Goal: Task Accomplishment & Management: Manage account settings

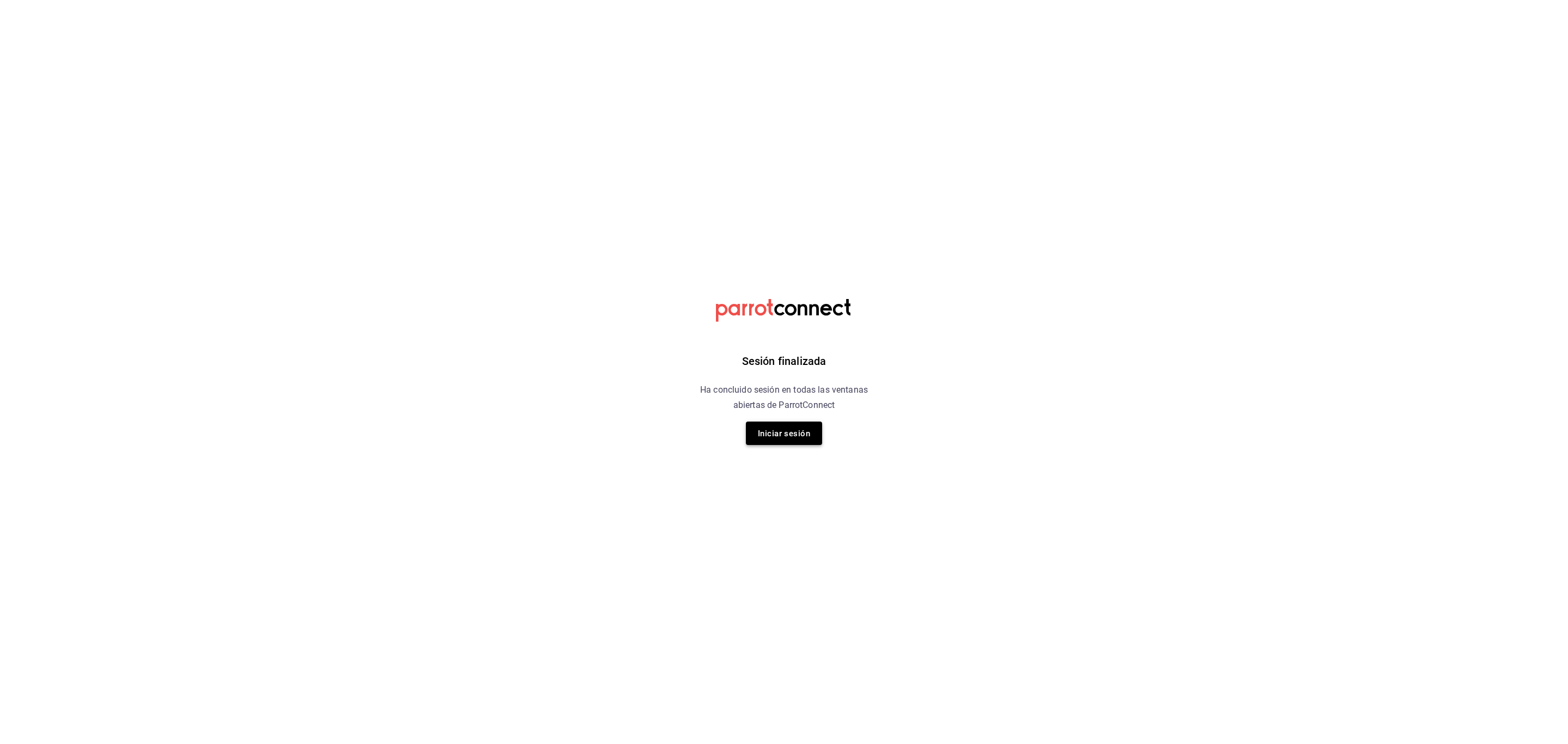
click at [775, 438] on font "Iniciar sesión" at bounding box center [784, 433] width 52 height 10
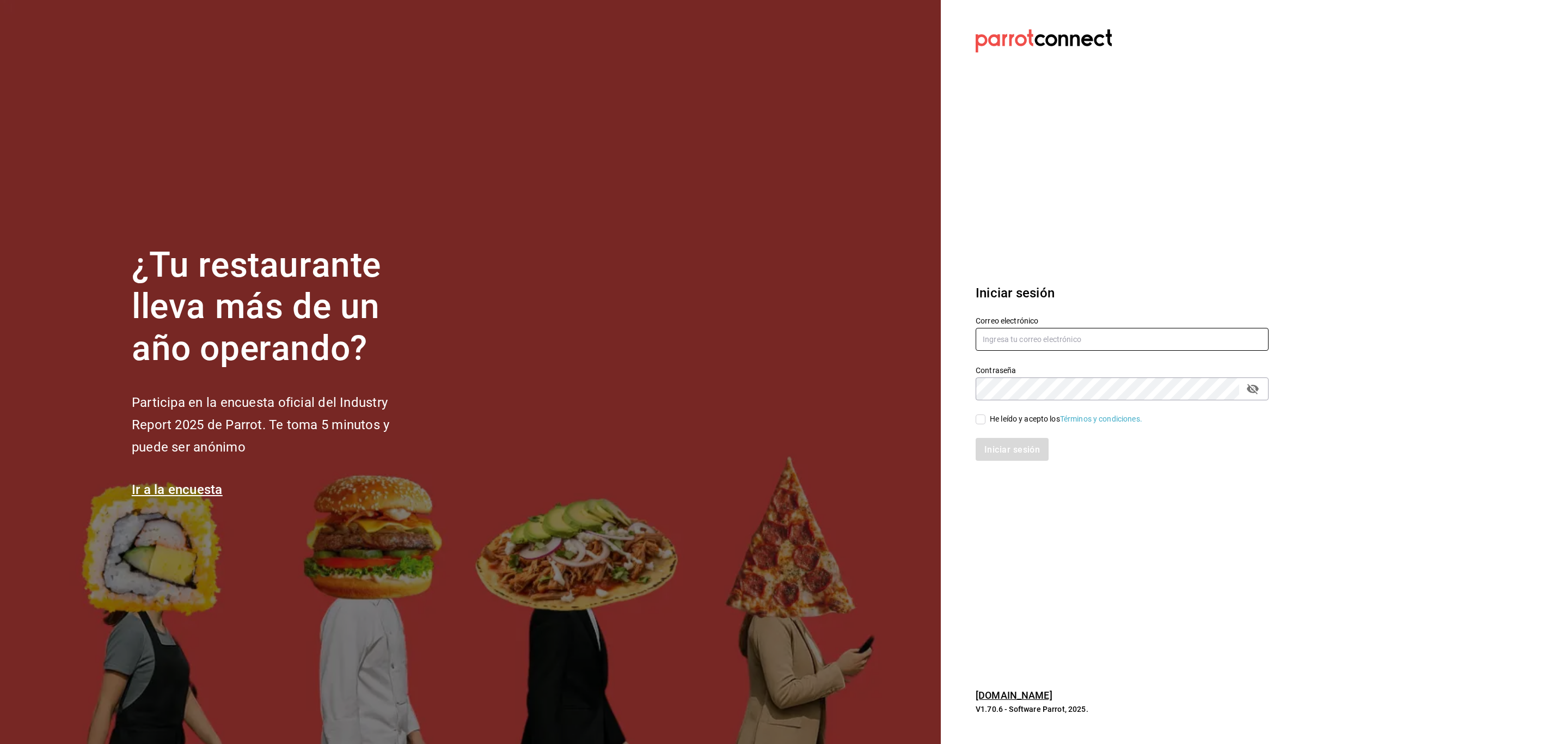
type input "[PERSON_NAME][EMAIL_ADDRESS][PERSON_NAME][DOMAIN_NAME]"
drag, startPoint x: 977, startPoint y: 428, endPoint x: 983, endPoint y: 420, distance: 10.0
click at [983, 420] on div "Correo electrónico [PERSON_NAME][EMAIL_ADDRESS][PERSON_NAME][DOMAIN_NAME] Contr…" at bounding box center [1115, 382] width 306 height 158
click at [983, 420] on input "He leído y acepto los Términos y condiciones." at bounding box center [981, 419] width 10 height 10
checkbox input "true"
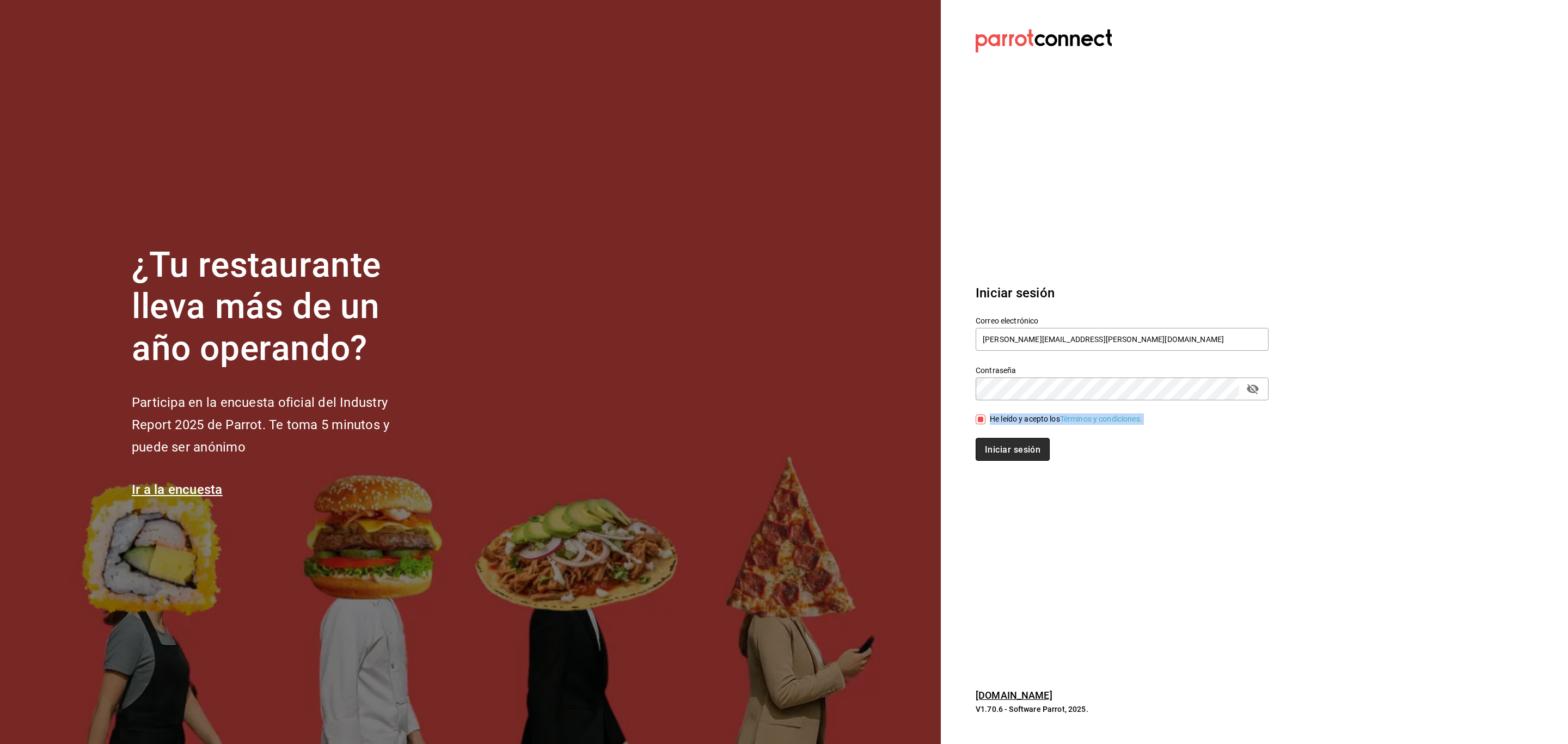
click at [1031, 451] on font "Iniciar sesión" at bounding box center [1012, 449] width 55 height 10
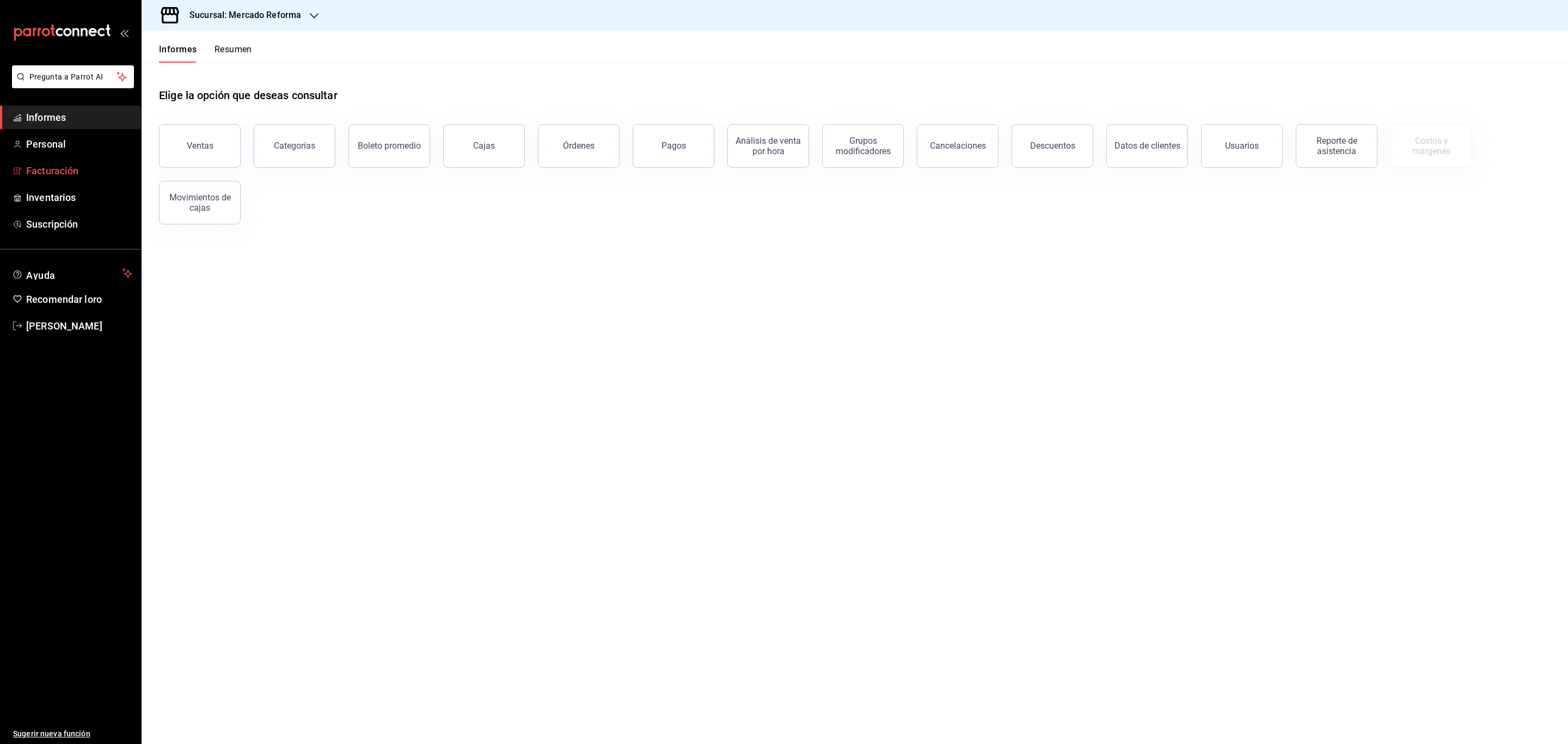
click at [75, 170] on font "Facturación" at bounding box center [52, 170] width 52 height 12
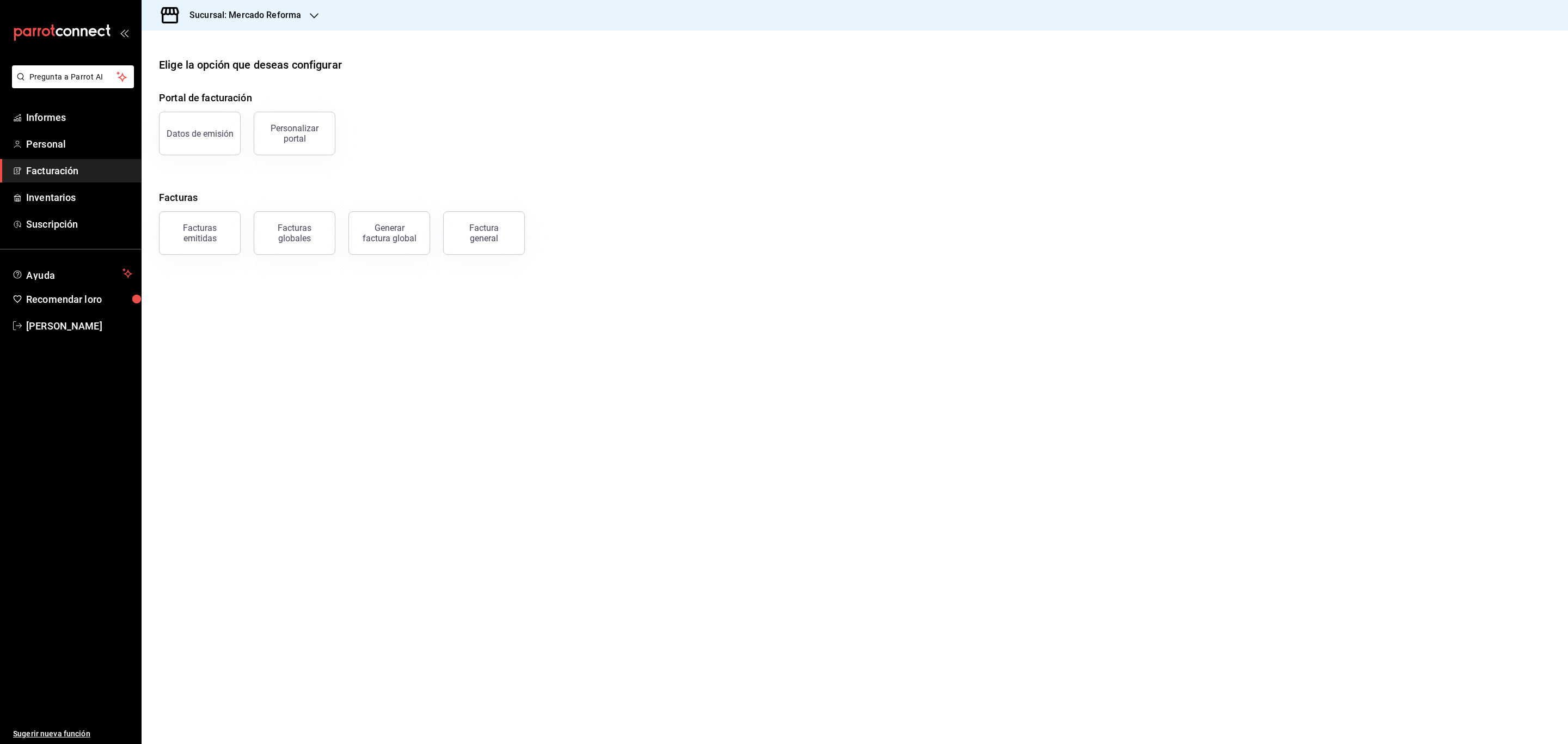
click at [299, 22] on div "Sucursal: Mercado Reforma" at bounding box center [237, 15] width 173 height 30
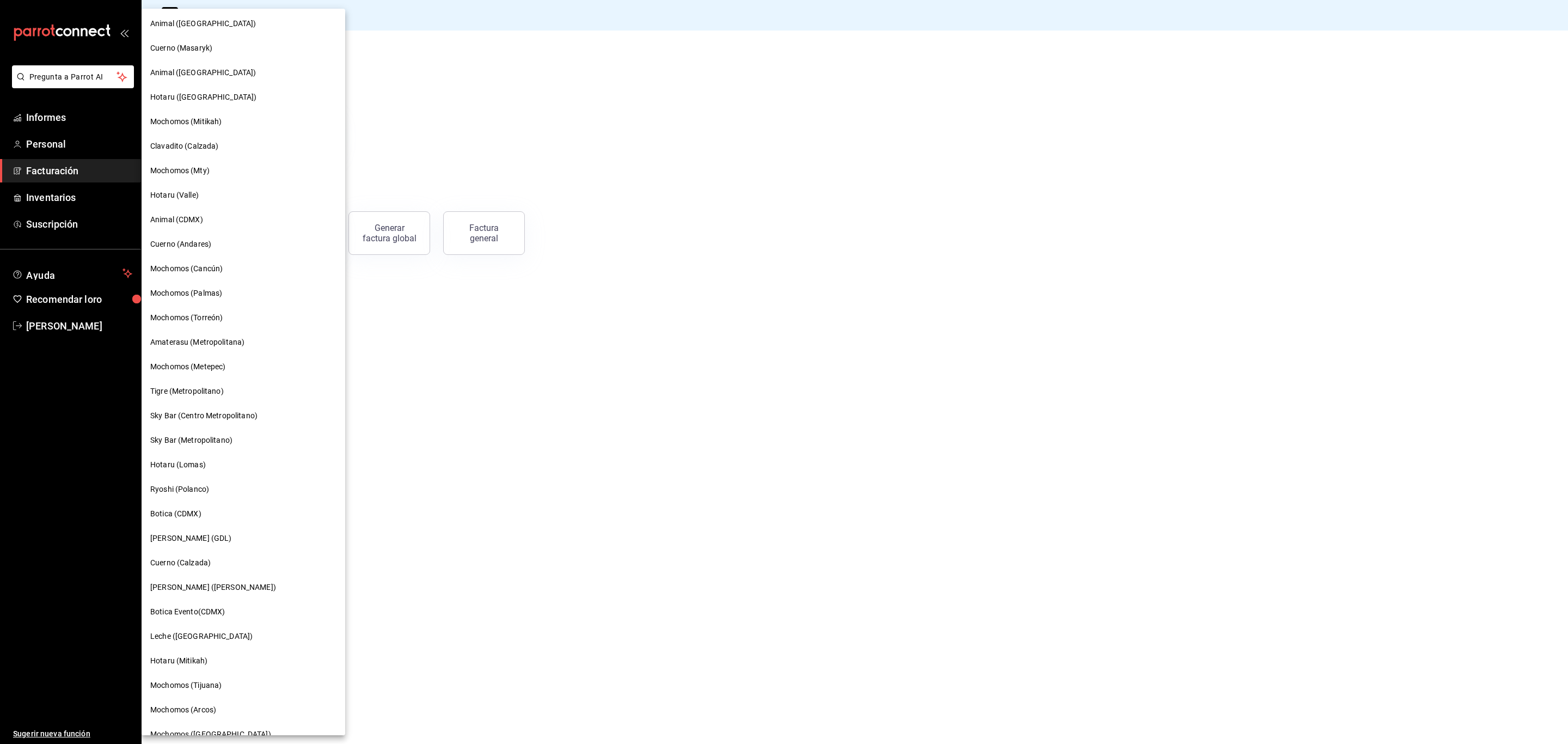
scroll to position [248, 0]
click at [178, 385] on font "Tigre (Metropolitano)" at bounding box center [187, 389] width 74 height 9
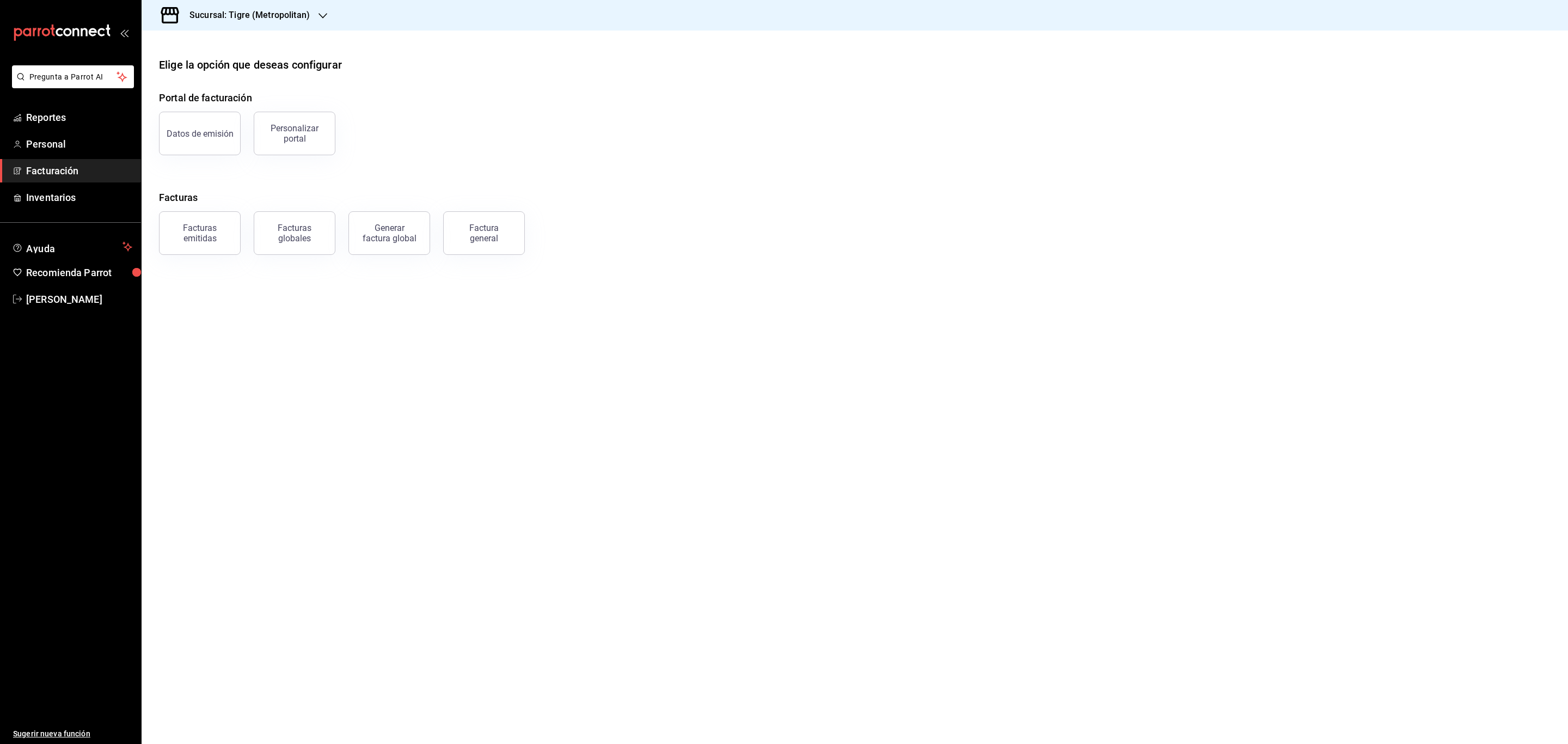
drag, startPoint x: 737, startPoint y: 165, endPoint x: 551, endPoint y: 132, distance: 188.9
click at [575, 124] on div "Portal de facturación Datos de emisión Personalizar portal Facturas Facturas em…" at bounding box center [855, 172] width 1391 height 164
click at [316, 349] on main "Elige la opción que deseas configurar Portal de facturación Datos de emisión Pe…" at bounding box center [855, 387] width 1426 height 714
click at [94, 116] on span "Informes" at bounding box center [79, 118] width 106 height 15
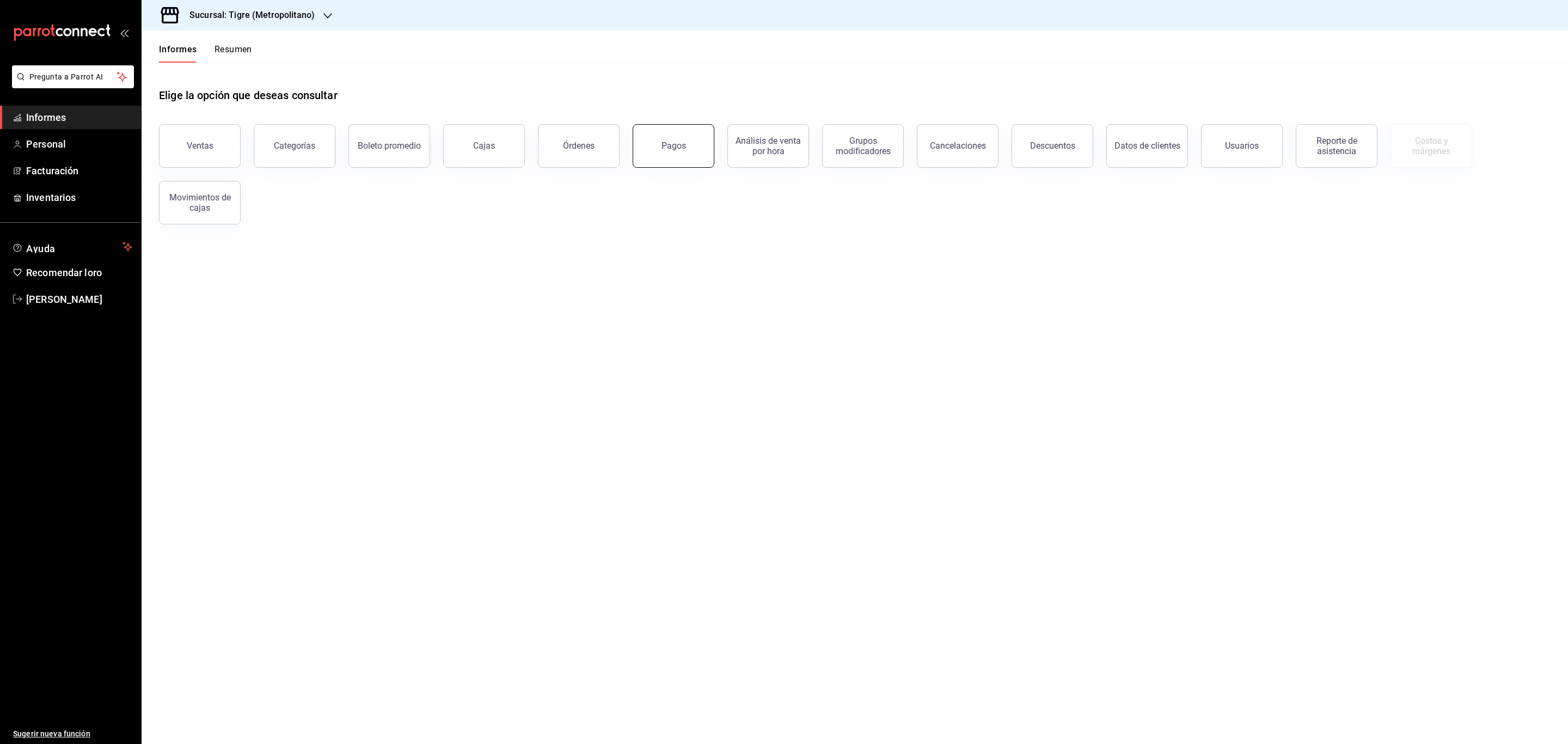
click at [703, 142] on button "Pagos" at bounding box center [673, 146] width 82 height 44
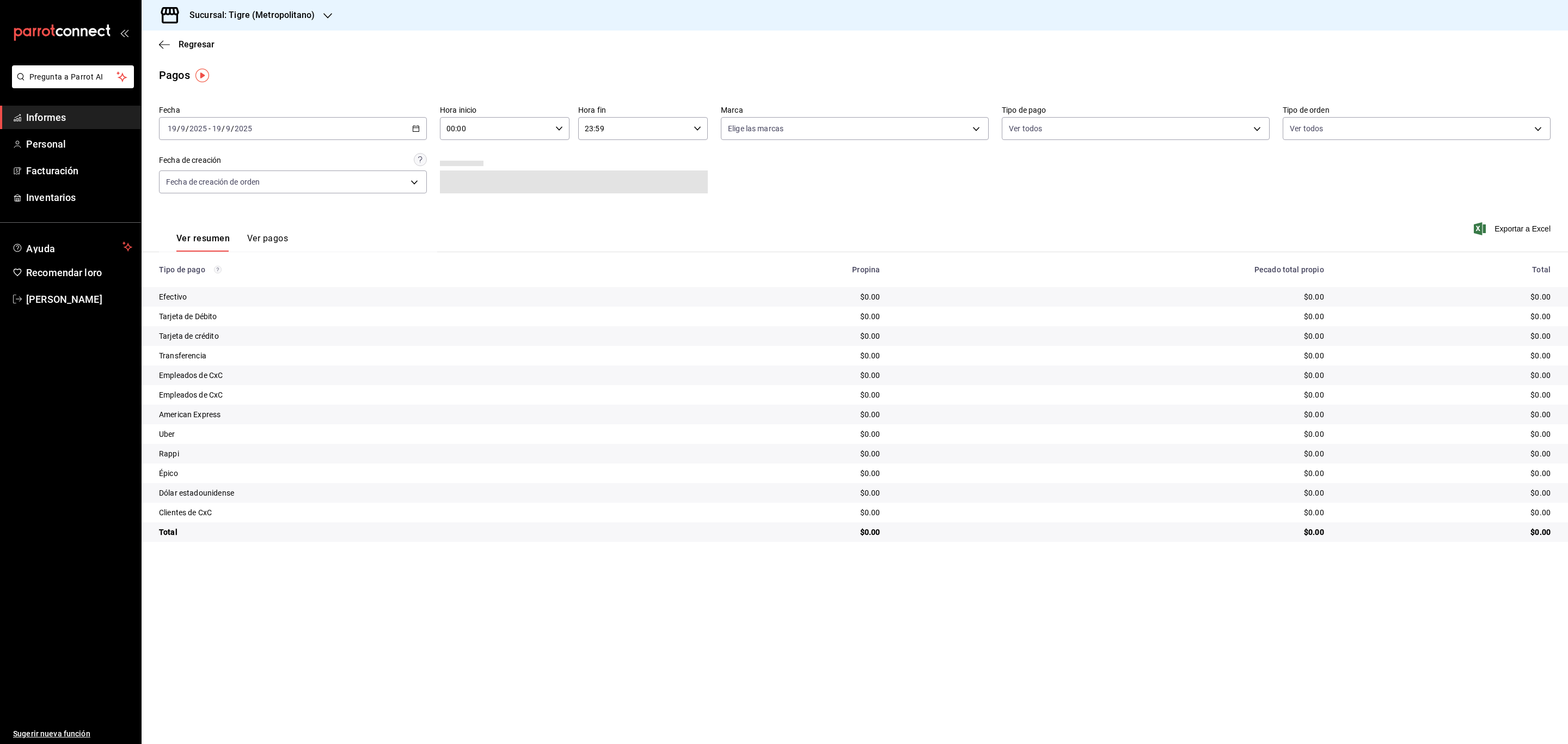
click at [414, 123] on div "2025-09-19 19 / 9 / 2025 - 2025-09-19 19 / 9 / 2025" at bounding box center [293, 128] width 268 height 23
click at [204, 276] on li "Rango de fechas" at bounding box center [210, 284] width 102 height 24
click at [376, 170] on icon "button" at bounding box center [381, 168] width 13 height 13
click at [402, 167] on icon "button" at bounding box center [403, 168] width 13 height 13
click at [286, 200] on button "1" at bounding box center [284, 201] width 19 height 19
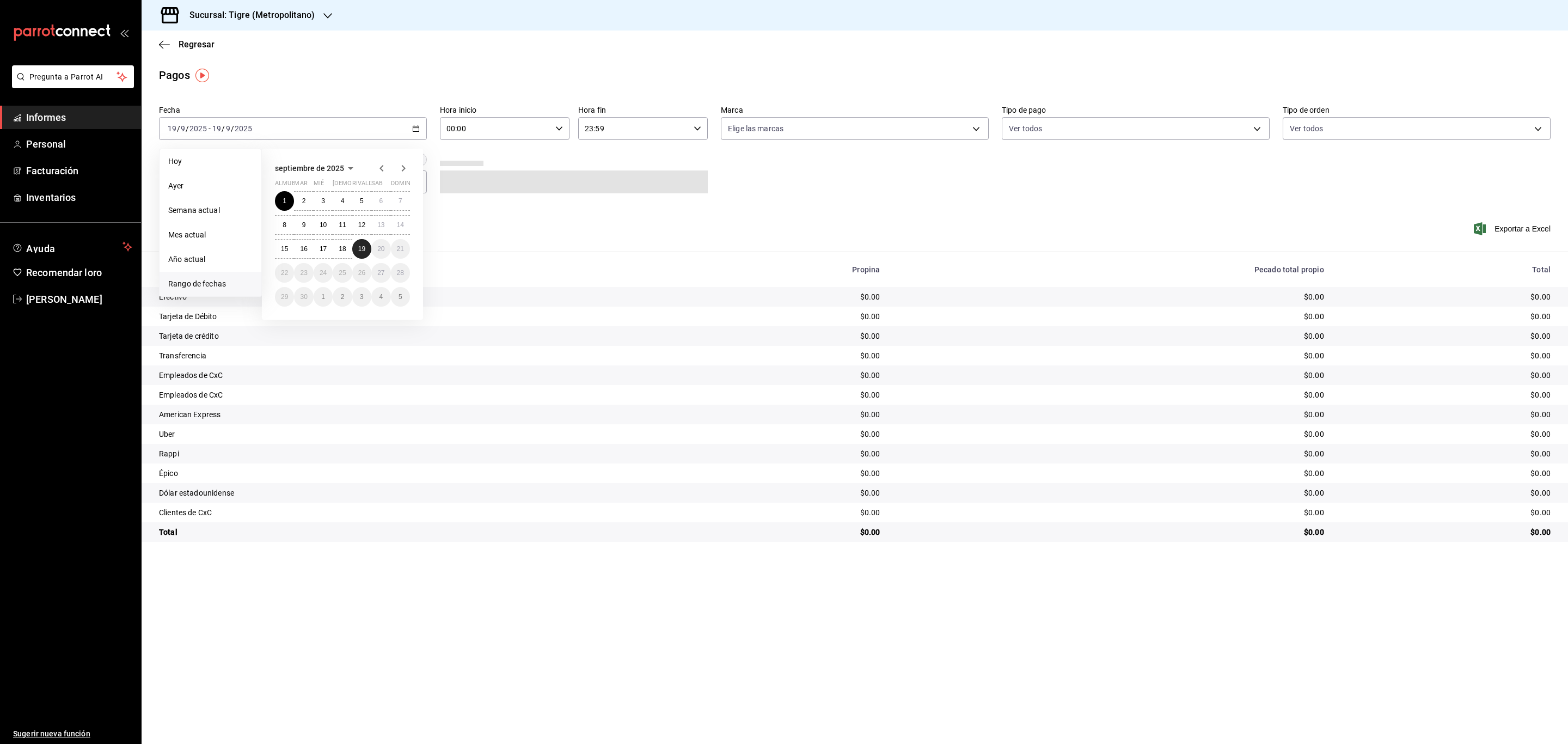
click at [364, 252] on font "19" at bounding box center [362, 248] width 7 height 8
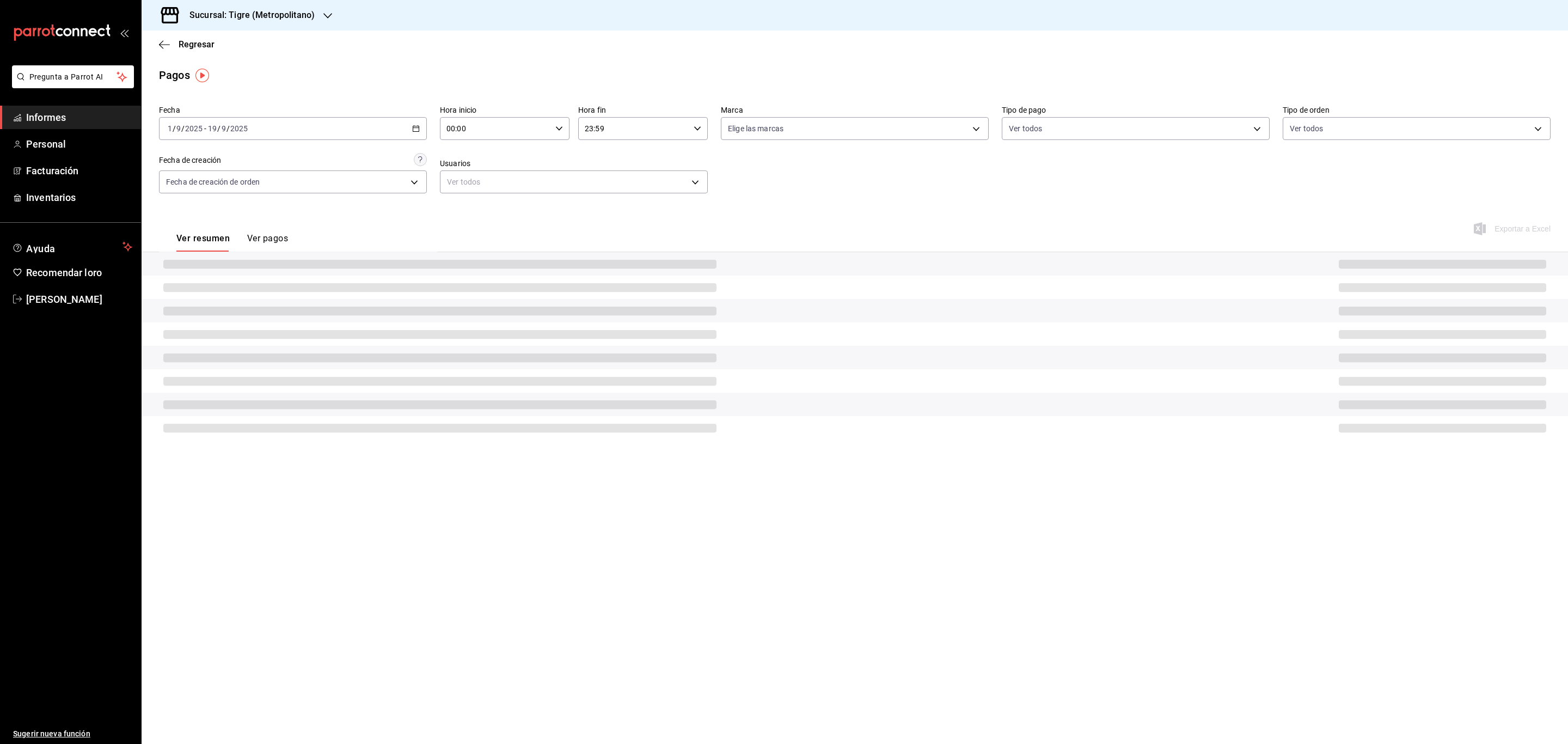
click at [455, 123] on input "00:00" at bounding box center [495, 128] width 111 height 22
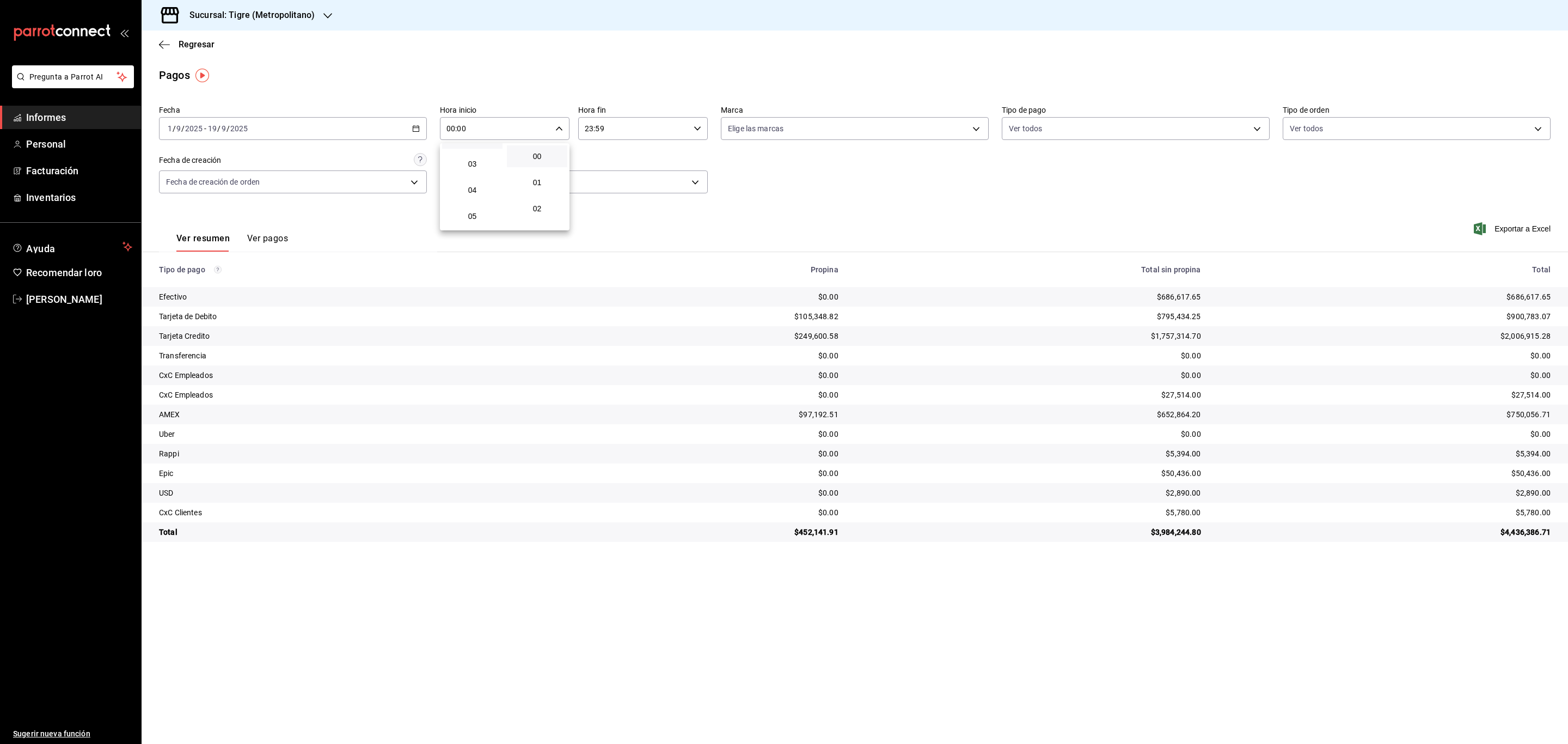
scroll to position [72, 0]
click at [478, 204] on button "05" at bounding box center [472, 215] width 60 height 22
type input "05:00"
click at [698, 127] on div at bounding box center [784, 372] width 1568 height 744
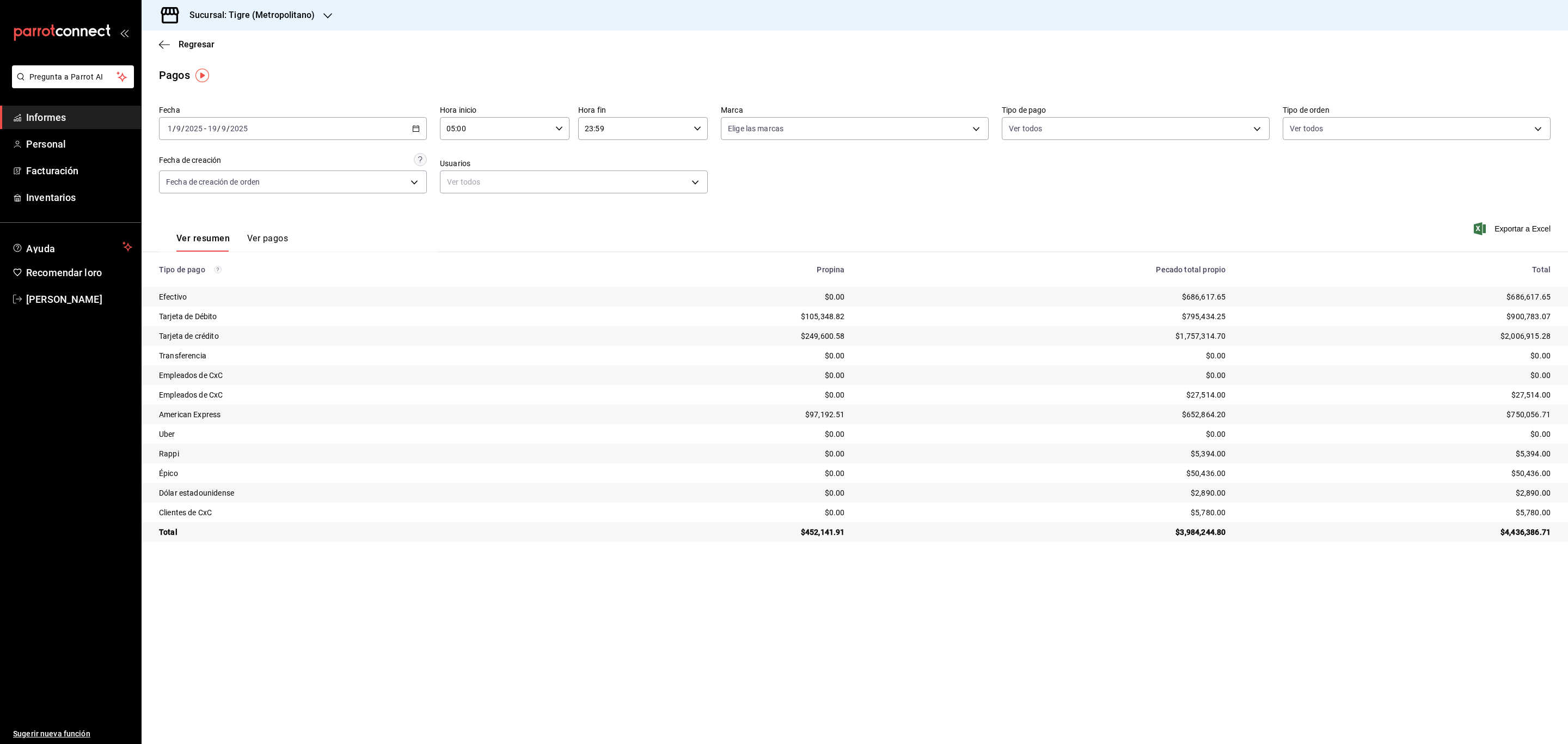
click at [698, 127] on icon "button" at bounding box center [698, 128] width 8 height 8
click at [614, 207] on font "05" at bounding box center [611, 211] width 9 height 9
click at [684, 152] on span "00" at bounding box center [676, 156] width 47 height 9
type input "05:00"
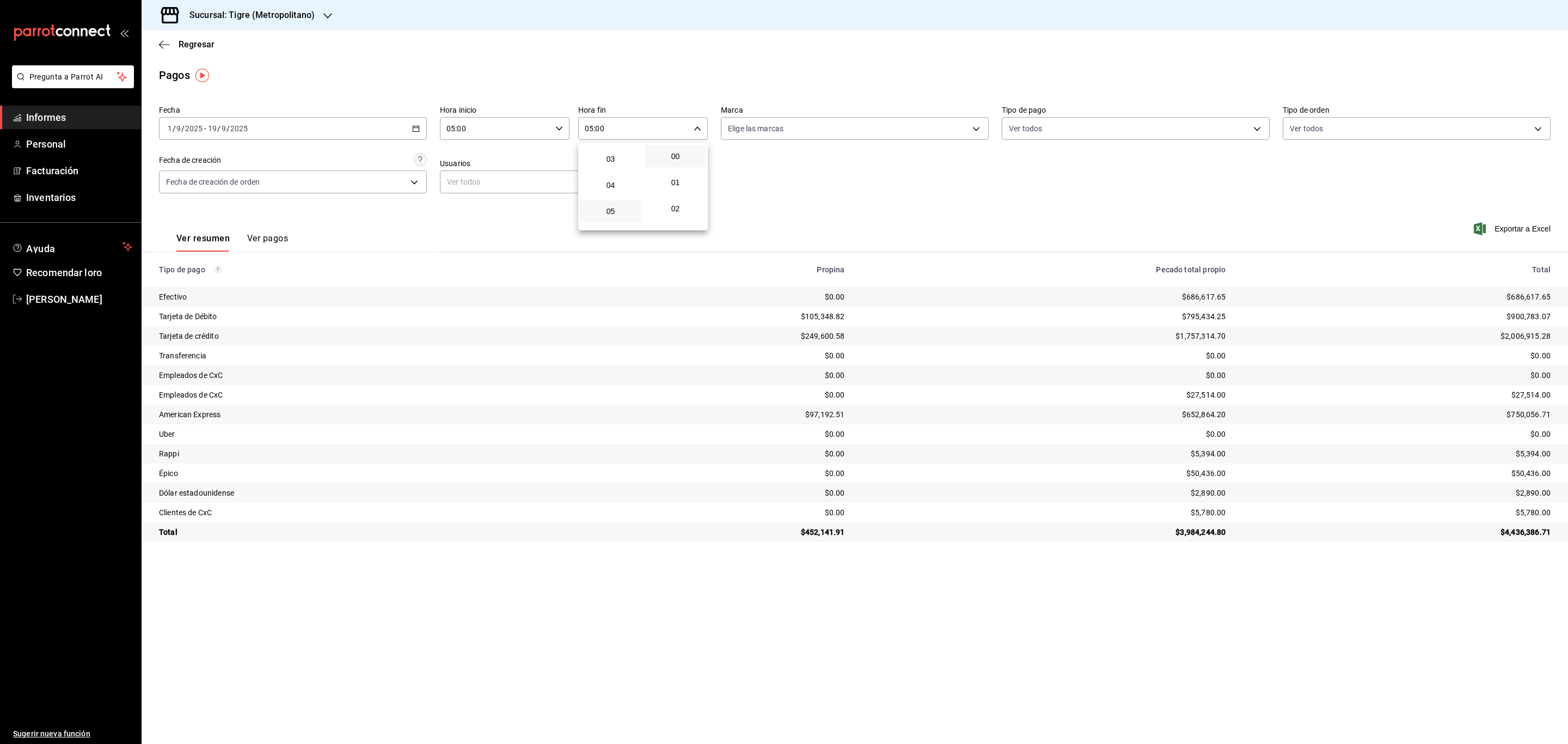
click at [914, 187] on div at bounding box center [784, 372] width 1568 height 744
click at [1477, 230] on icon "button" at bounding box center [1480, 228] width 12 height 13
click at [65, 169] on font "Facturación" at bounding box center [52, 170] width 52 height 12
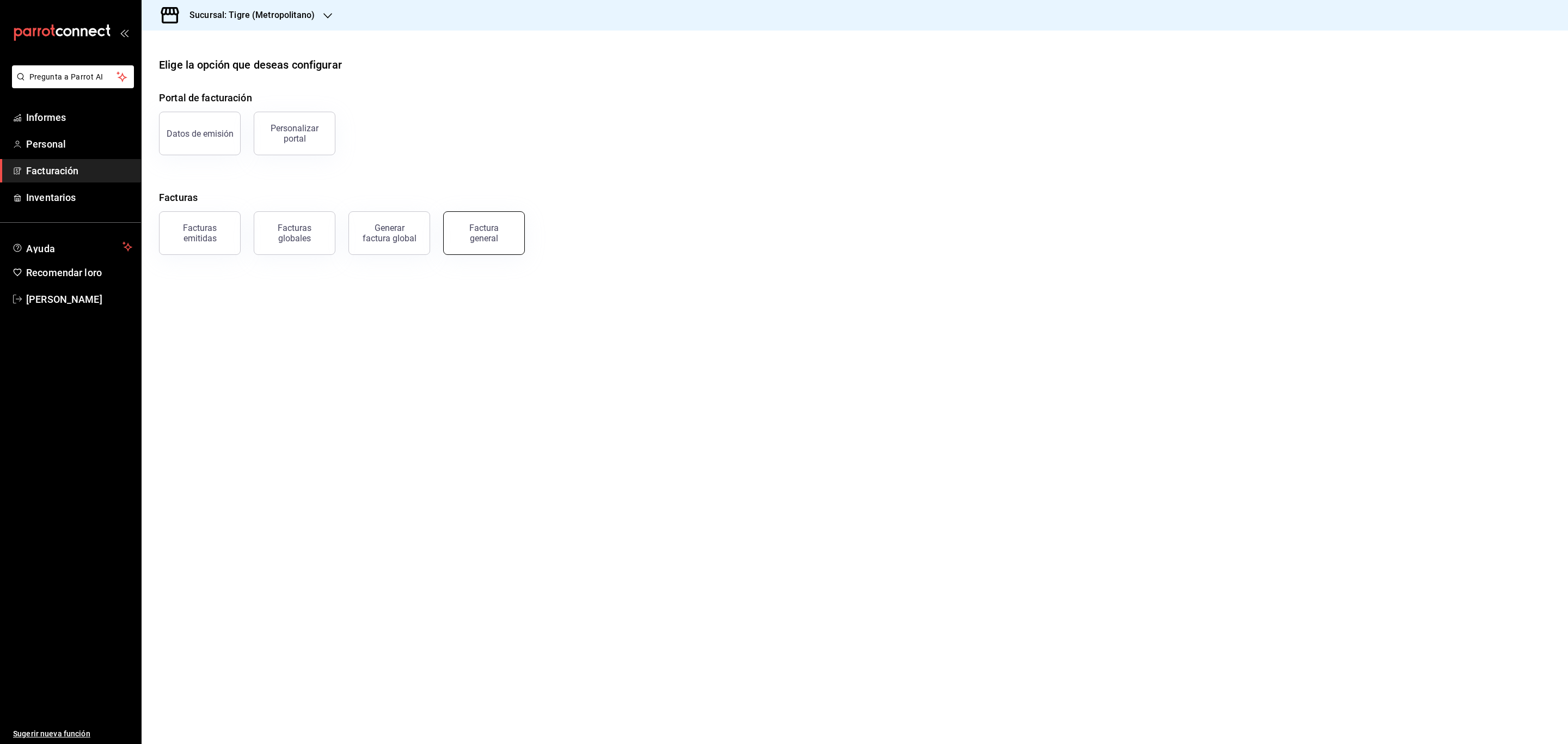
click at [500, 232] on div "Factura general" at bounding box center [483, 233] width 54 height 21
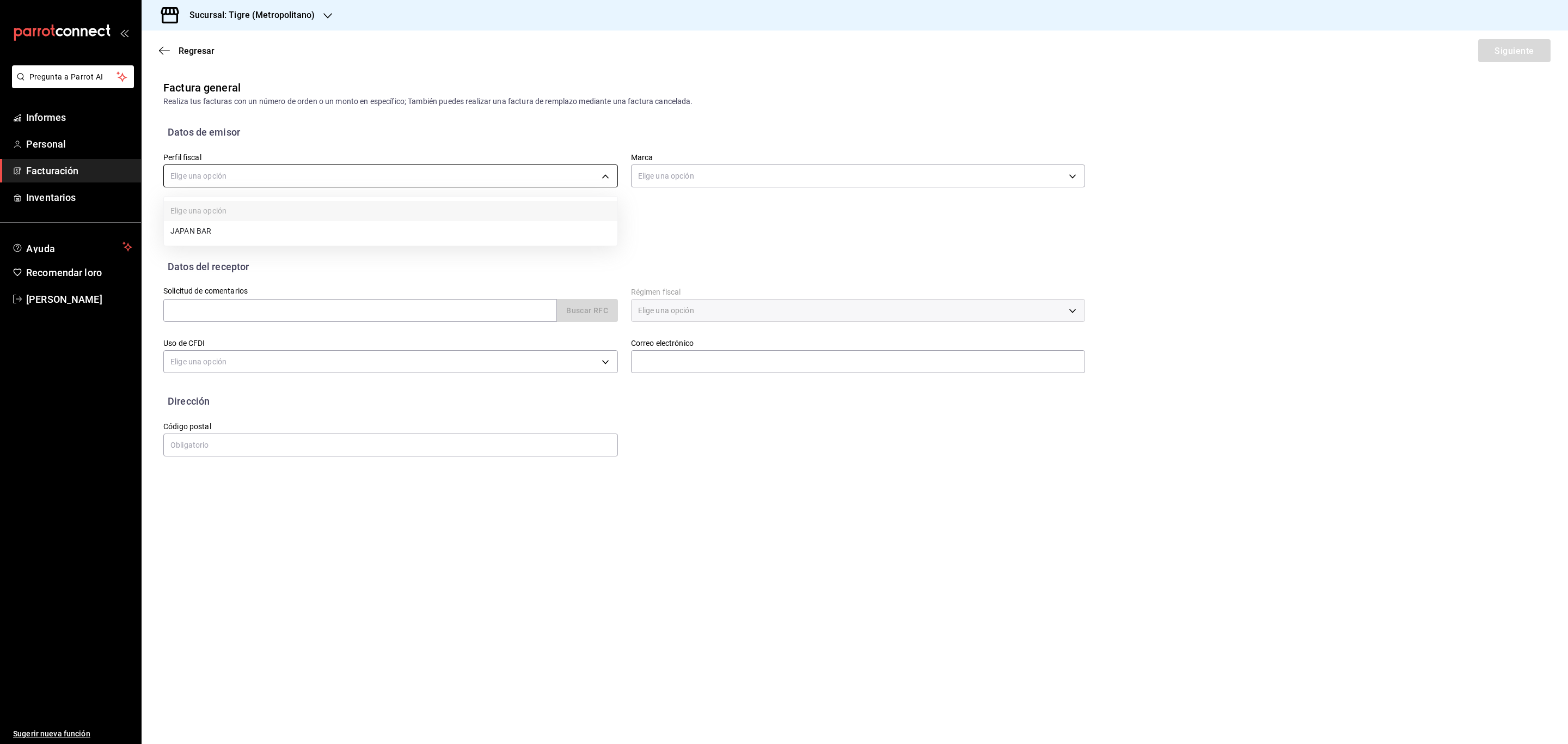
click at [427, 181] on body "Pregunta a Parrot AI Informes Personal Facturación Inventarios Ayuda Recomendar…" at bounding box center [784, 372] width 1568 height 744
click at [261, 240] on li "BARRA DE JAPÓN" at bounding box center [390, 232] width 453 height 21
type input "976ab3ac-0424-4a8d-b2a3-095b666c950a"
type input "d2a20516-989b-40fe-838d-c8b0b31ef0ff"
click at [310, 317] on input "text" at bounding box center [360, 311] width 394 height 23
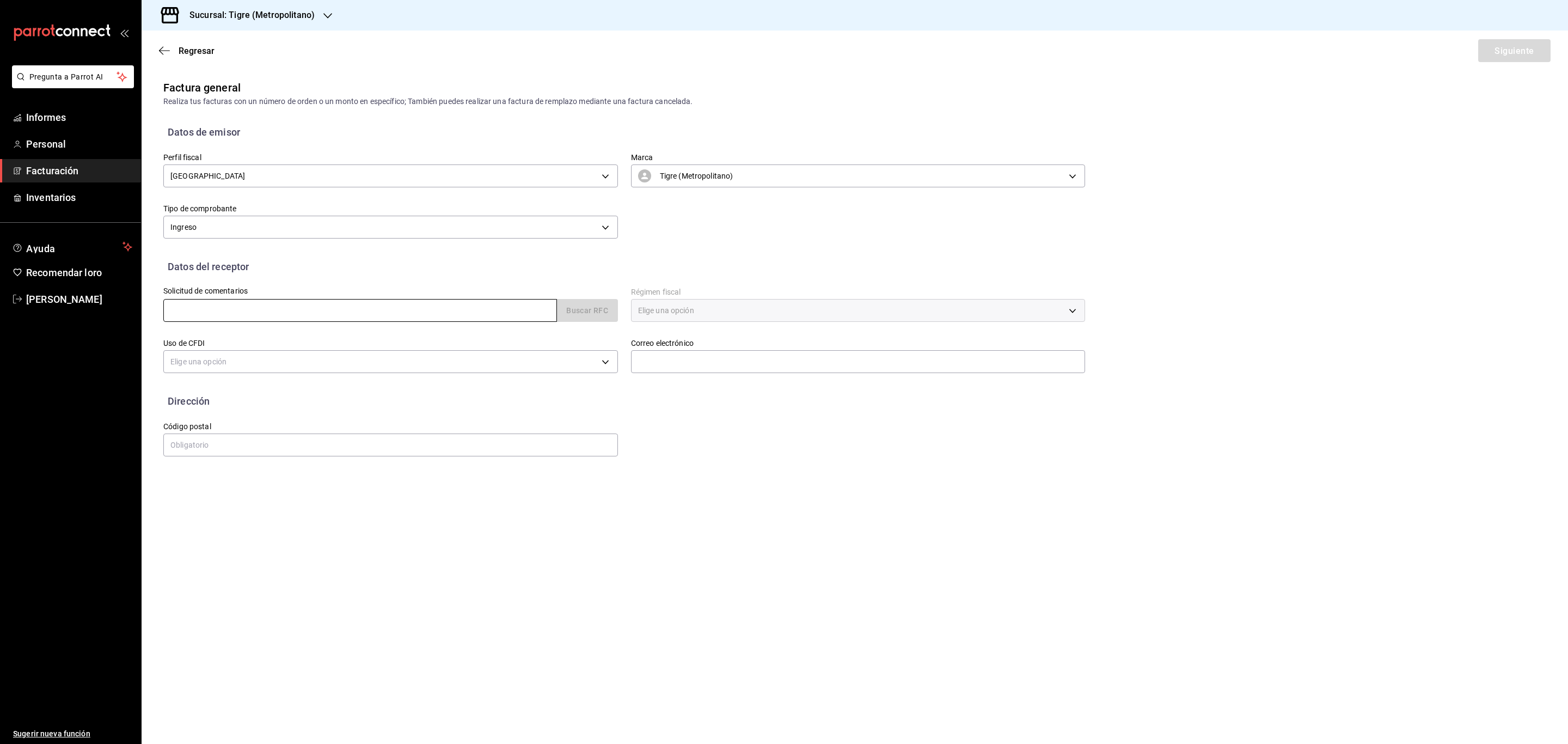
type input "OTI131102172"
click at [593, 311] on font "Buscar RFC" at bounding box center [587, 311] width 42 height 9
type input "601"
type input "G03"
type input "jose.carlos@grupocosteno.com"
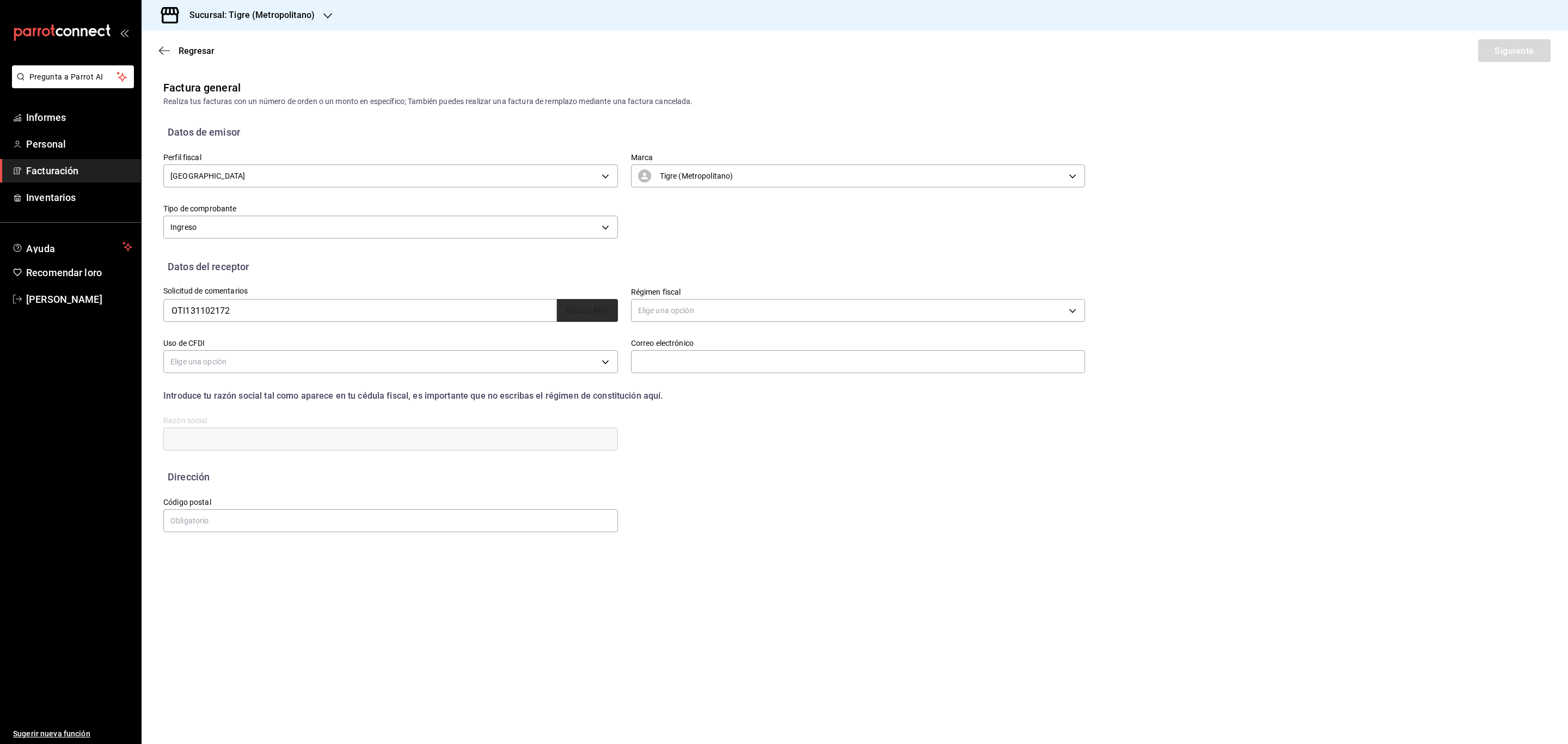
type input "66633"
type input "OPERACION TIMON"
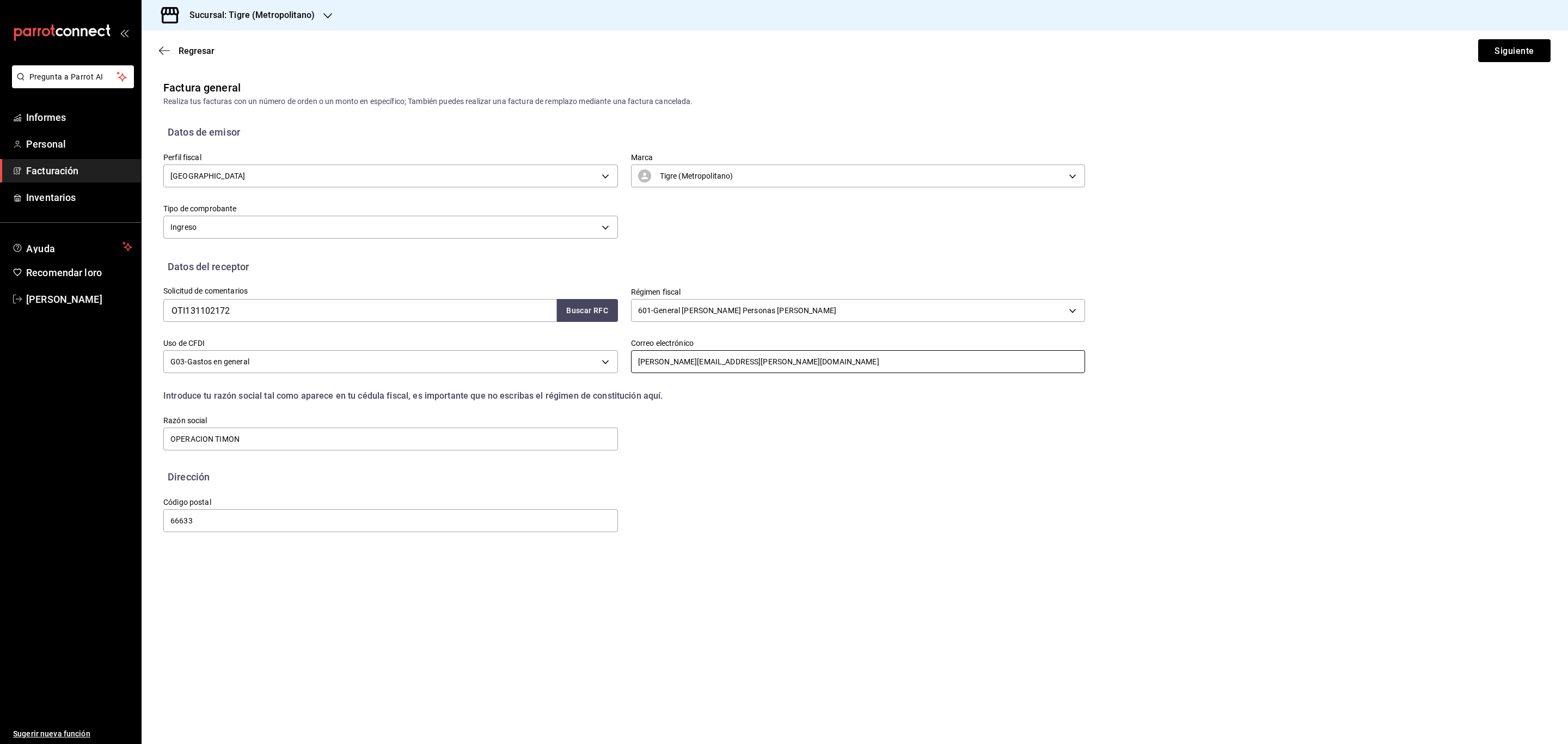
click at [758, 361] on input "jose.carlos@grupocosteno.com" at bounding box center [858, 362] width 455 height 23
type input "j"
type input "SERGIO.MARTINEZ@GRUPOCOSTENO.COM"
click at [1505, 47] on font "Siguiente" at bounding box center [1514, 50] width 39 height 10
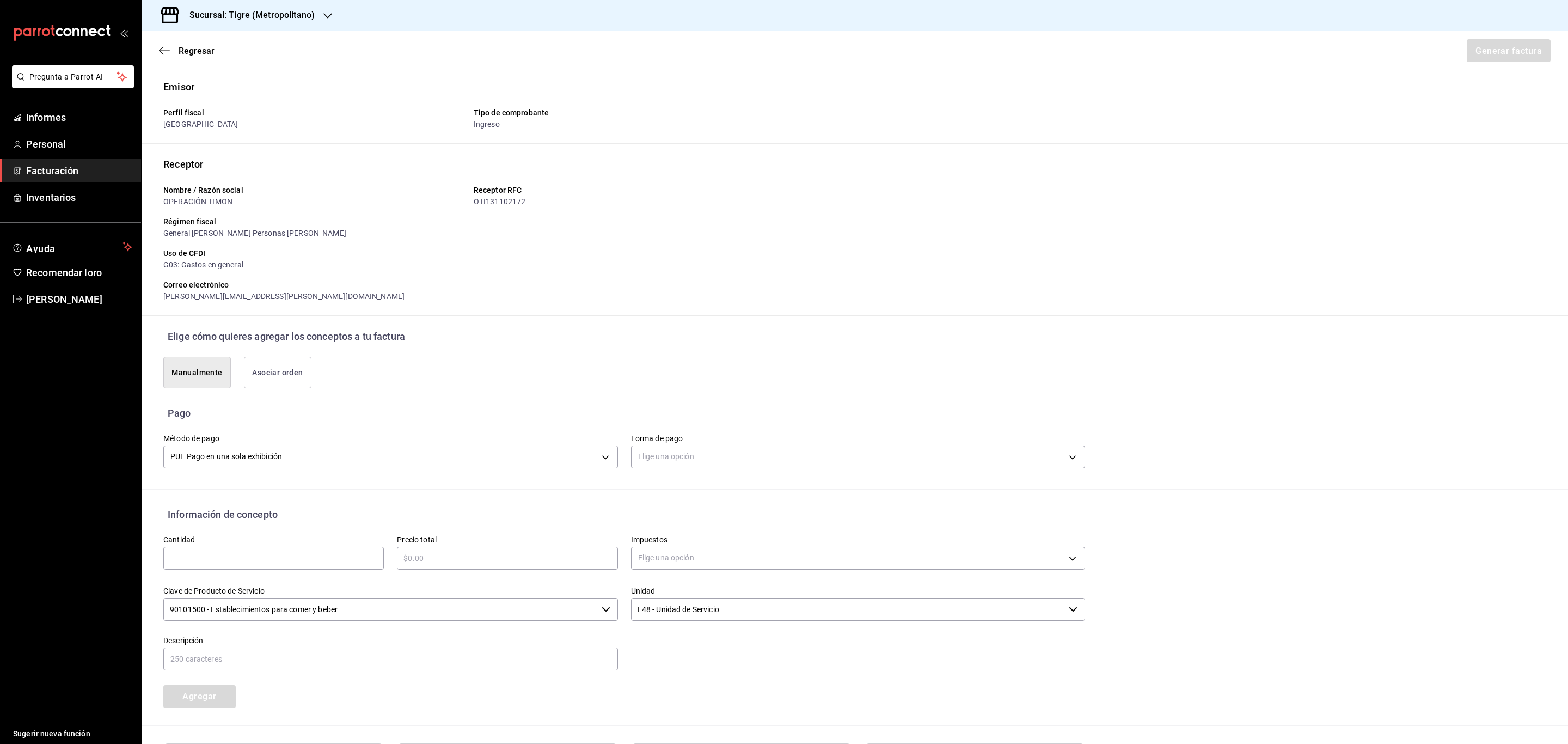
click at [273, 369] on font "Asociar orden" at bounding box center [277, 373] width 51 height 9
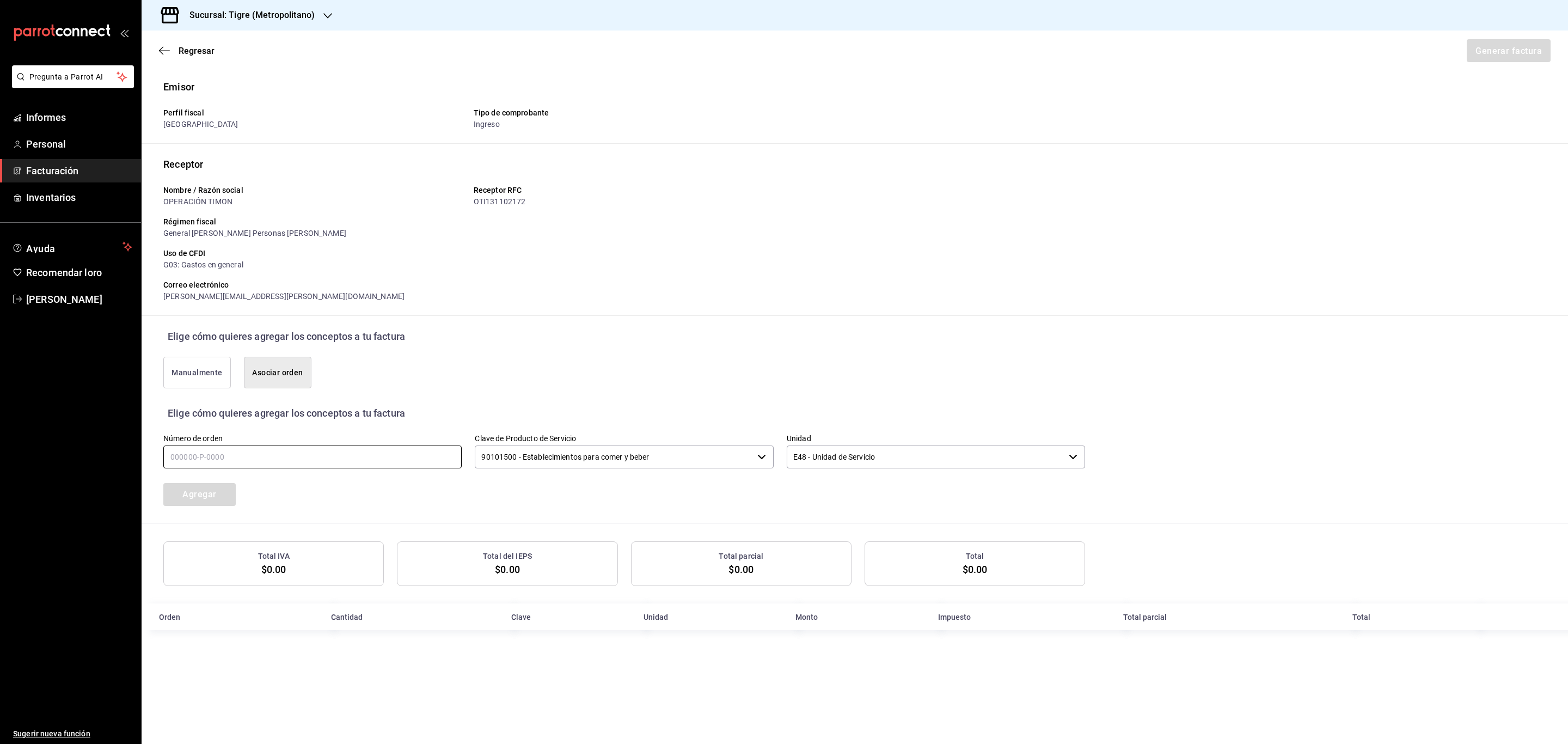
click at [327, 465] on input "text" at bounding box center [312, 457] width 298 height 23
click at [233, 462] on input "180925-P-____" at bounding box center [312, 457] width 298 height 23
type input "180925-P-0015"
click at [181, 488] on button "Agregar" at bounding box center [199, 494] width 72 height 23
click at [192, 455] on input "text" at bounding box center [312, 457] width 298 height 23
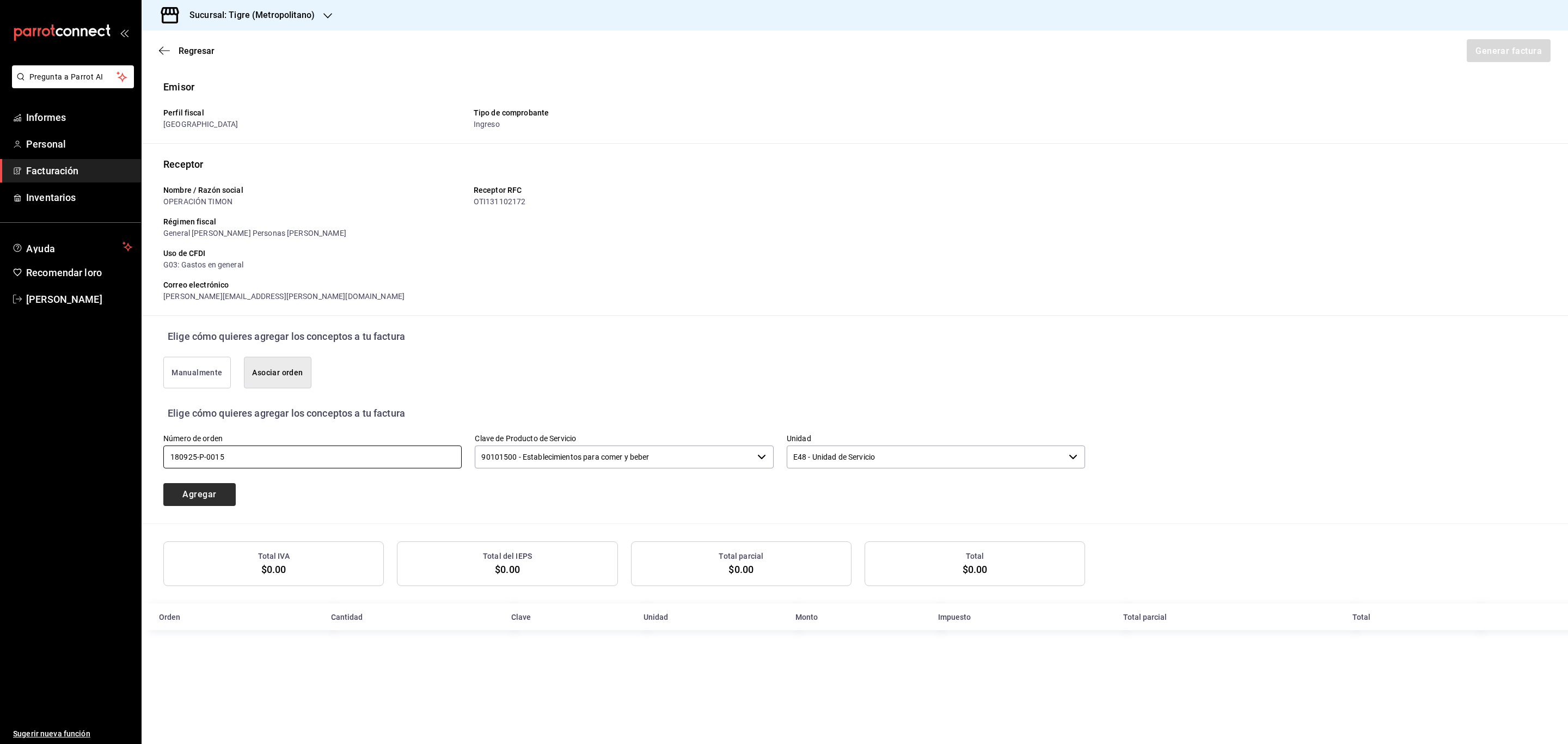
type input "180925-P-0015"
click at [218, 498] on button "Agregar" at bounding box center [199, 494] width 72 height 23
click at [1377, 259] on div "Receptor Nombre / Razón social OPERACIÓN TIMON Receptor RFC OTI131102172 Régime…" at bounding box center [855, 236] width 1383 height 159
click at [321, 5] on div "Sucursal: Tigre (Metropolitano)" at bounding box center [243, 15] width 186 height 30
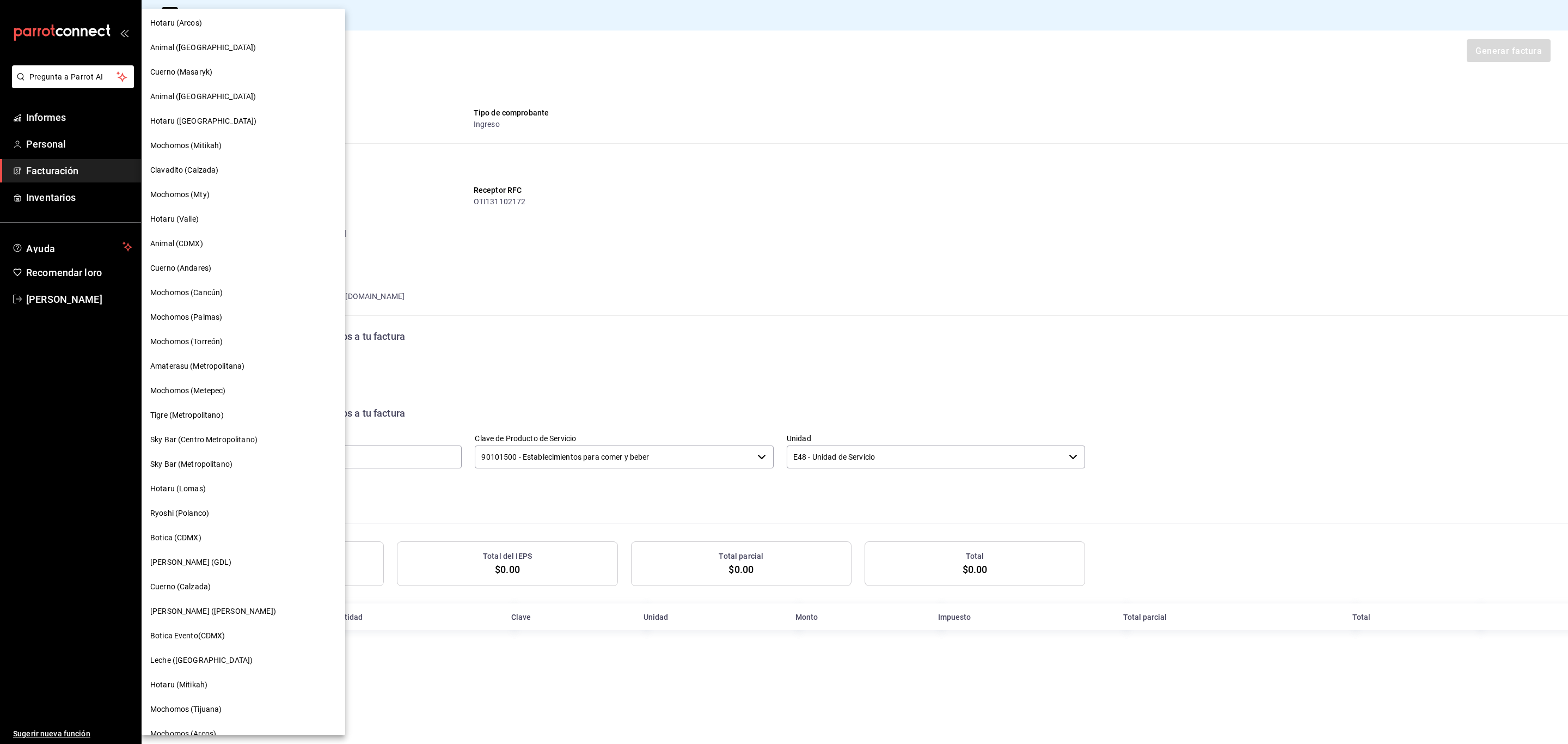
scroll to position [224, 0]
click at [211, 185] on div "Mochomos (Mty)" at bounding box center [243, 194] width 204 height 24
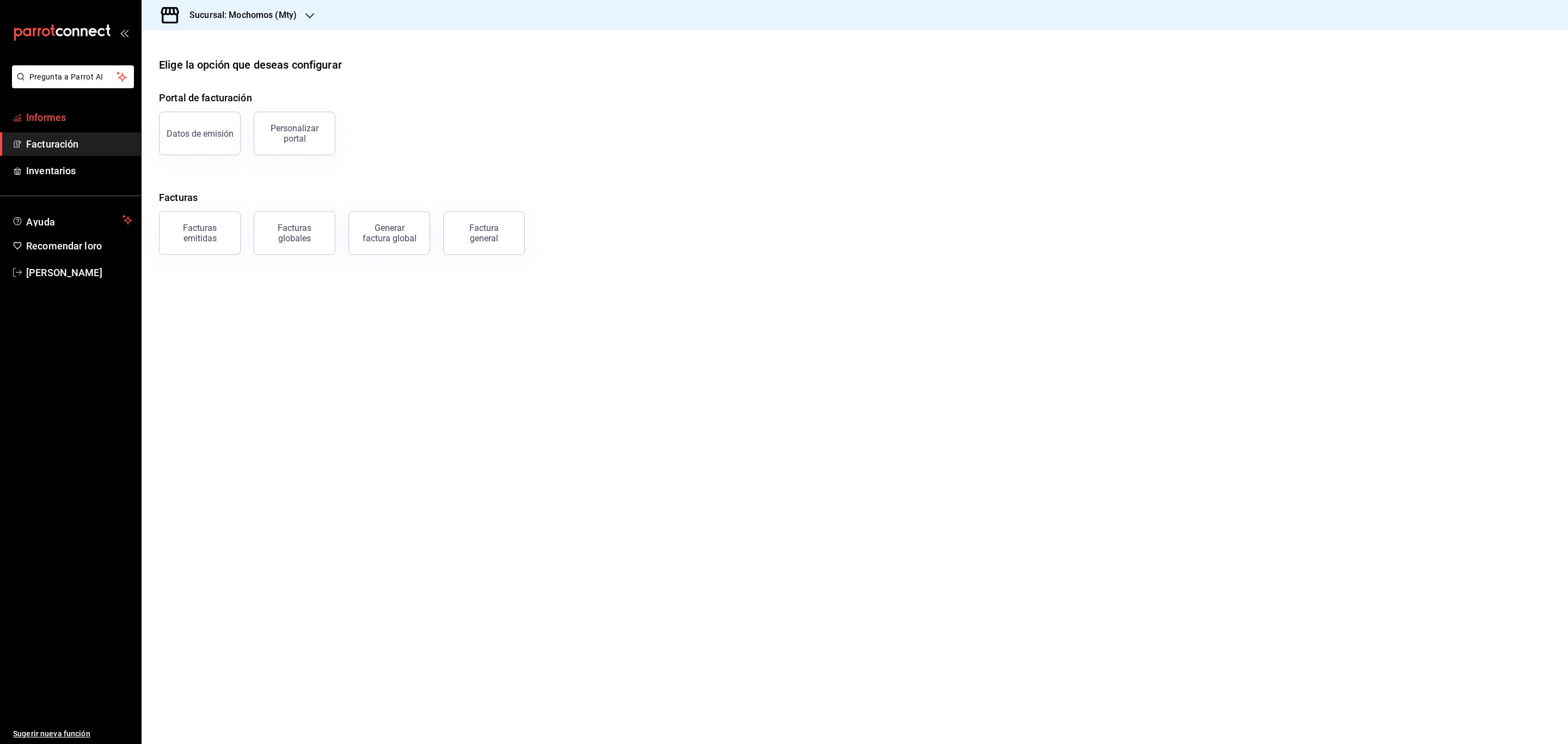
click at [41, 110] on span "Informes" at bounding box center [79, 118] width 106 height 15
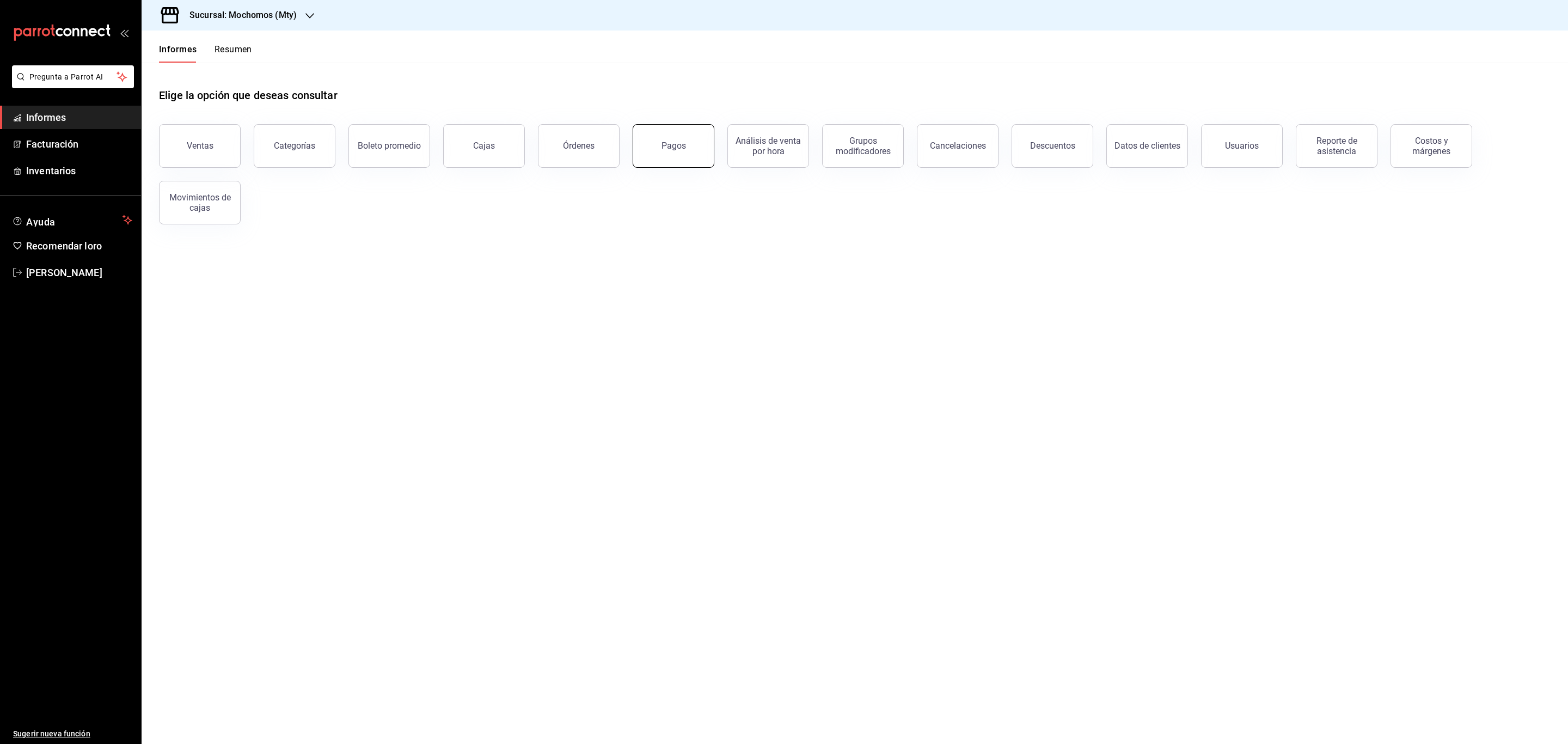
click at [684, 159] on button "Pagos" at bounding box center [673, 146] width 82 height 44
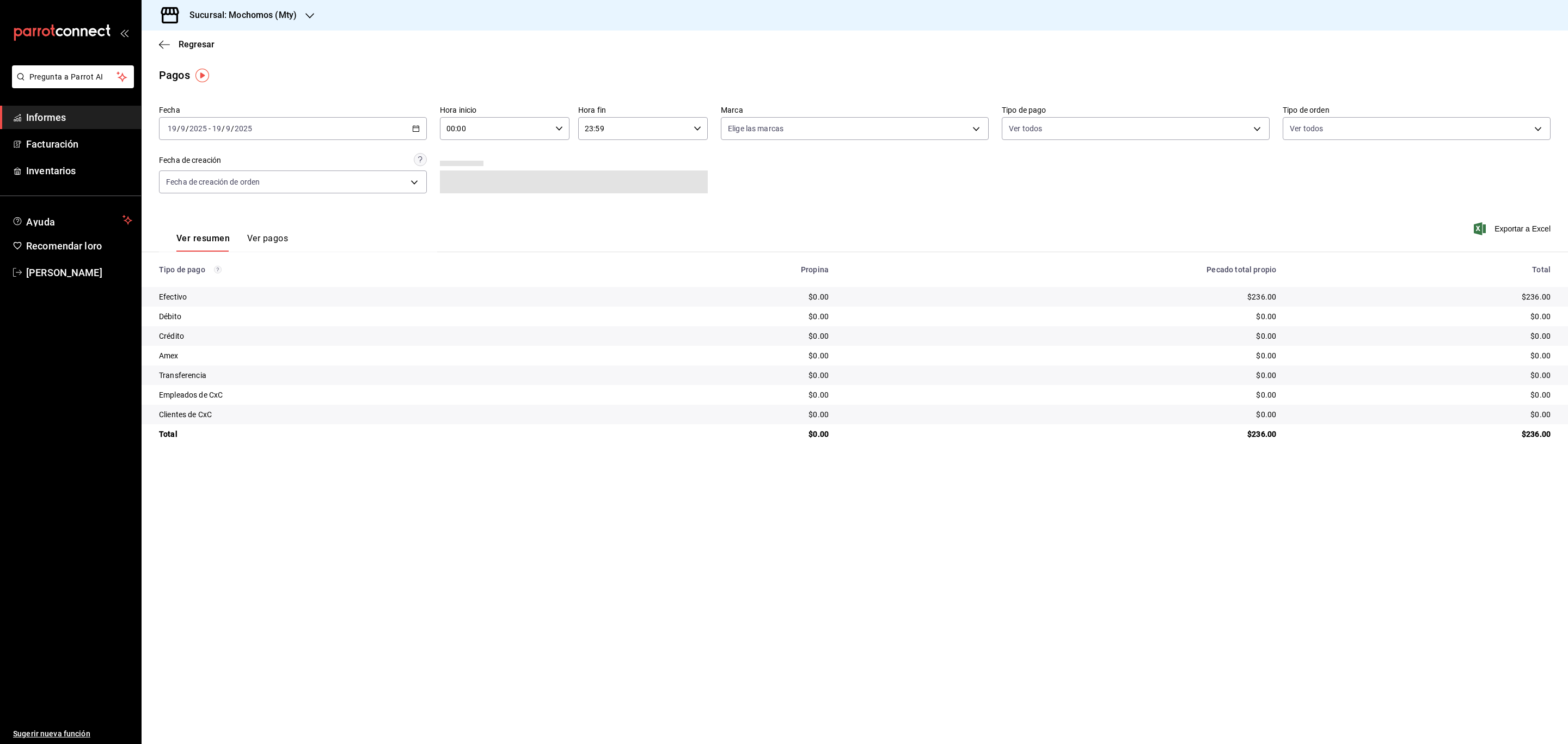
click at [424, 127] on div "2025-09-19 19 / 9 / 2025 - 2025-09-19 19 / 9 / 2025" at bounding box center [293, 128] width 268 height 23
click at [445, 79] on div "Pagos" at bounding box center [855, 75] width 1426 height 16
click at [415, 131] on icon "button" at bounding box center [416, 128] width 8 height 8
click at [209, 280] on font "Rango de fechas" at bounding box center [197, 284] width 58 height 9
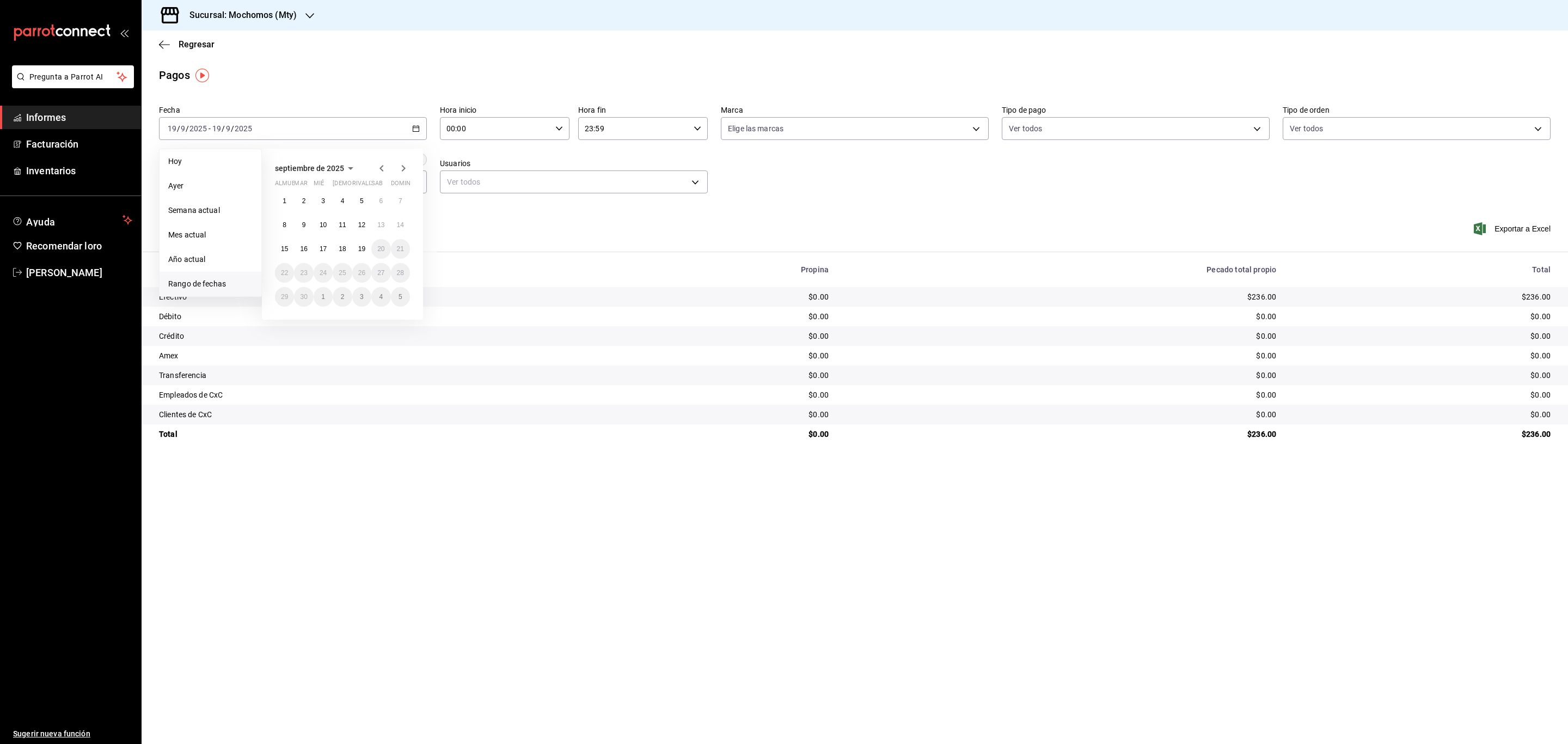
click at [377, 166] on icon "button" at bounding box center [381, 168] width 13 height 13
click at [364, 204] on button "1" at bounding box center [362, 201] width 19 height 19
click at [399, 292] on button "31" at bounding box center [400, 297] width 19 height 19
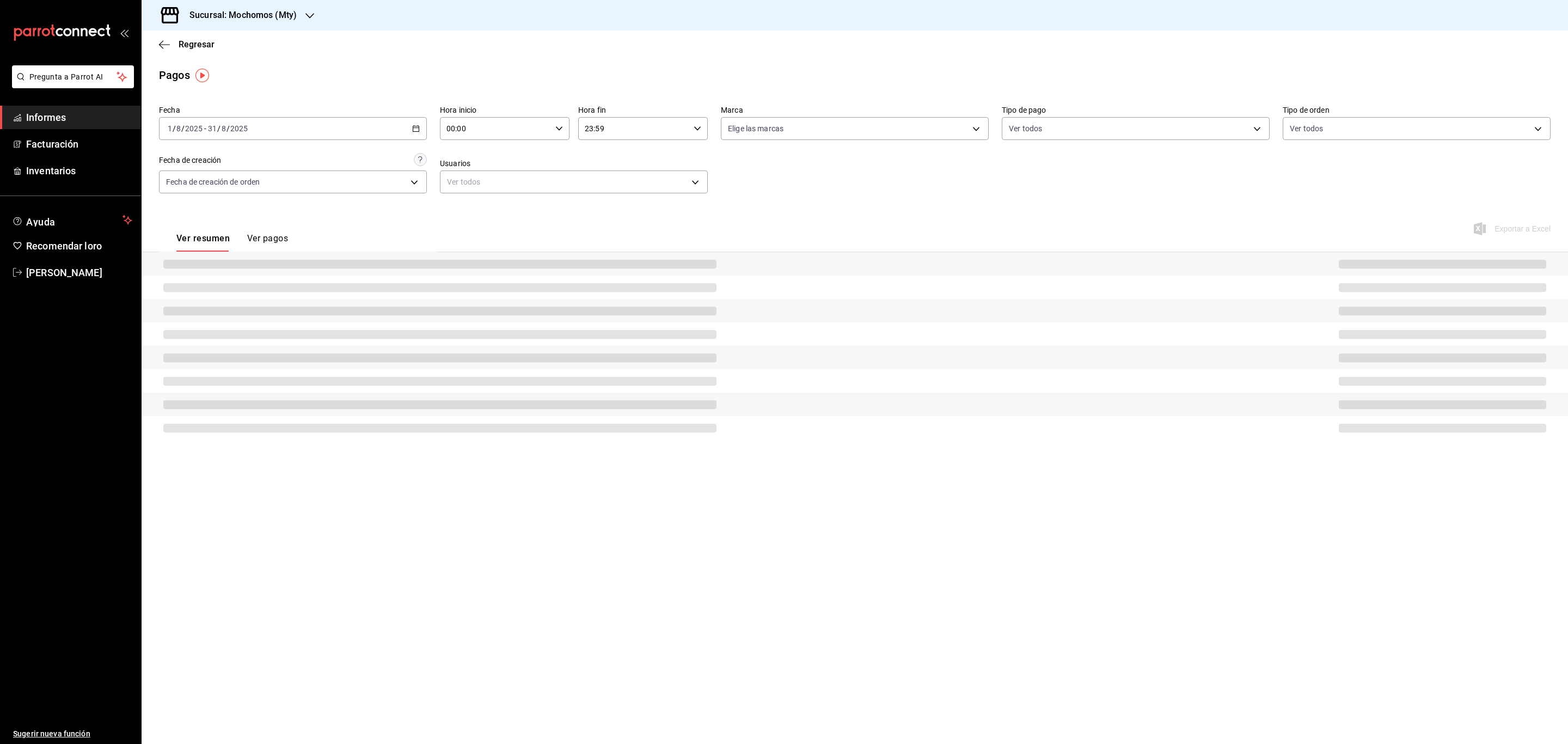
click at [451, 128] on input "00:00" at bounding box center [495, 128] width 111 height 22
click at [481, 220] on span "05" at bounding box center [472, 225] width 47 height 9
type input "05:00"
click at [552, 152] on span "00" at bounding box center [537, 156] width 47 height 9
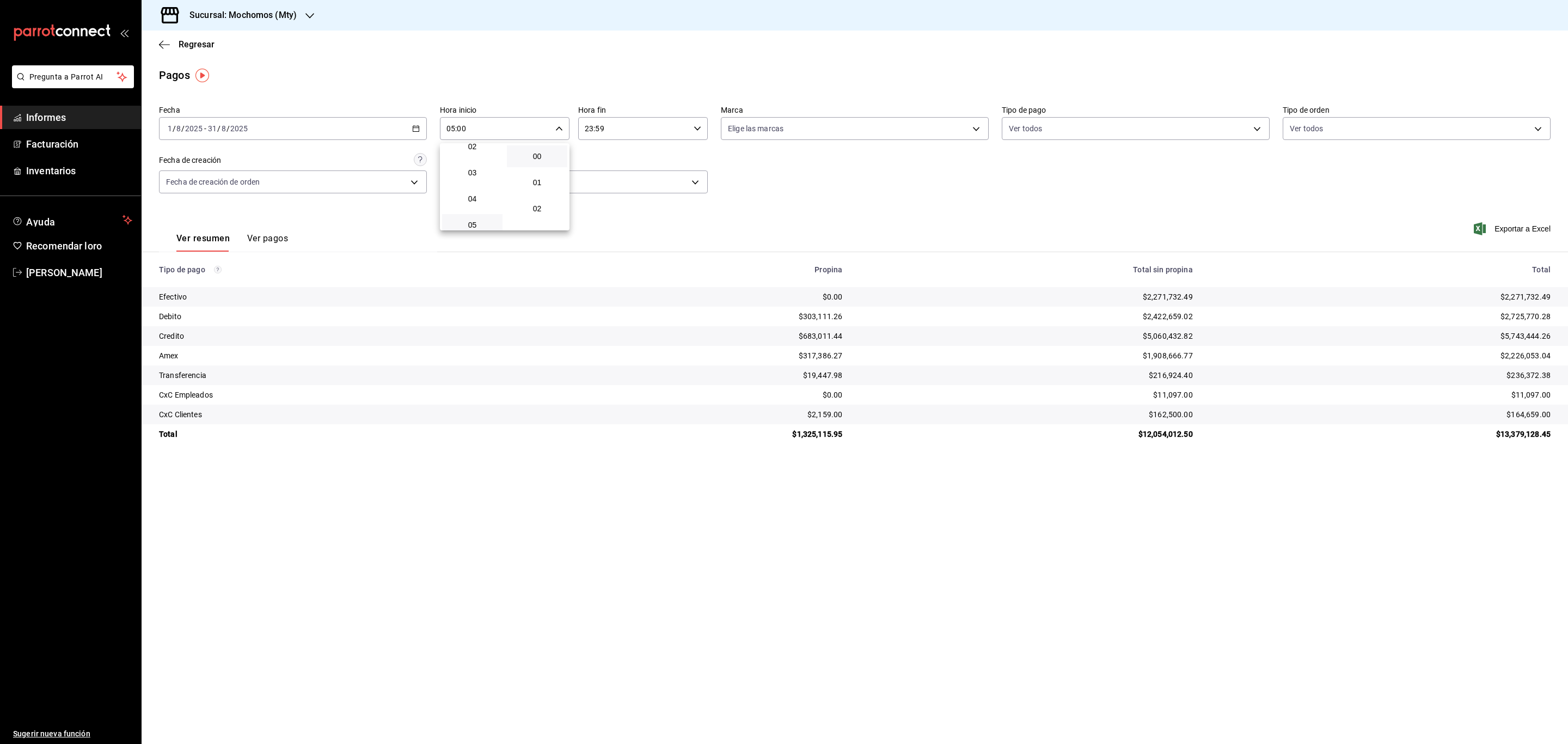
click at [704, 126] on div at bounding box center [784, 372] width 1568 height 744
click at [694, 127] on icon "button" at bounding box center [698, 128] width 8 height 8
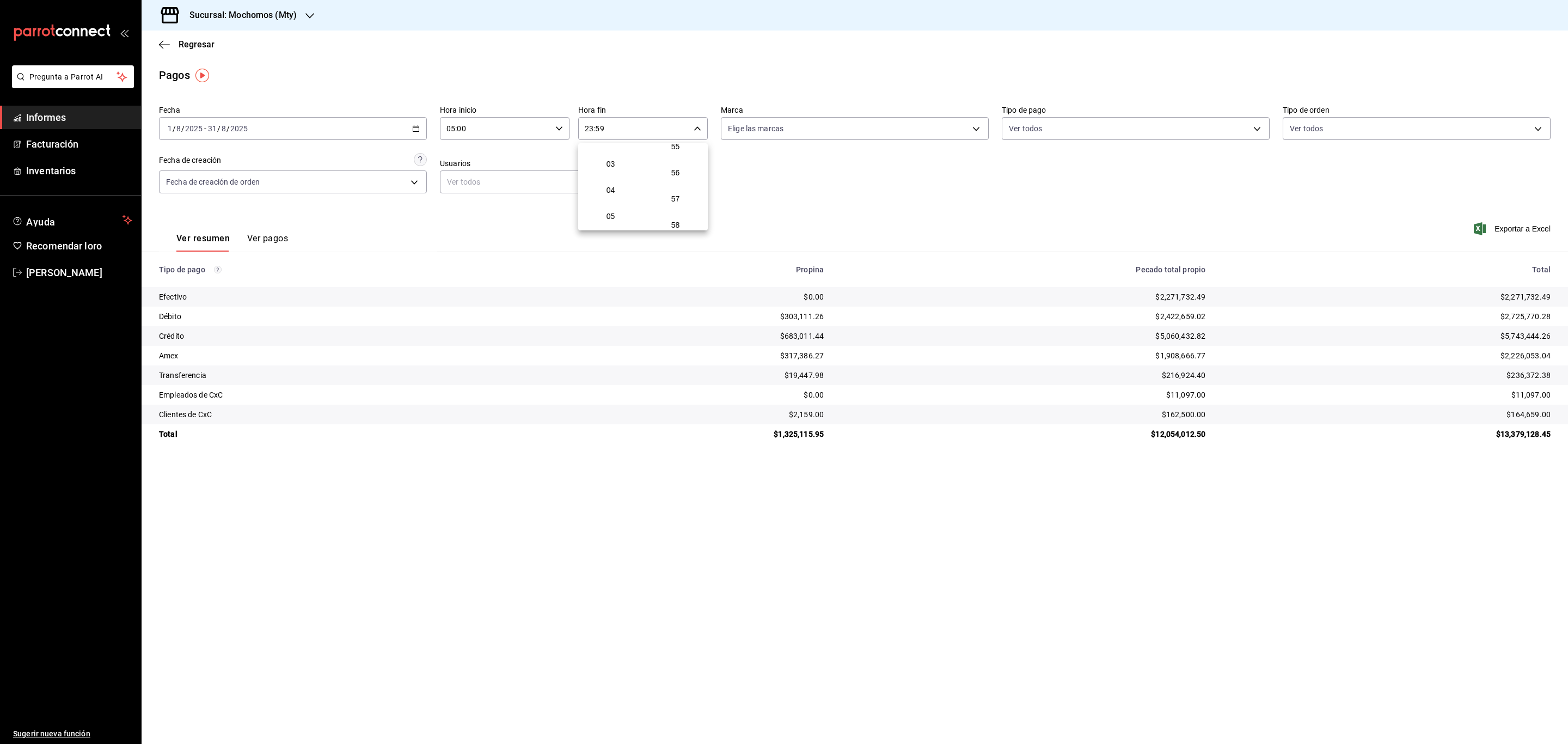
scroll to position [72, 0]
click at [611, 206] on button "05" at bounding box center [610, 215] width 60 height 22
click at [678, 150] on button "00" at bounding box center [675, 156] width 60 height 22
type input "05:00"
click at [678, 152] on font "00" at bounding box center [676, 156] width 9 height 9
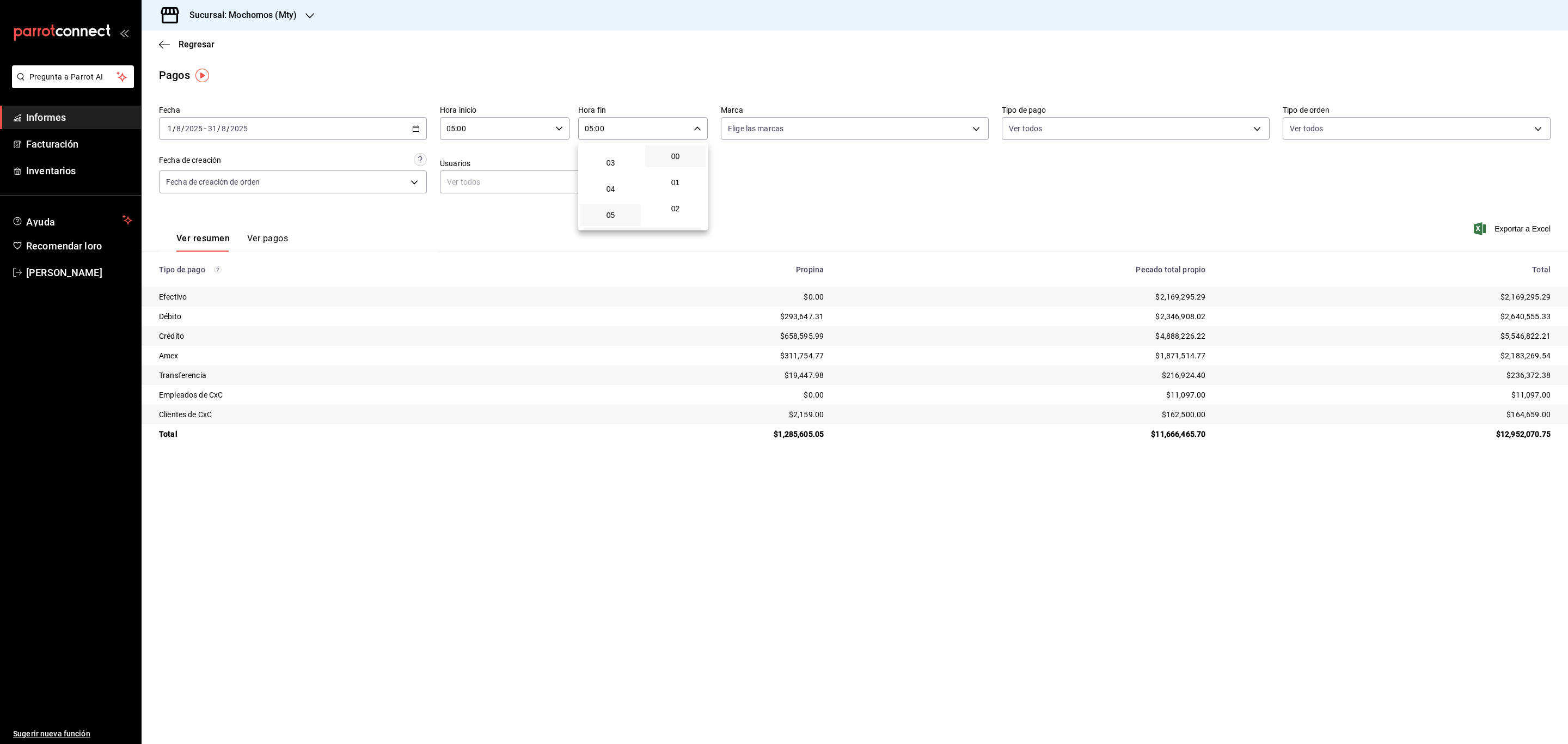
click at [1490, 229] on div at bounding box center [784, 372] width 1568 height 744
click at [1483, 234] on icon "button" at bounding box center [1480, 228] width 12 height 13
click at [39, 141] on font "Facturación" at bounding box center [52, 144] width 52 height 12
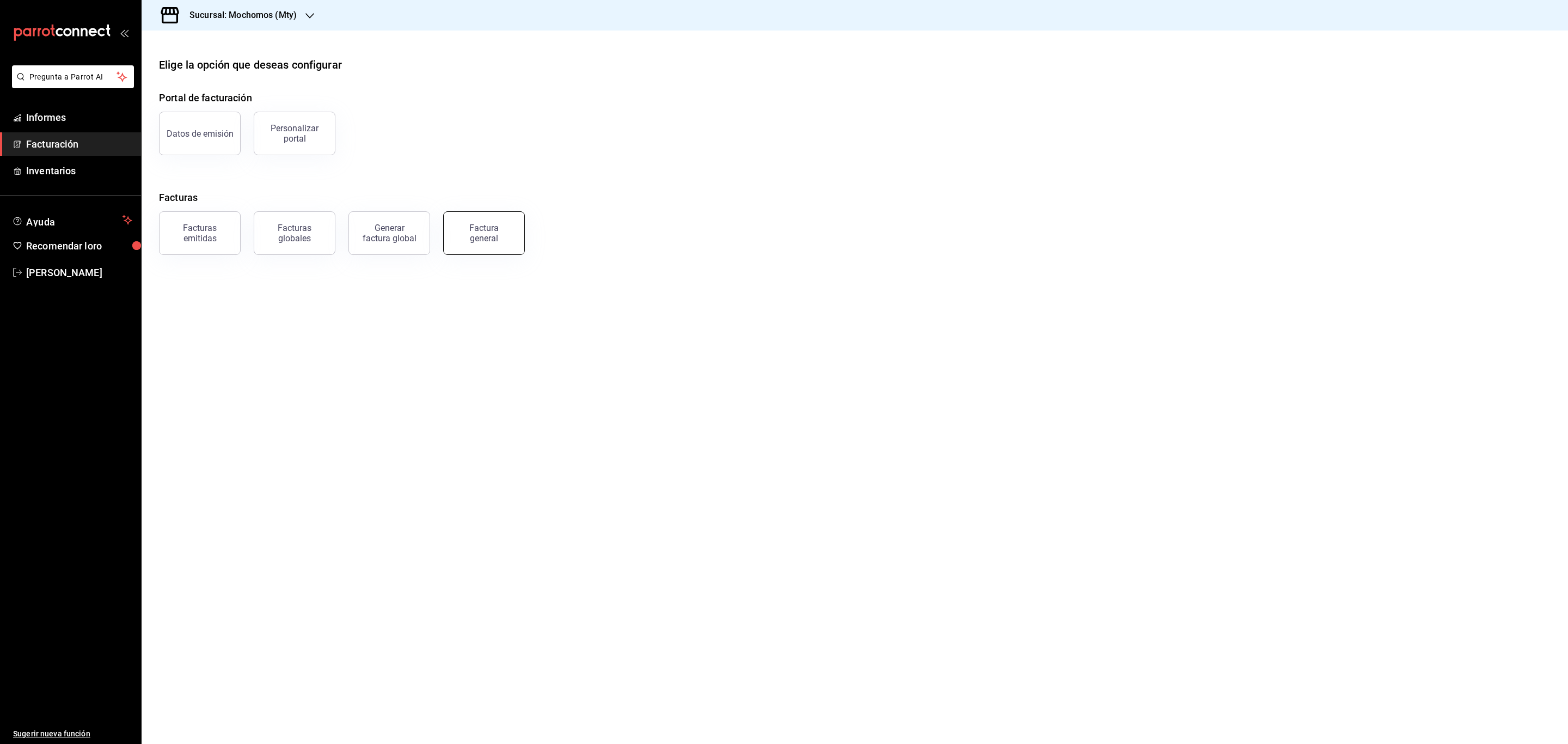
click at [497, 242] on div "Factura general" at bounding box center [483, 233] width 54 height 21
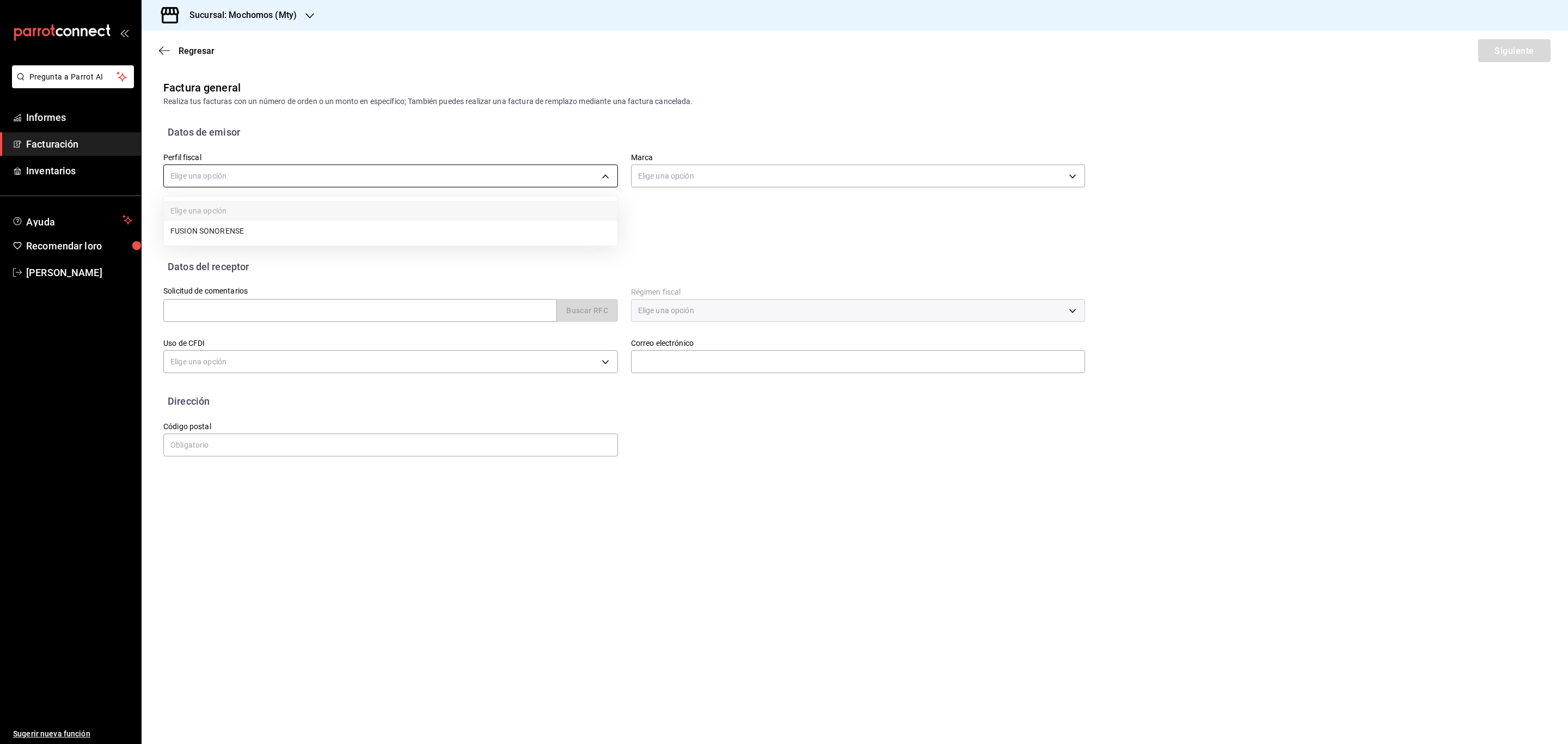
click at [584, 166] on body "Pregunta a Parrot AI Informes Facturación Inventarios Ayuda Recomendar loro Ser…" at bounding box center [784, 372] width 1568 height 744
click at [276, 231] on li "FUSIÓN SONORENSE" at bounding box center [390, 232] width 453 height 21
type input "708a3624-aa26-48d5-ac89-55ea41d845cd"
type input "b352ad34-a903-4246-b8b1-197398375429"
click at [335, 306] on input "text" at bounding box center [360, 311] width 394 height 23
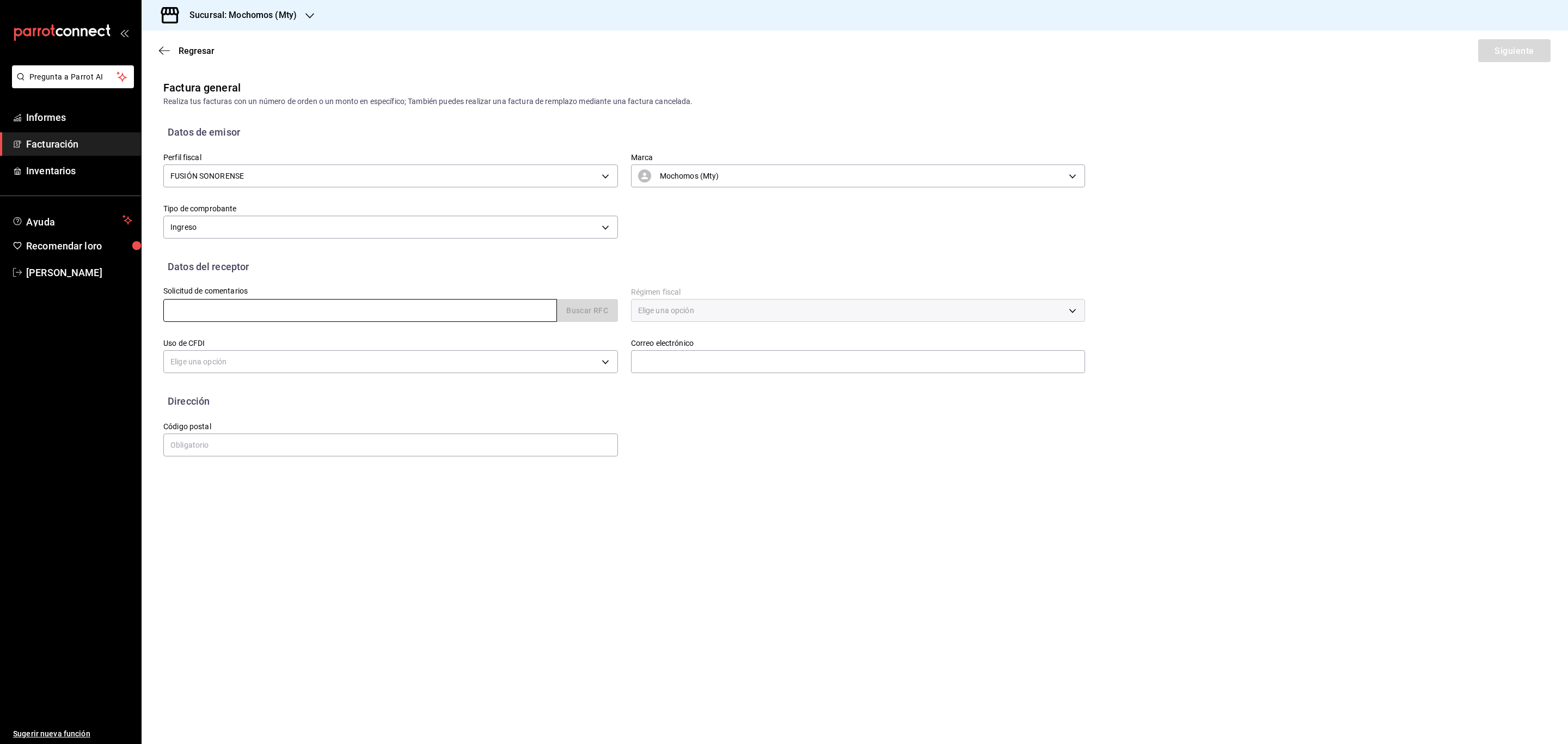
type input "OTI131102172"
click at [581, 314] on font "Buscar RFC" at bounding box center [587, 311] width 42 height 9
type input "SERGIO.MARTINEZ@GRUPOCOSTENO.COM"
type input "66633"
type input "OPERACION TIMON"
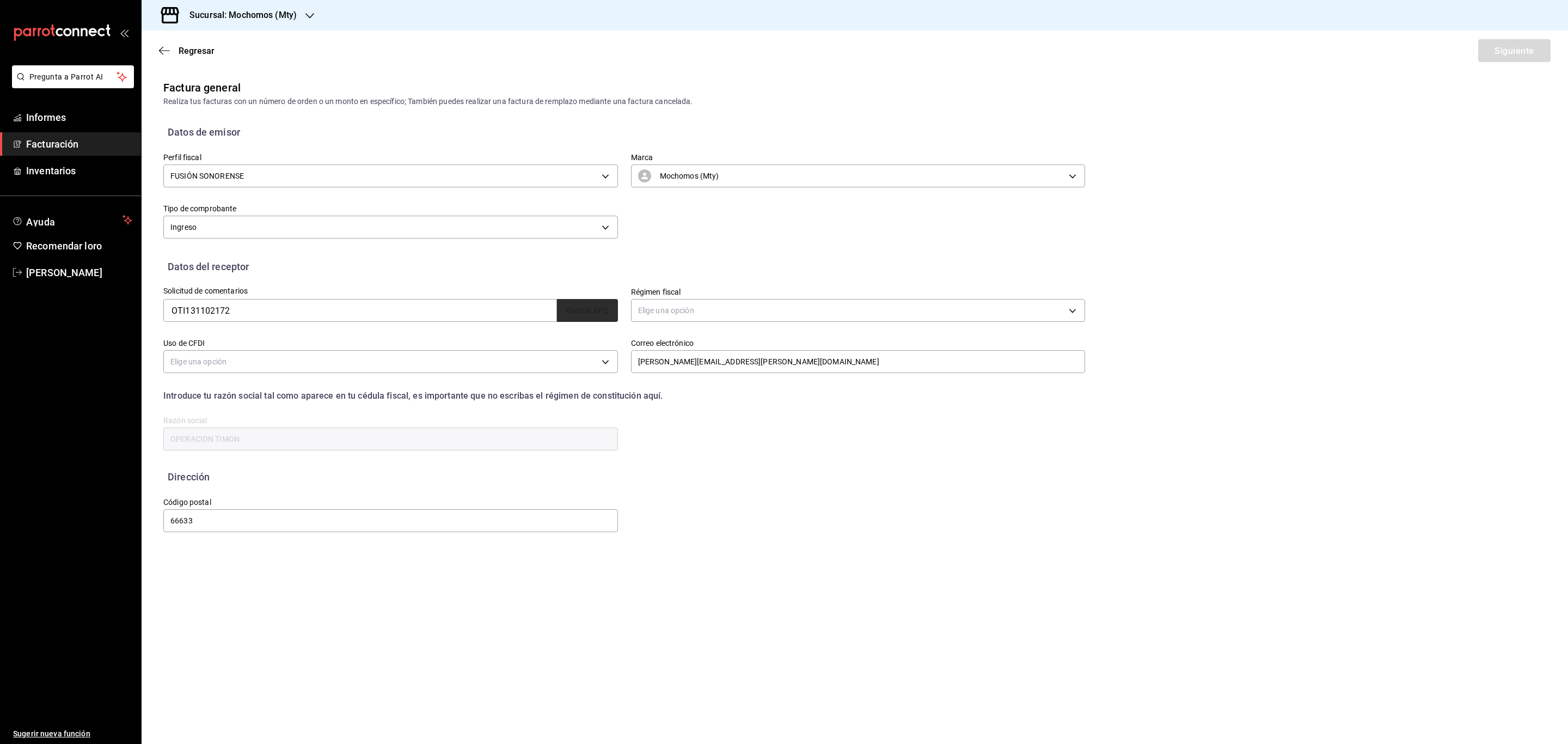
type input "601"
type input "G03"
click at [1514, 54] on font "Siguiente" at bounding box center [1514, 50] width 39 height 10
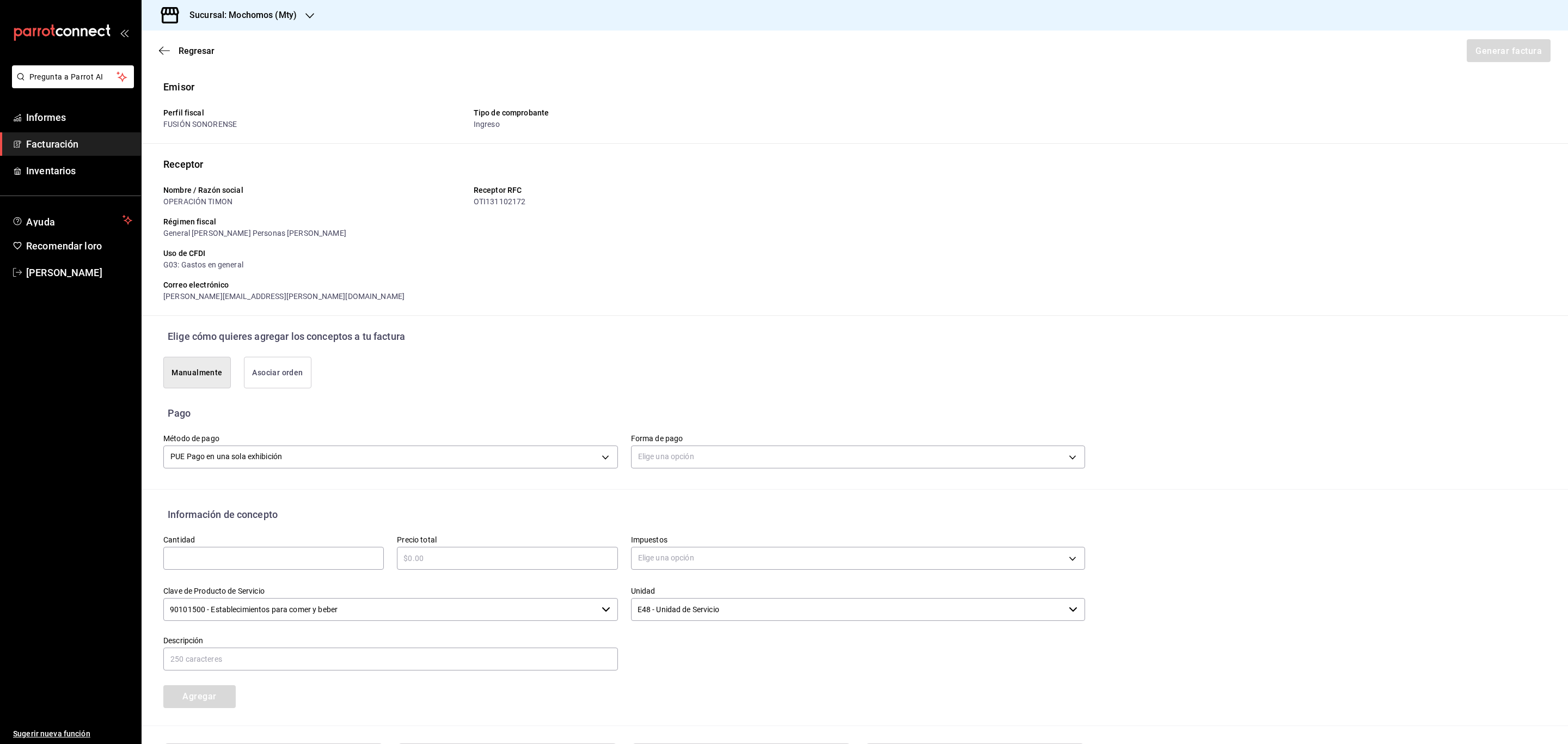
scroll to position [111, 0]
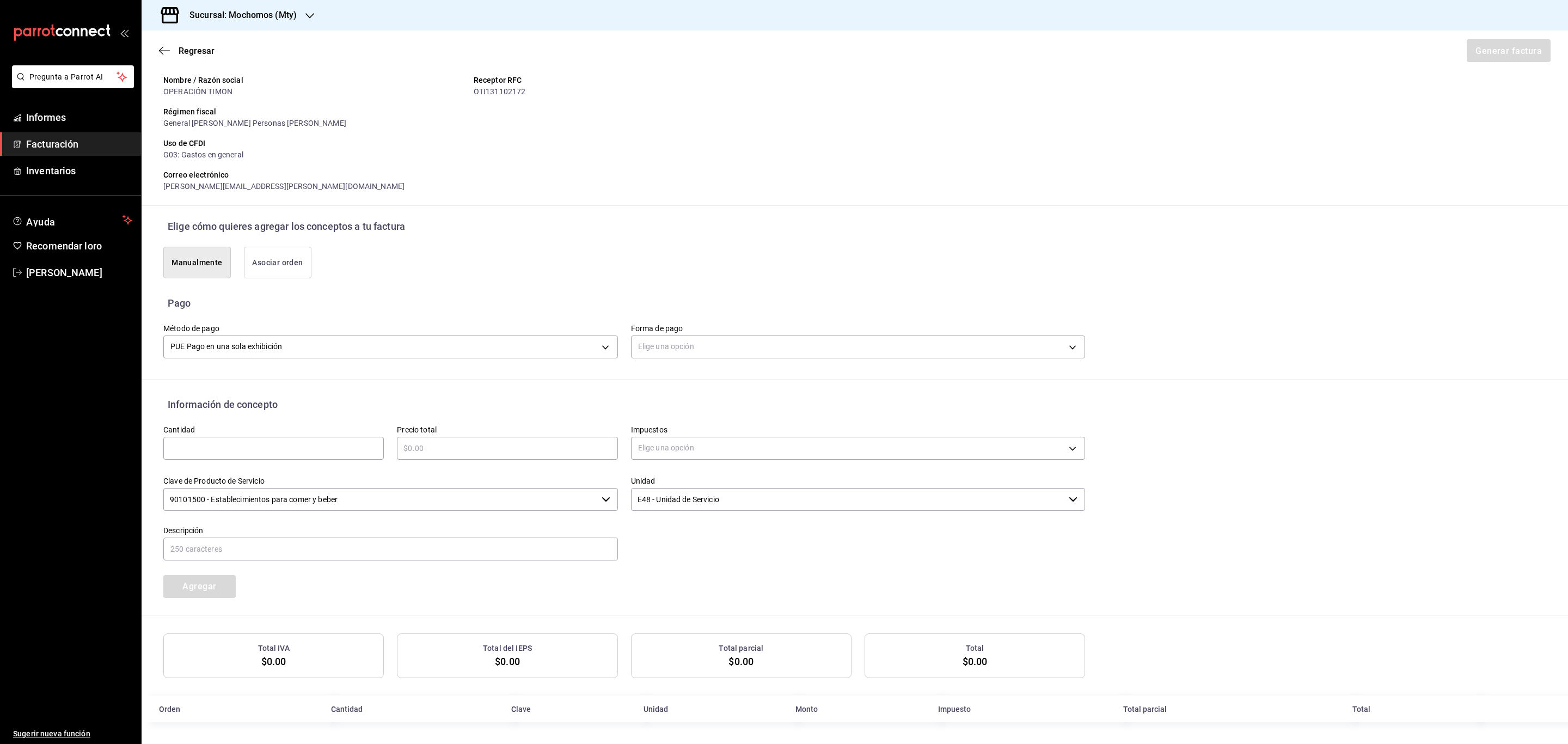
click at [306, 452] on input "text" at bounding box center [273, 447] width 220 height 13
type input "1"
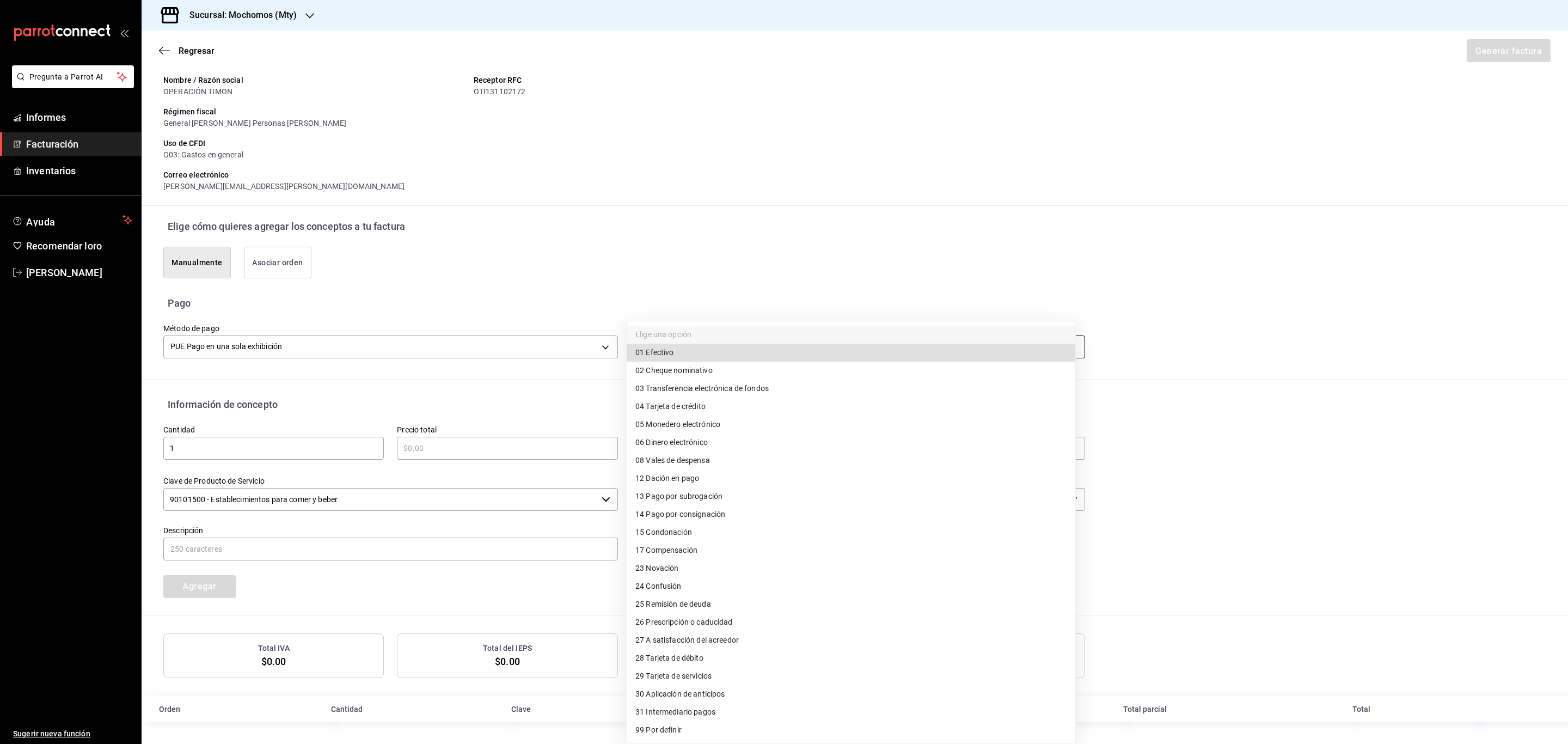
click at [701, 345] on body "Pregunta a Parrot AI Informes Facturación Inventarios Ayuda Recomendar loro Ser…" at bounding box center [784, 372] width 1568 height 744
click at [698, 653] on span "28 Tarjeta de débito" at bounding box center [670, 658] width 68 height 12
type input "28"
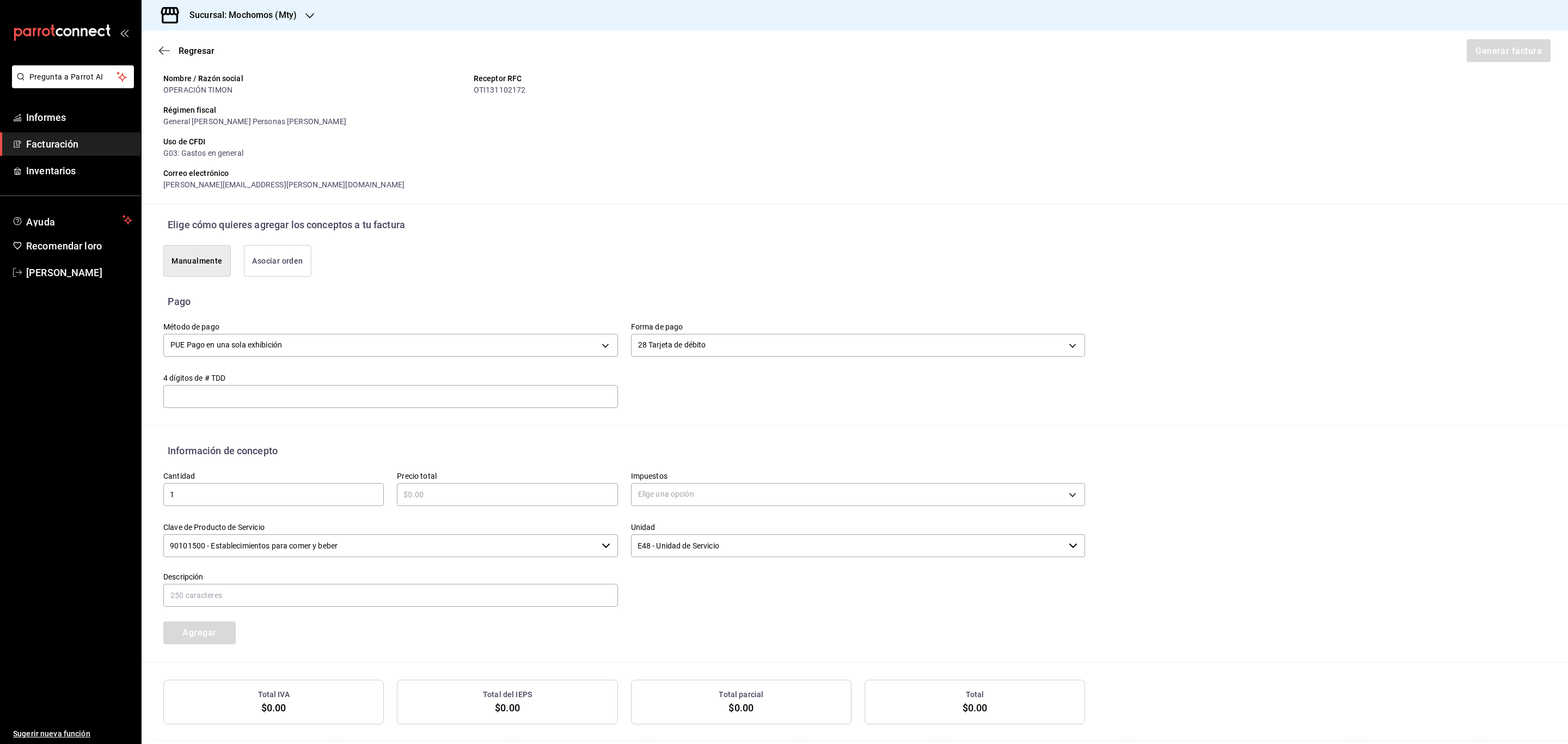
click at [436, 500] on input "text" at bounding box center [507, 494] width 220 height 13
type input "$1924.8"
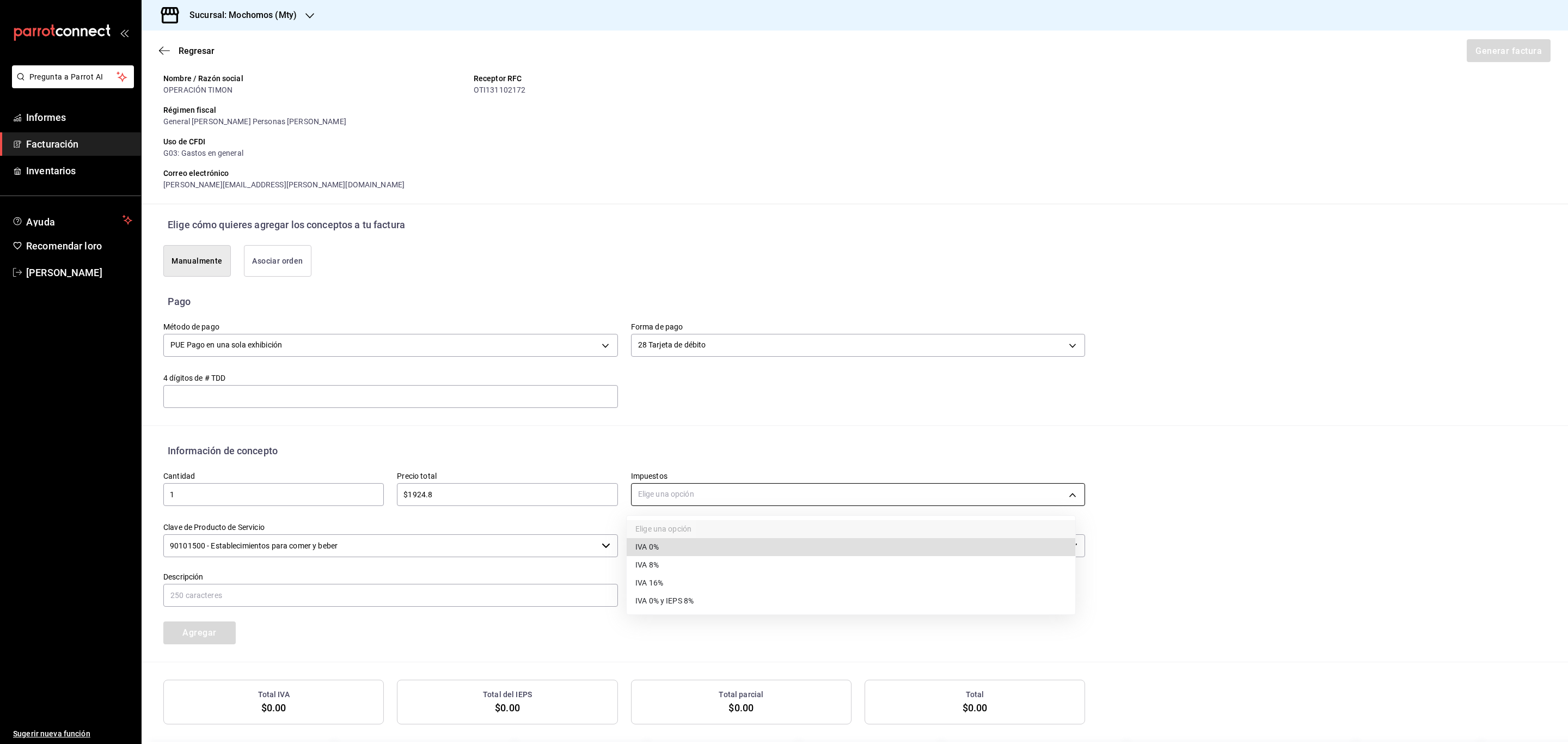
click at [670, 494] on body "Pregunta a Parrot AI Informes Facturación Inventarios Ayuda Recomendar loro Ser…" at bounding box center [784, 372] width 1568 height 744
click at [660, 589] on span "IVA 16%" at bounding box center [649, 583] width 28 height 12
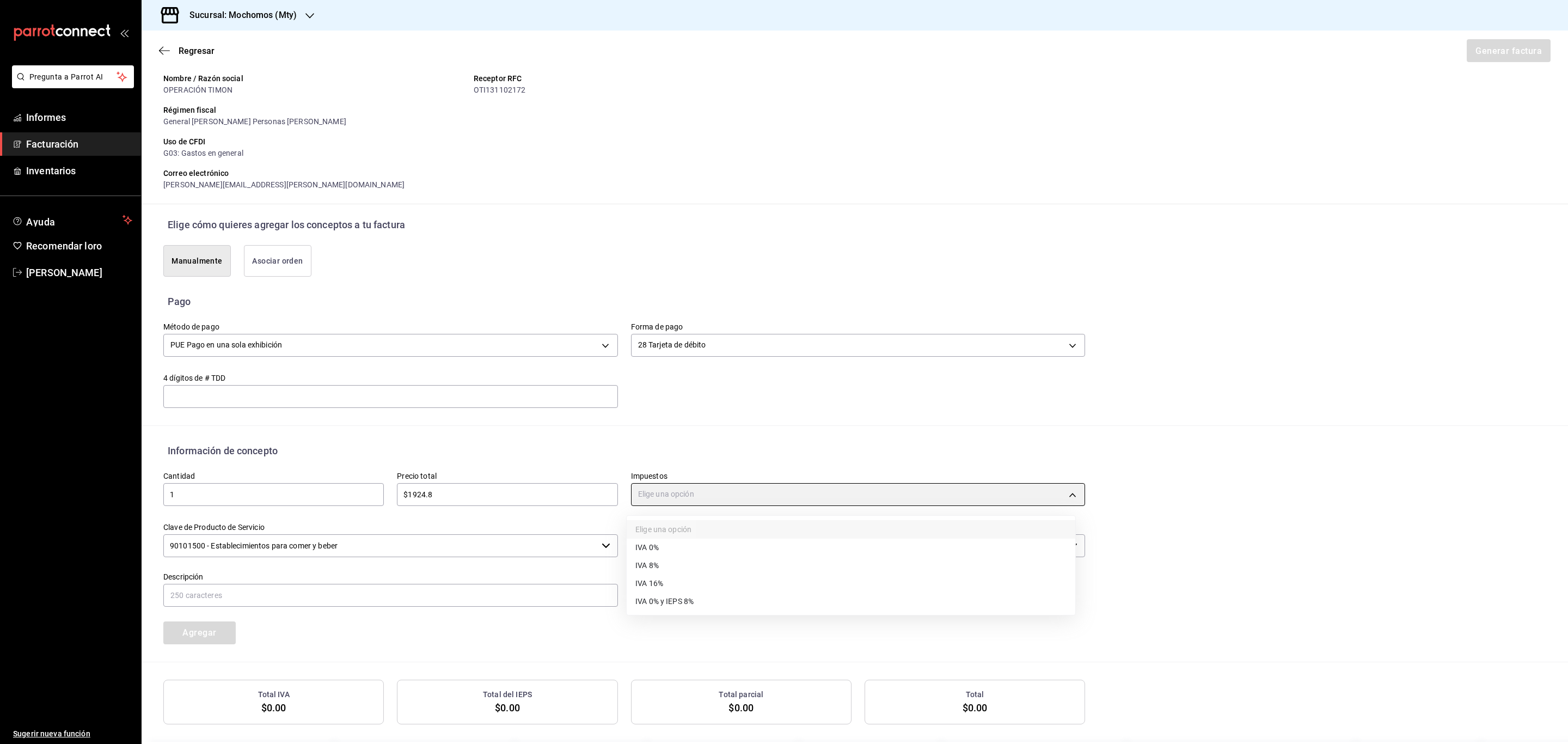
type input "IVA_16"
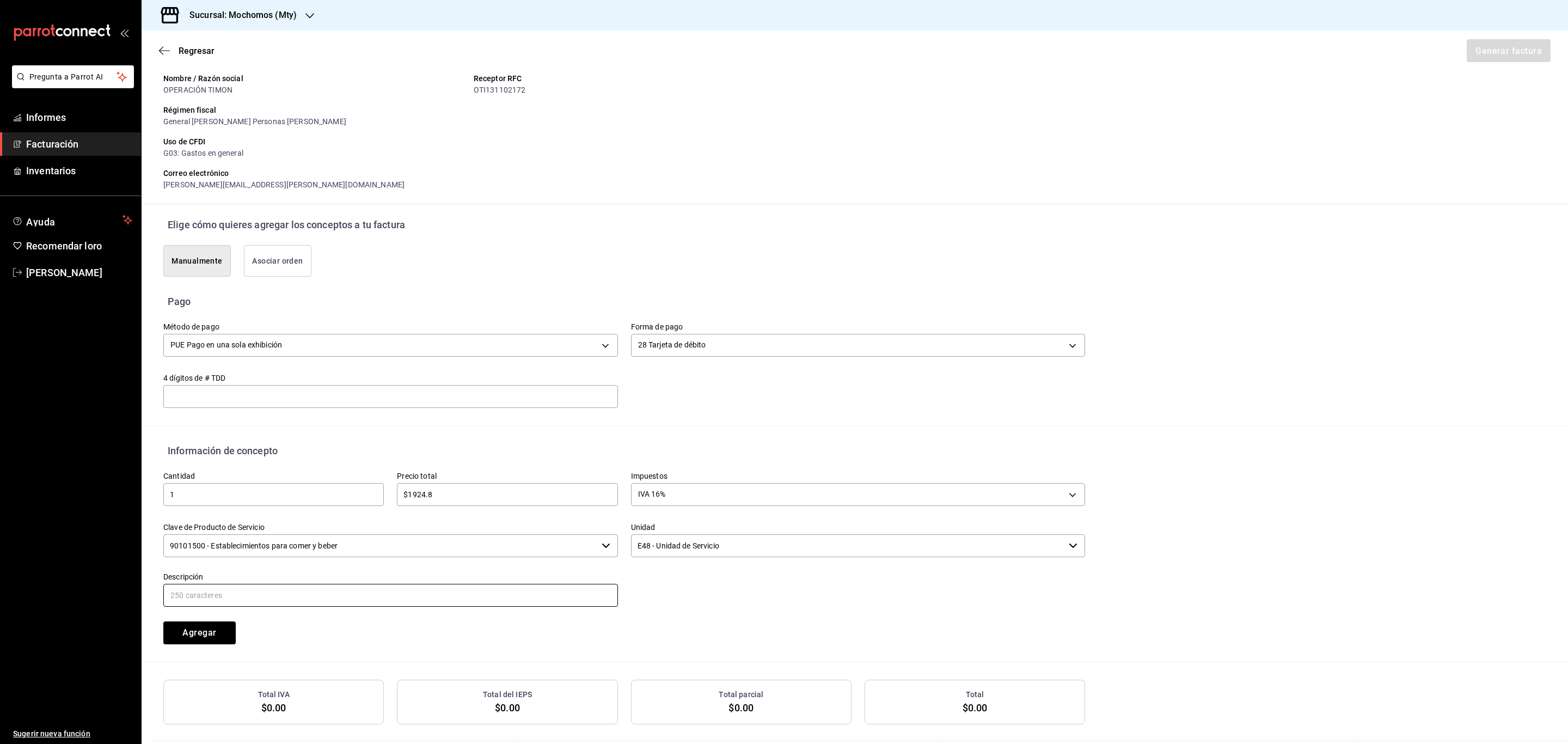
click at [245, 595] on input "text" at bounding box center [390, 595] width 455 height 23
click at [290, 587] on input "CONSUMO DE ALIMENTOS" at bounding box center [390, 595] width 455 height 23
type input "CONSUMO DE ALIMENTOS 17/08/25 170825-P-0026"
click at [193, 641] on button "Agregar" at bounding box center [199, 633] width 72 height 23
click at [1505, 41] on button "Generar factura" at bounding box center [1508, 51] width 85 height 23
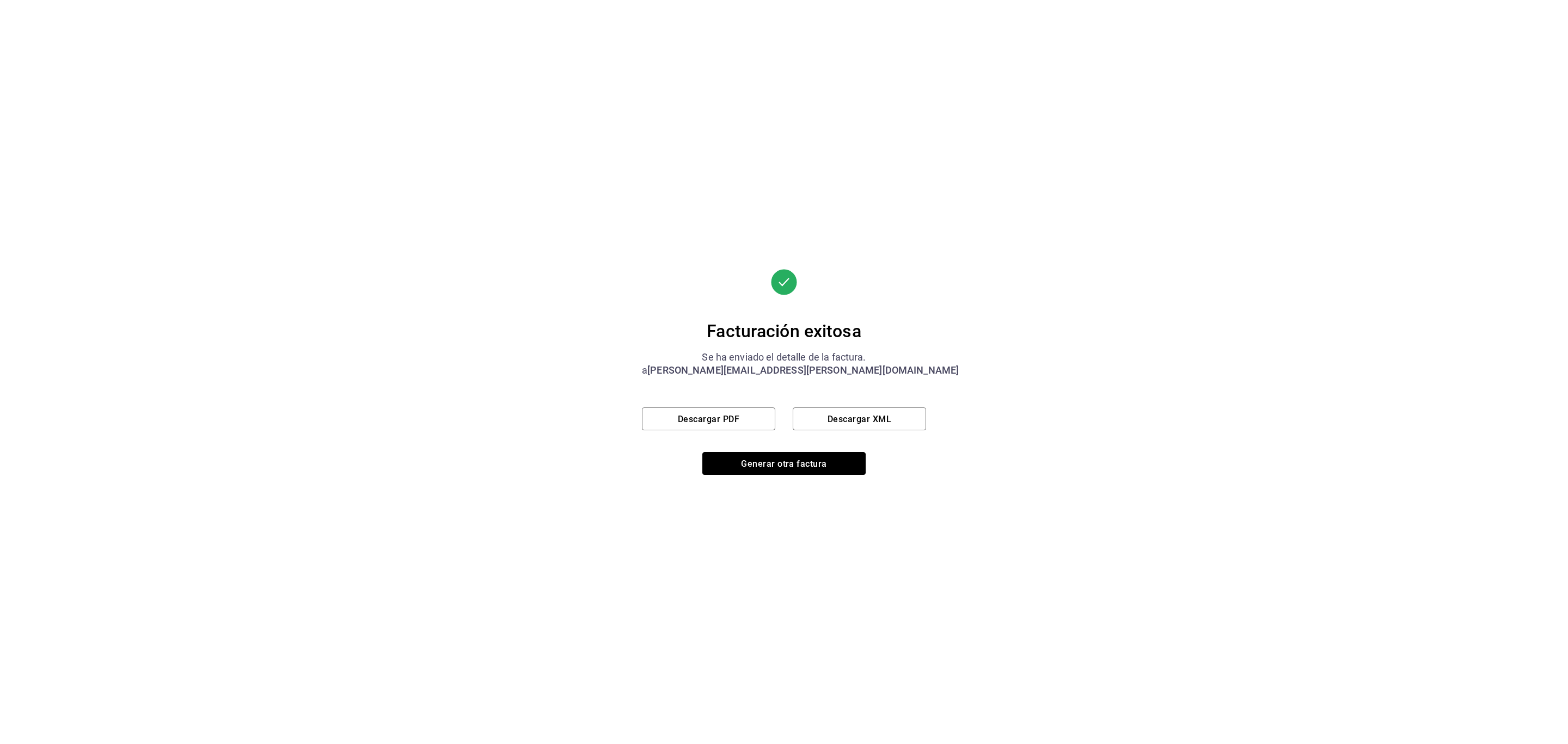
drag, startPoint x: 818, startPoint y: 455, endPoint x: 261, endPoint y: 183, distance: 619.9
click at [818, 455] on button "Generar otra factura" at bounding box center [784, 463] width 163 height 23
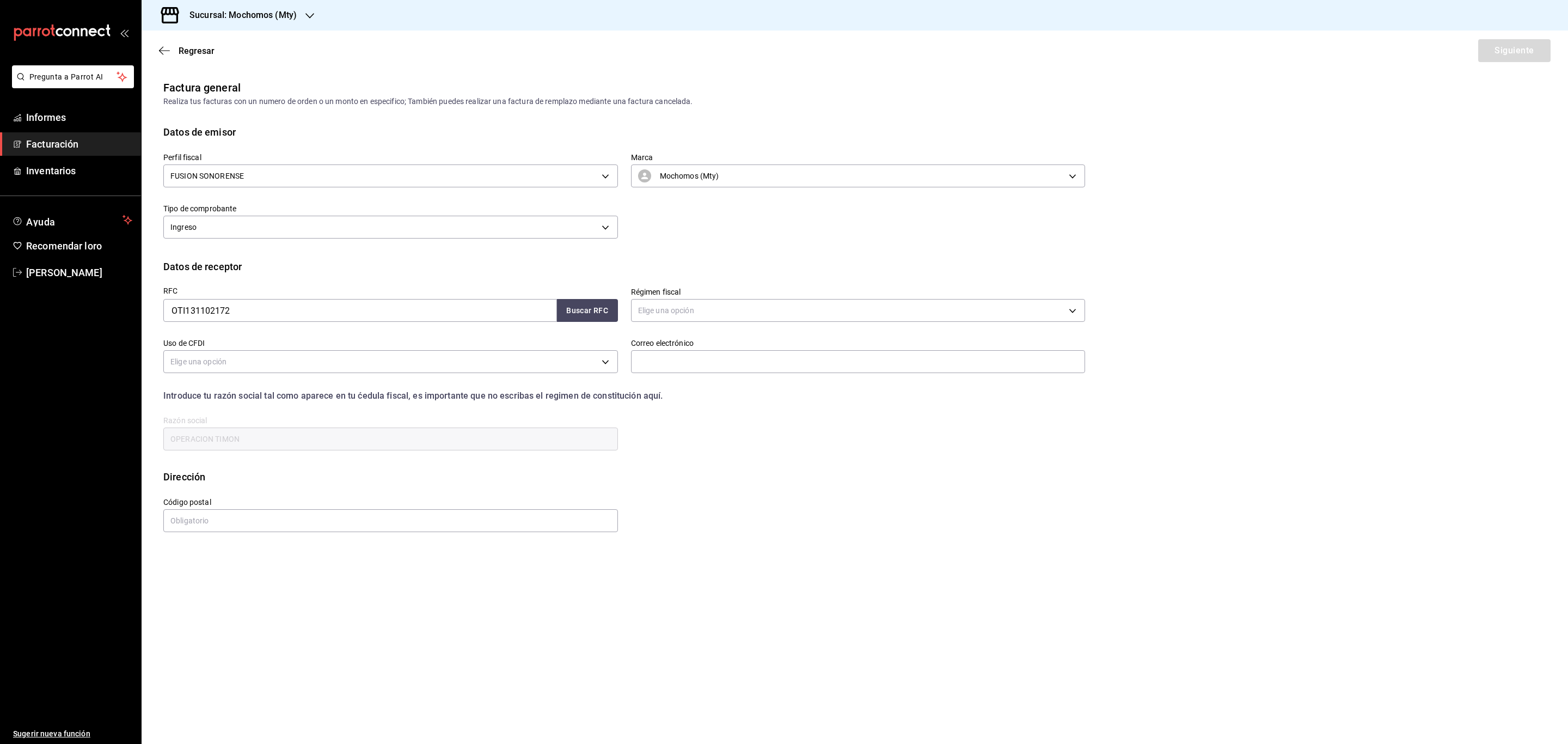
scroll to position [0, 0]
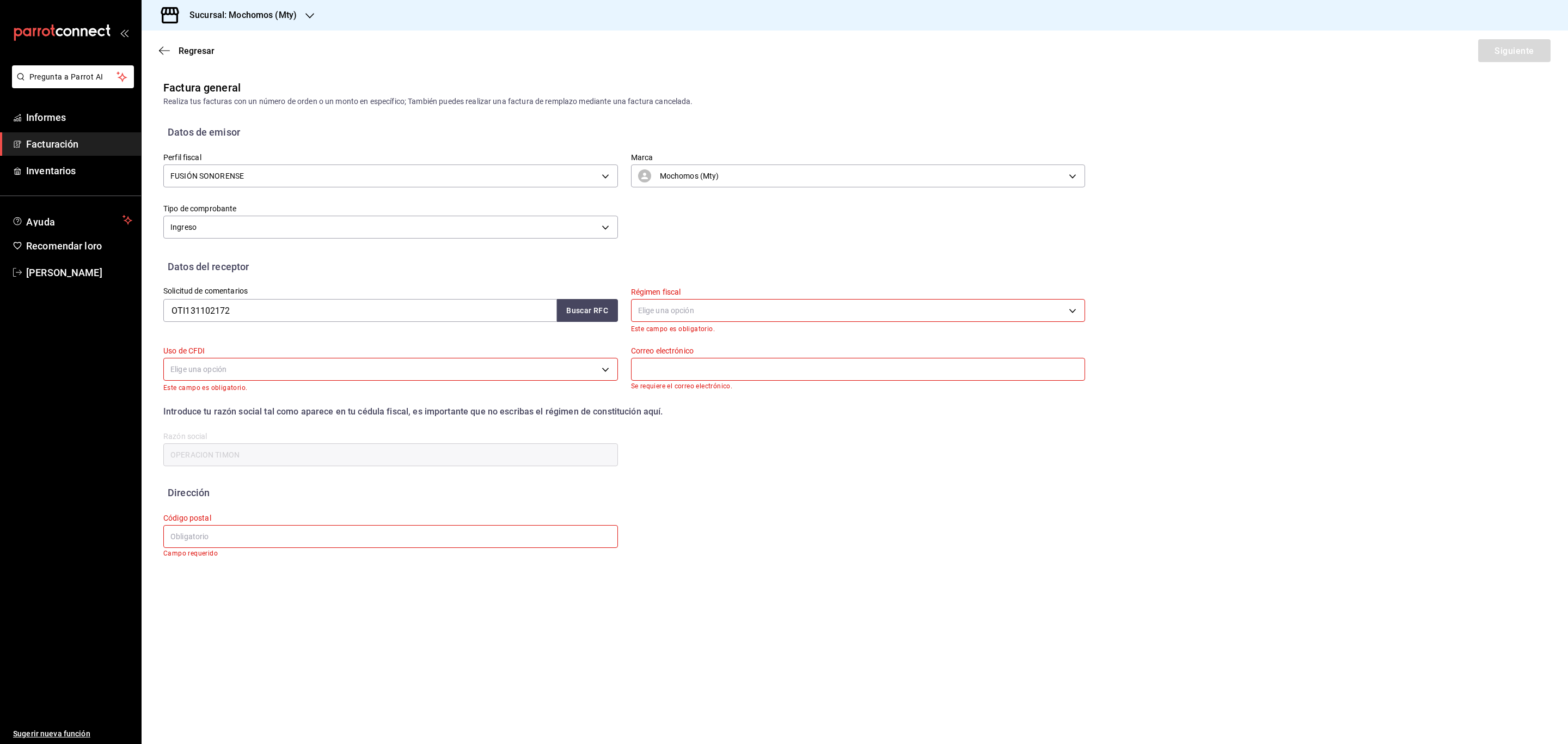
click at [307, 15] on icon "button" at bounding box center [310, 15] width 9 height 5
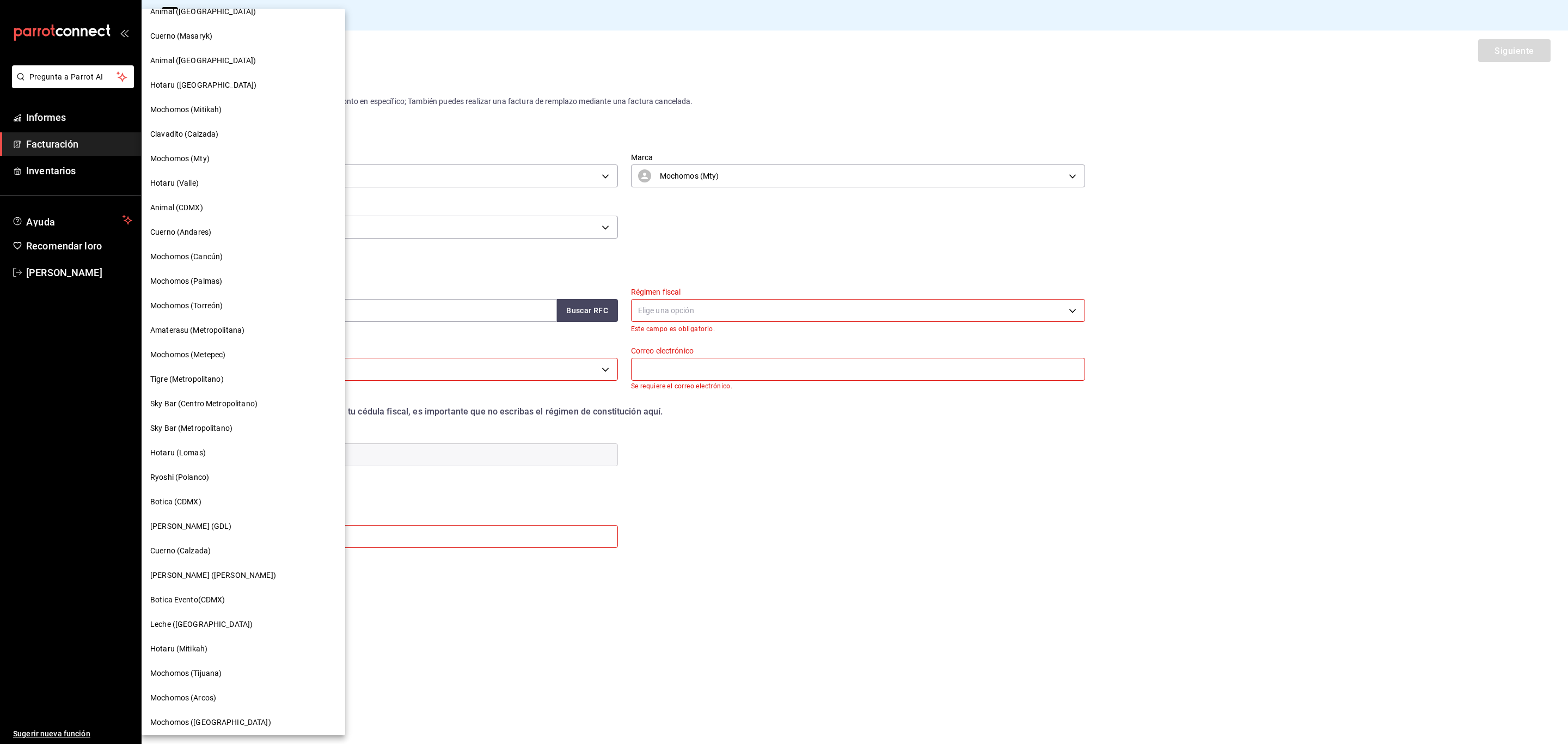
scroll to position [261, 0]
click at [192, 544] on font "Cuerno (Calzada)" at bounding box center [180, 549] width 60 height 9
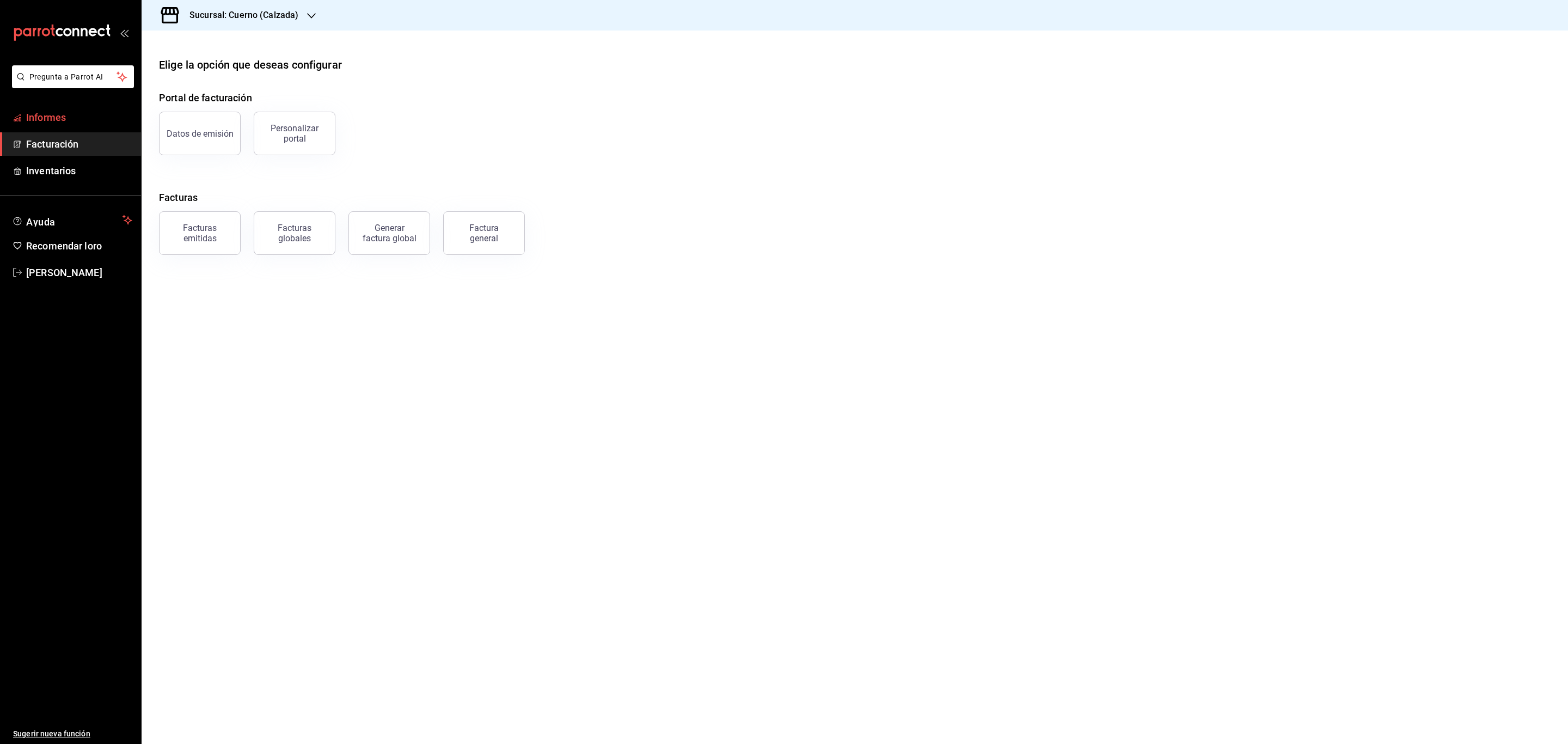
click at [59, 116] on font "Informes" at bounding box center [46, 117] width 40 height 12
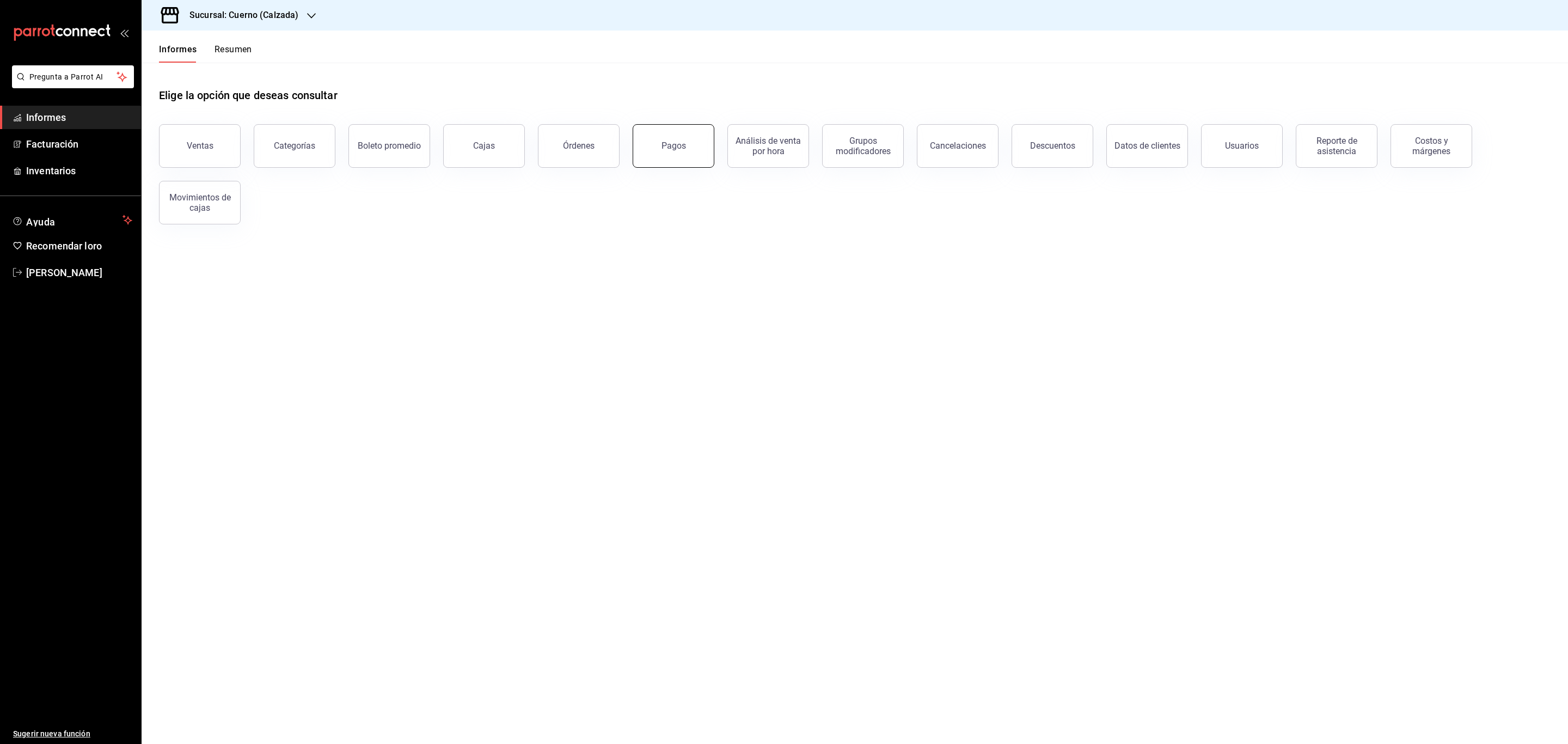
click at [654, 160] on button "Pagos" at bounding box center [673, 146] width 82 height 44
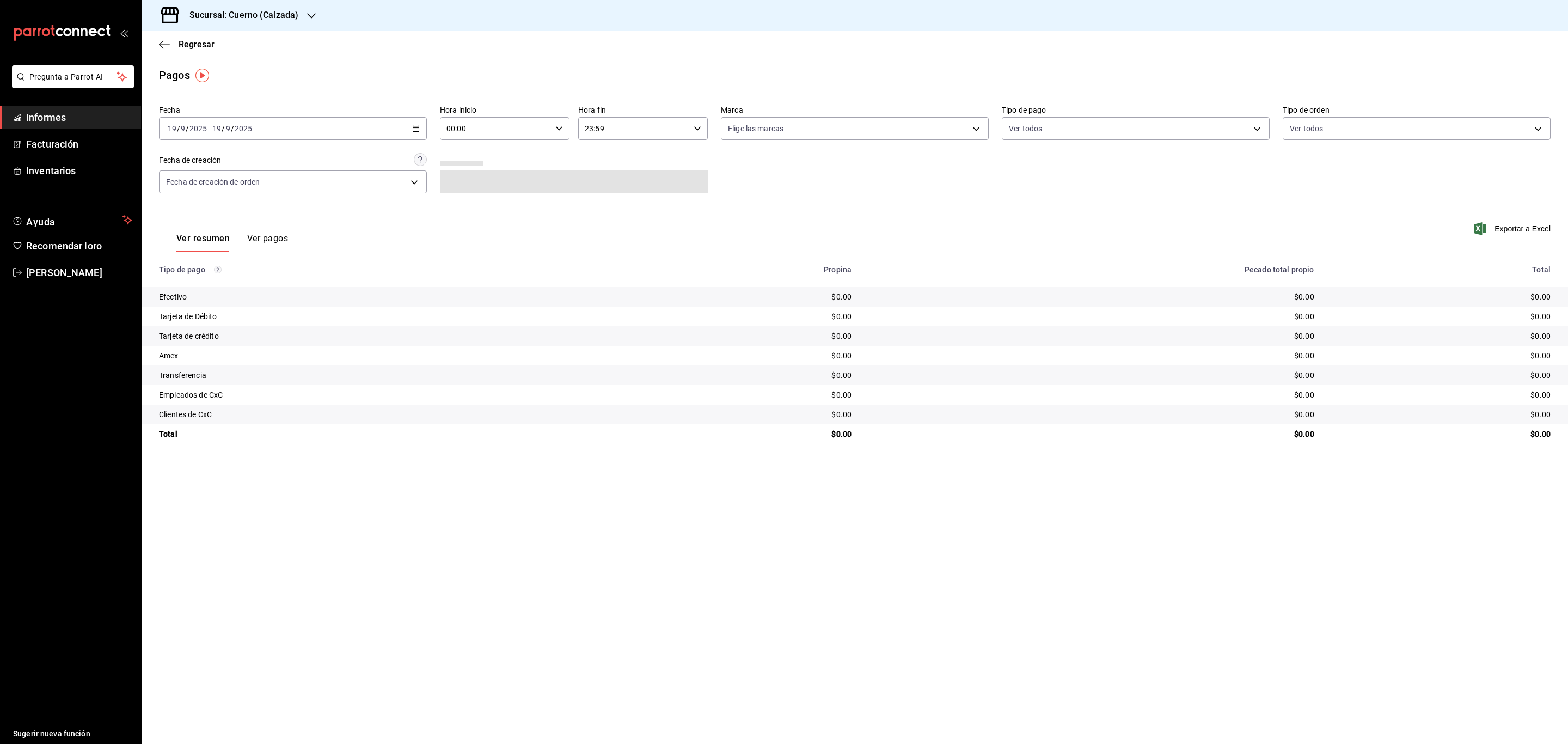
click at [407, 134] on div "2025-09-19 19 / 9 / 2025 - 2025-09-19 19 / 9 / 2025" at bounding box center [293, 128] width 268 height 23
click at [185, 278] on span "Rango de fechas" at bounding box center [210, 284] width 85 height 12
click at [382, 168] on icon "button" at bounding box center [381, 168] width 13 height 13
click at [361, 200] on font "1" at bounding box center [362, 201] width 4 height 8
click at [395, 296] on button "31" at bounding box center [400, 297] width 19 height 19
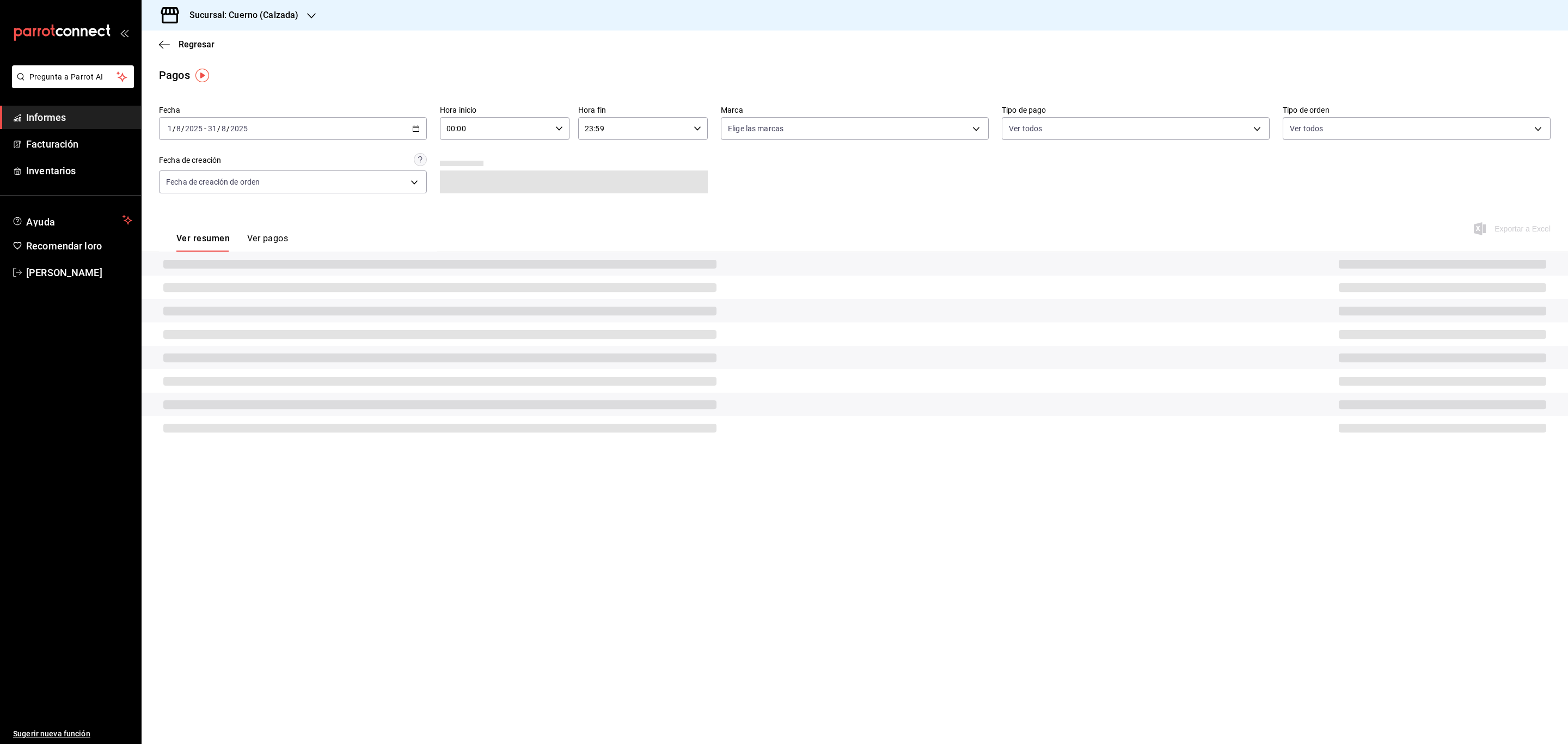
click at [449, 133] on input "00:00" at bounding box center [495, 128] width 111 height 22
click at [477, 167] on button "05" at bounding box center [472, 178] width 60 height 22
type input "05:00"
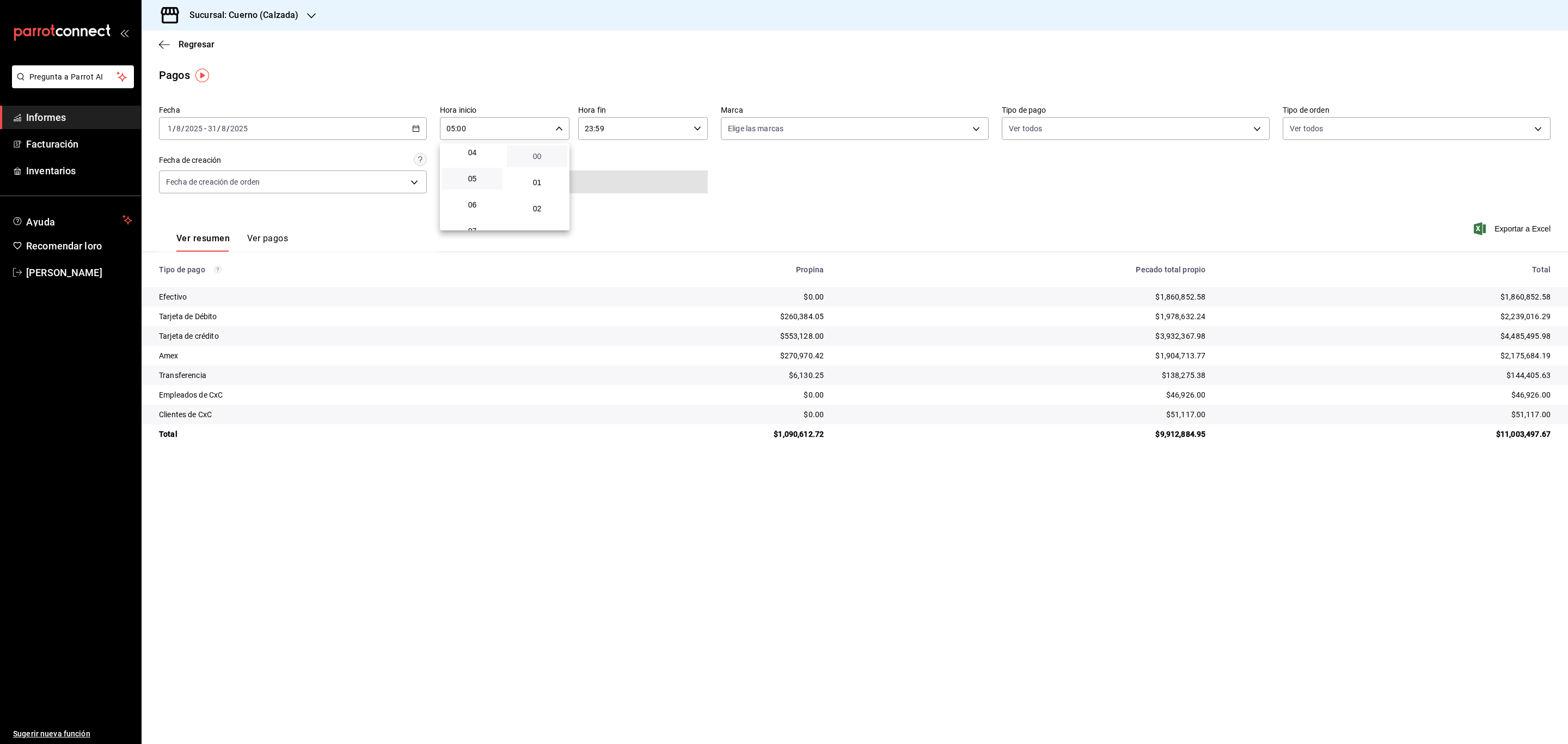
click at [547, 153] on span "00" at bounding box center [537, 156] width 47 height 9
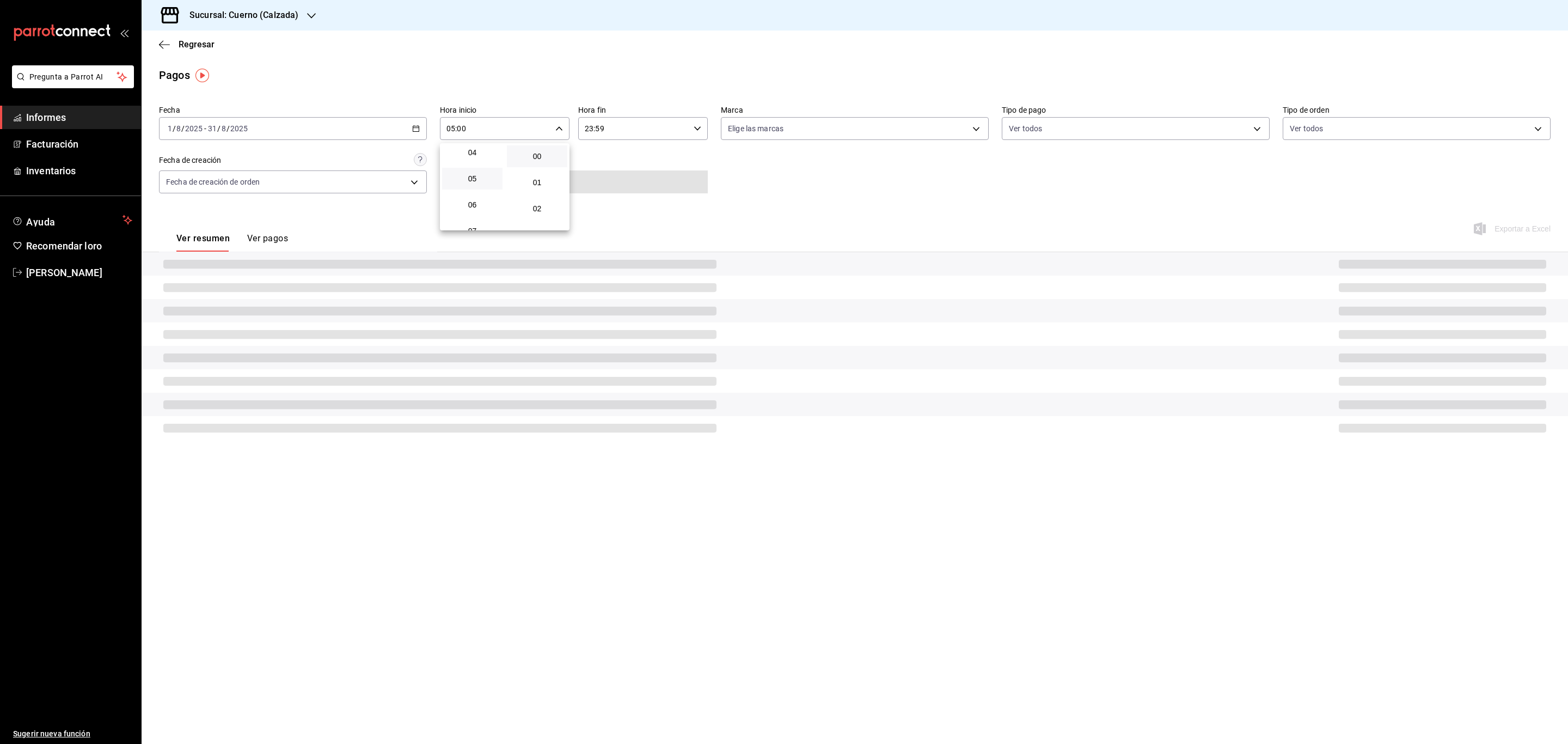
click at [670, 125] on div at bounding box center [784, 372] width 1568 height 744
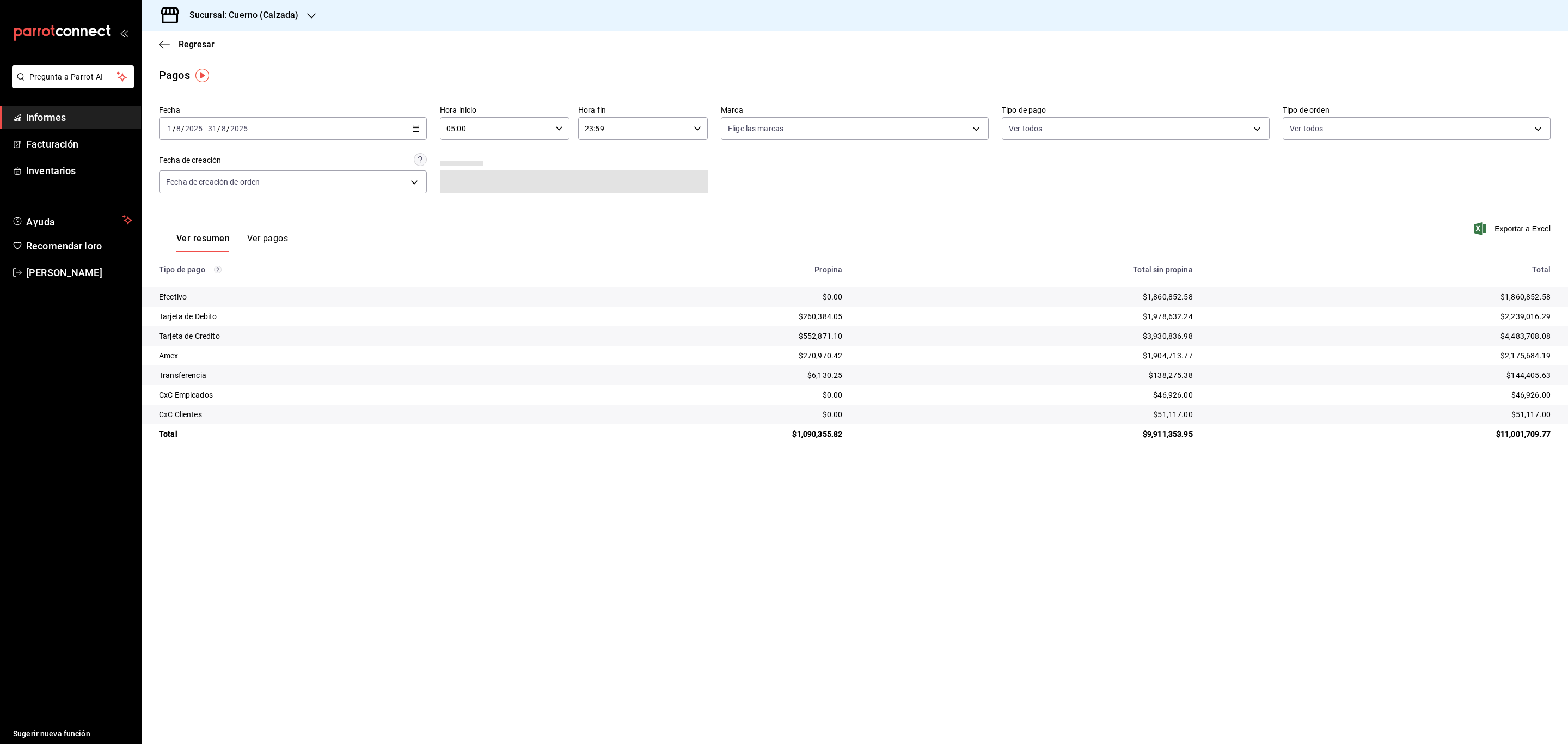
click at [696, 129] on \(Stroke\) "button" at bounding box center [697, 128] width 7 height 4
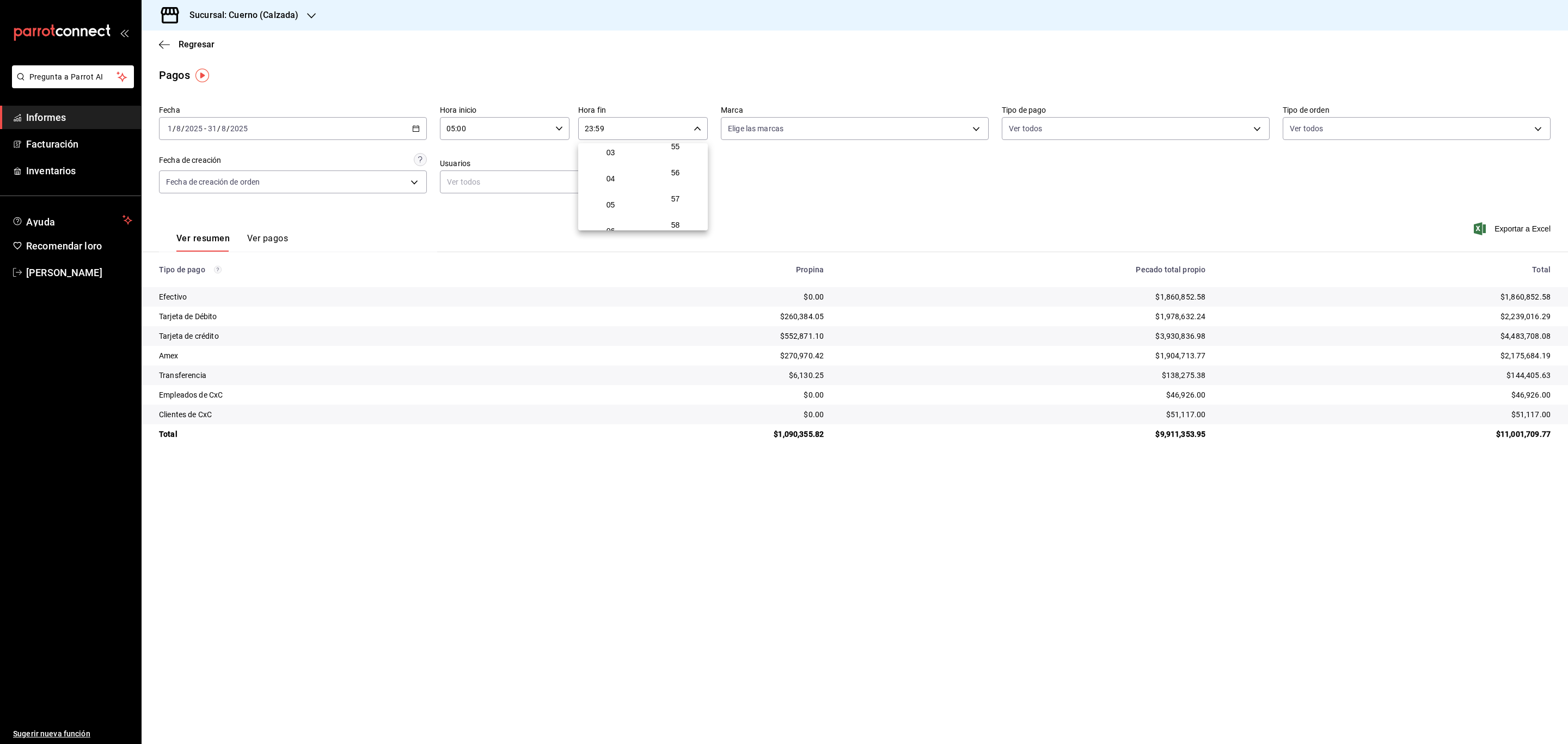
scroll to position [70, 0]
click at [607, 212] on font "05" at bounding box center [611, 217] width 9 height 9
click at [690, 154] on span "00" at bounding box center [676, 156] width 47 height 9
type input "05:00"
click at [1483, 225] on div at bounding box center [784, 372] width 1568 height 744
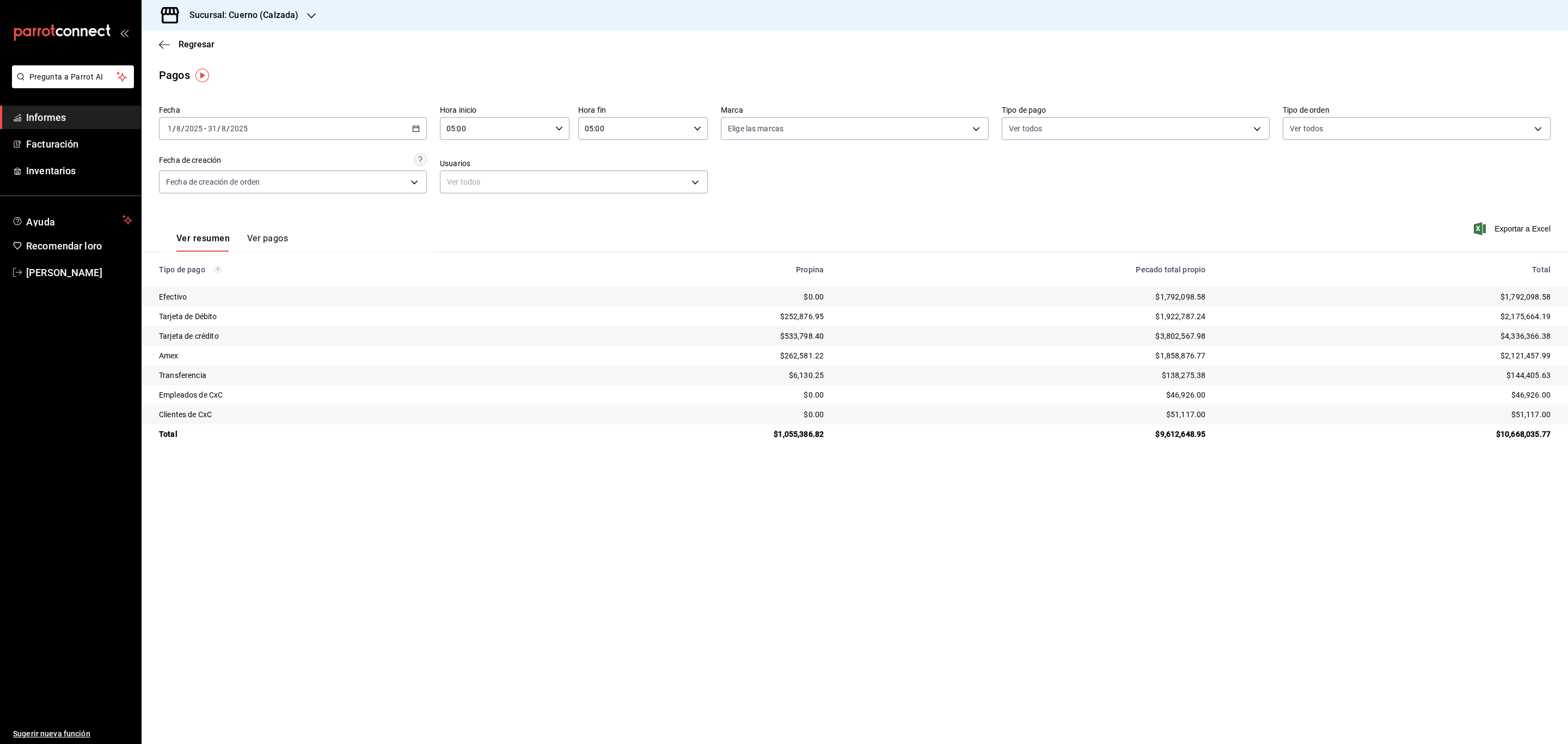
click at [1483, 225] on icon "button" at bounding box center [1480, 228] width 12 height 13
click at [79, 146] on span "Facturación" at bounding box center [79, 144] width 106 height 15
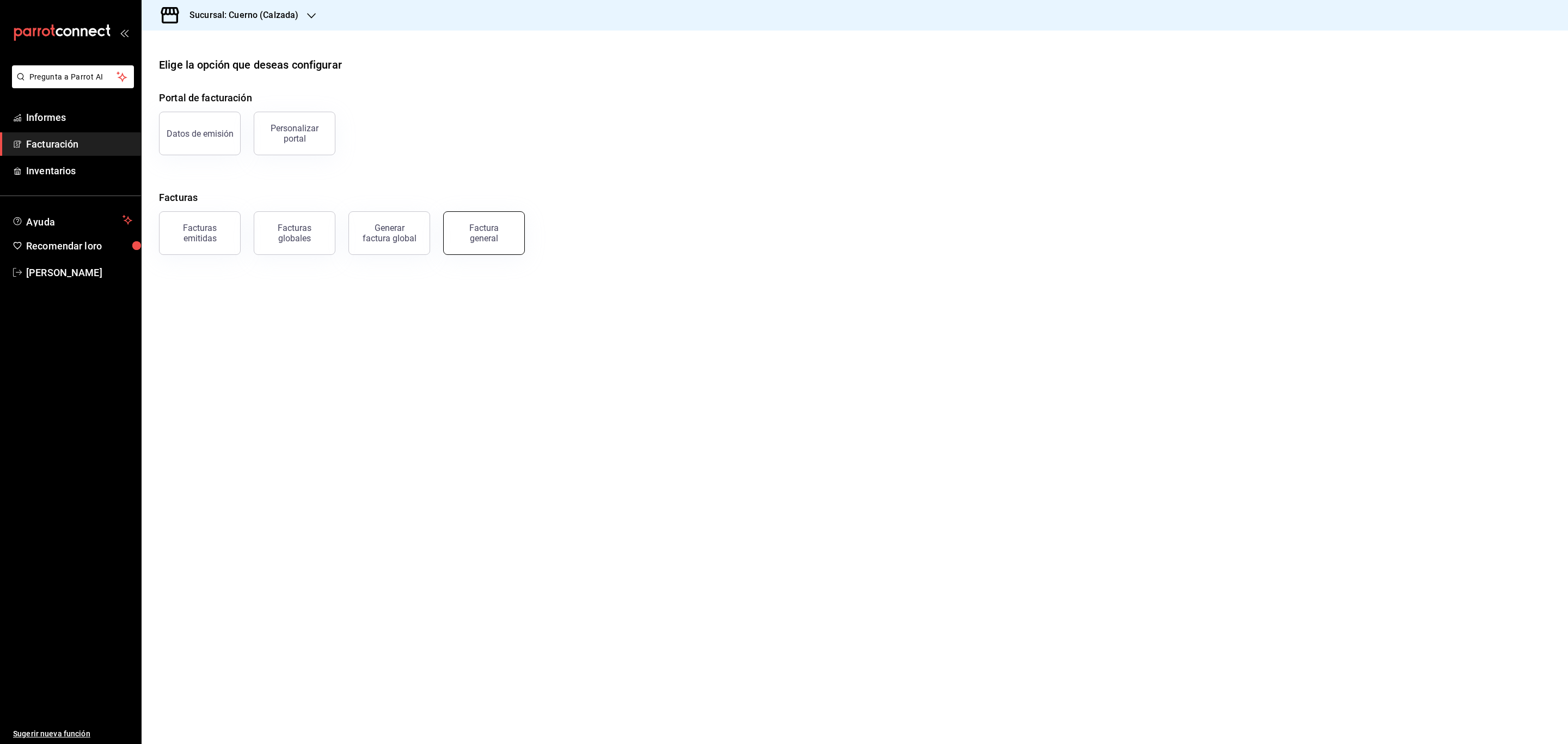
click at [483, 236] on font "Factura general" at bounding box center [484, 233] width 29 height 21
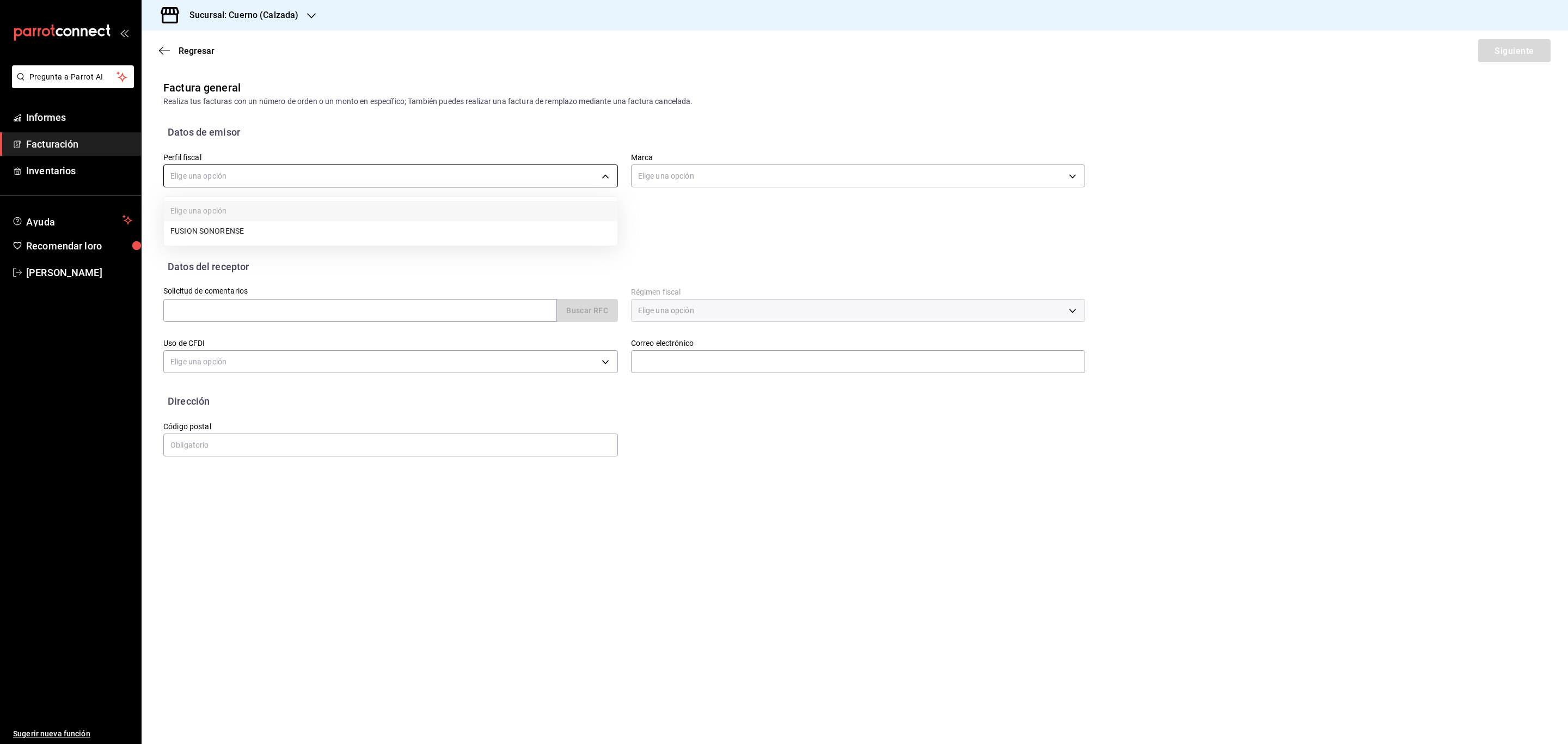
click at [298, 185] on body "Pregunta a Parrot AI Informes Facturación Inventarios Ayuda Recomendar loro Ser…" at bounding box center [784, 372] width 1568 height 744
click at [240, 226] on font "SIERRA SILLA MITRAS" at bounding box center [209, 232] width 78 height 12
type input "abdb76e1-83ac-4bbc-8b6c-3fa8ea746ff2"
type input "b7ae777b-2dfc-42e0-9650-6cefdf37a424"
click at [237, 315] on input "text" at bounding box center [360, 311] width 394 height 23
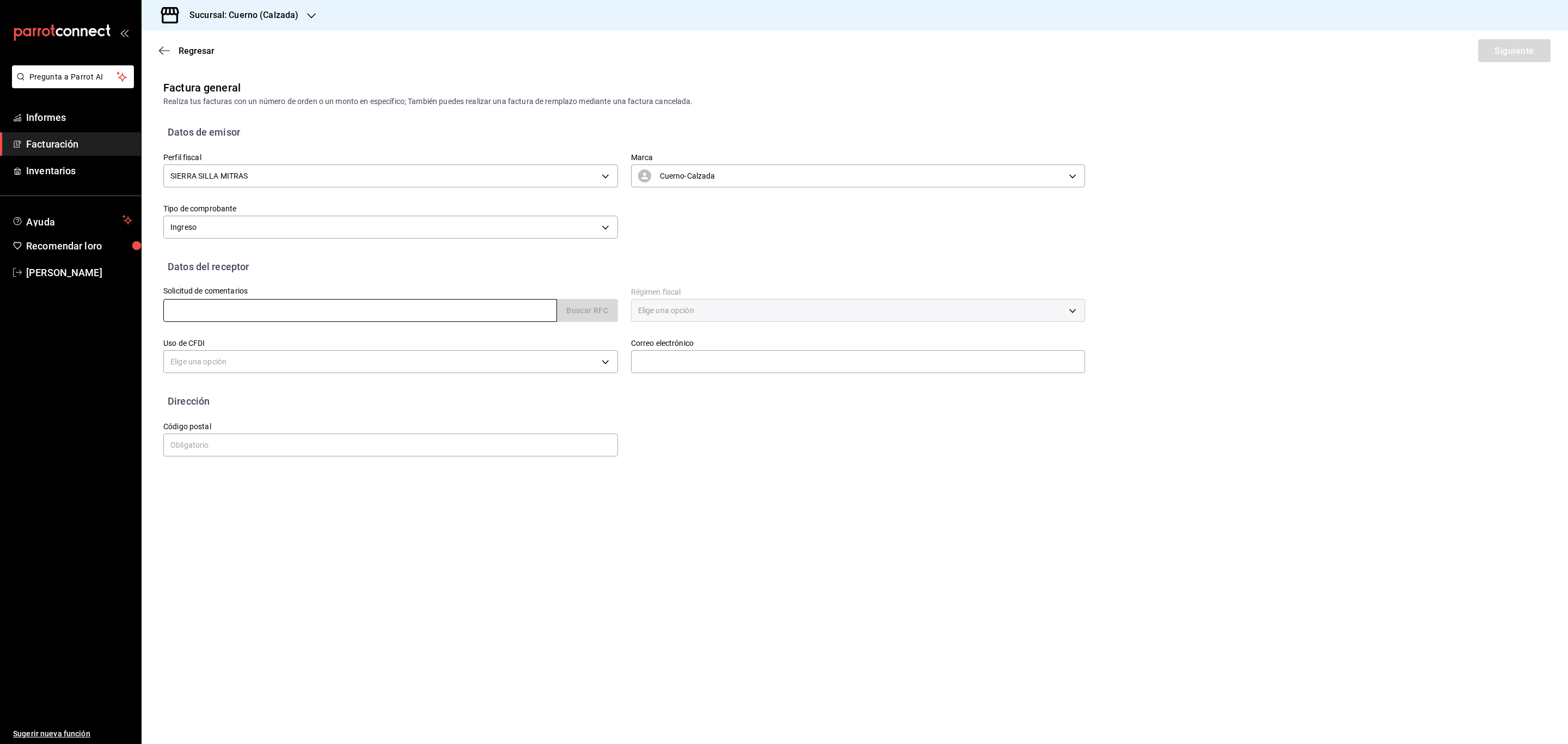
type input "OTI131102172"
click at [585, 307] on font "Buscar RFC" at bounding box center [587, 311] width 42 height 9
type input "601"
type input "G03"
type input "SERGIO.MARTINEZ@GRUPOCOSTENO.COM"
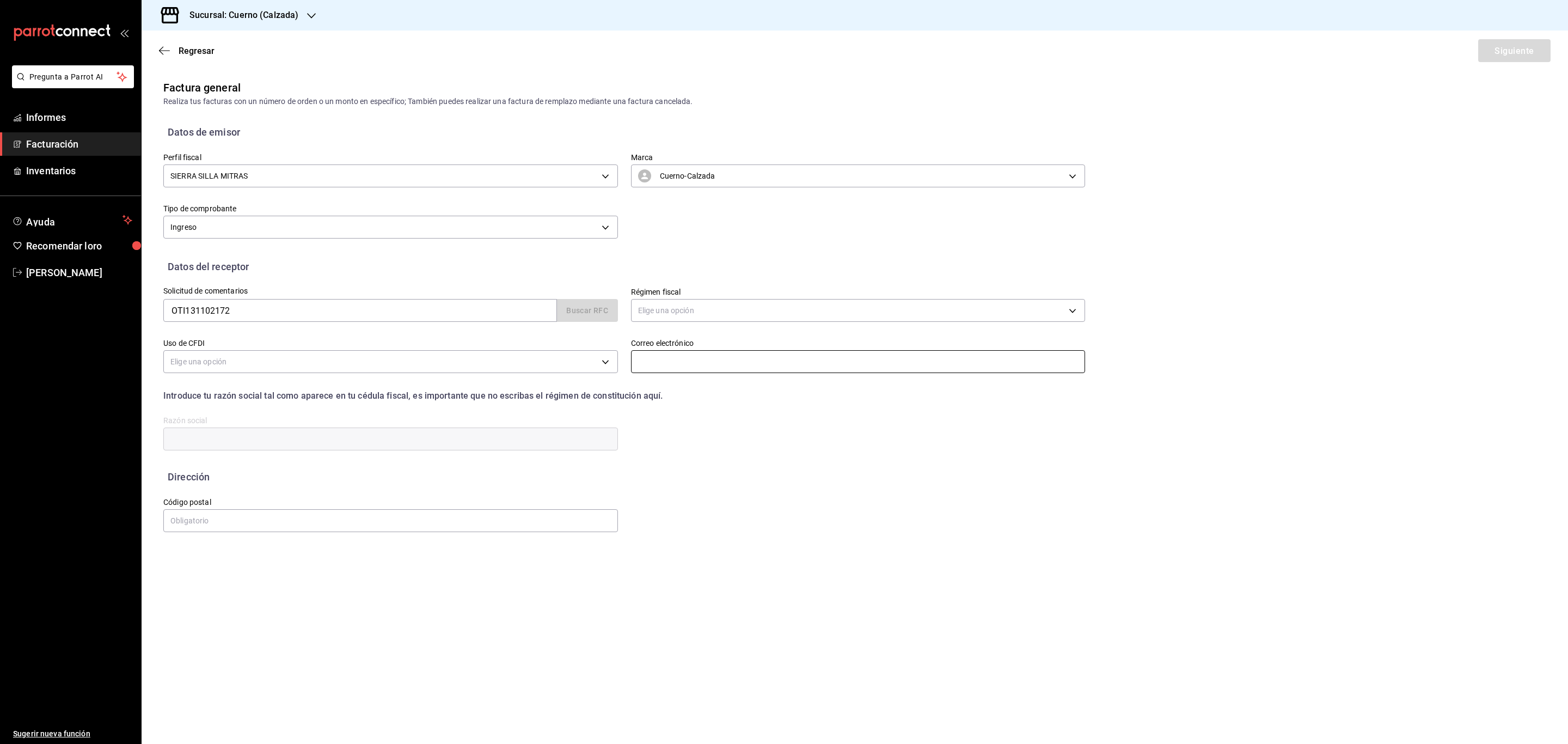
type input "66633"
type input "OPERACION TIMON"
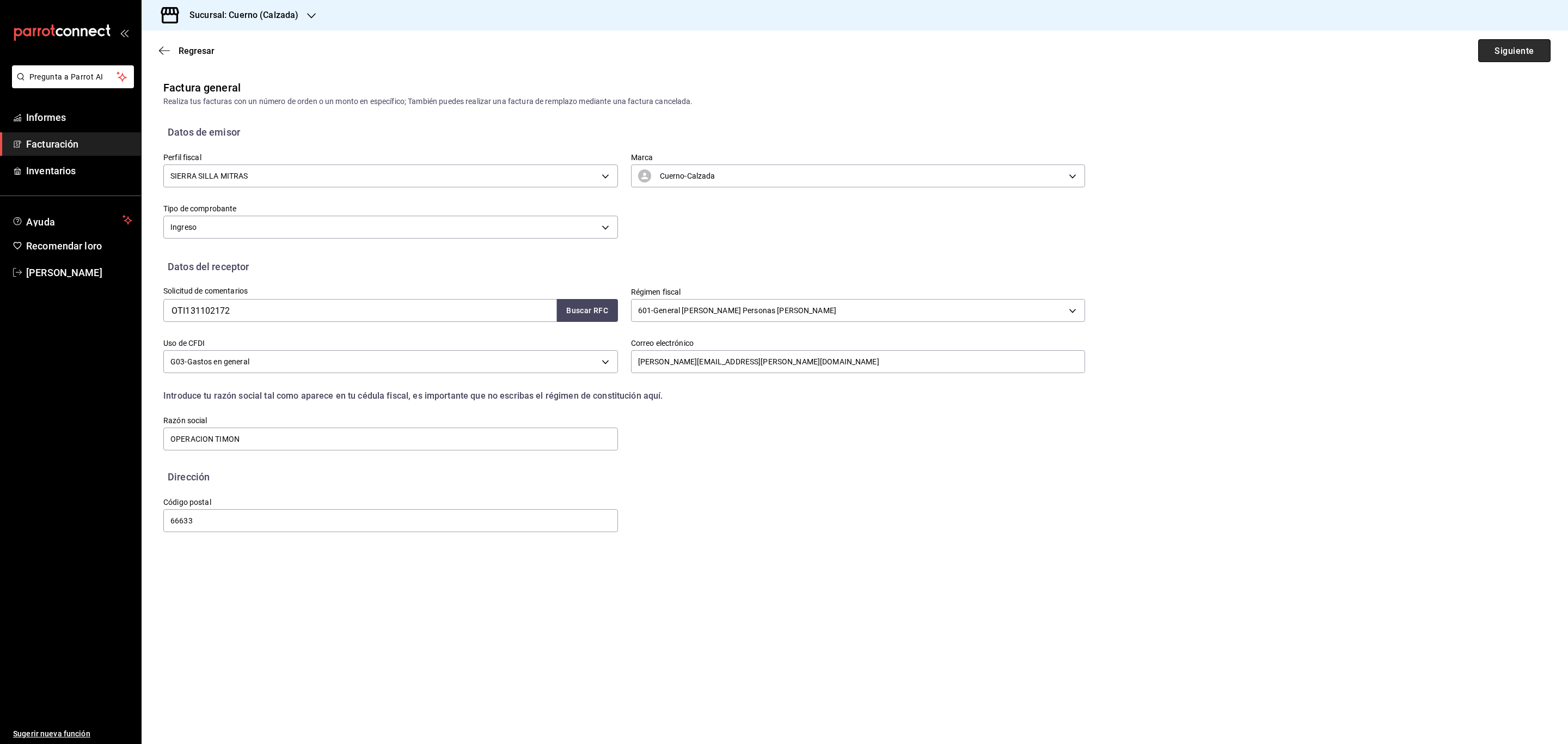
click at [1509, 43] on button "Siguiente" at bounding box center [1514, 51] width 72 height 23
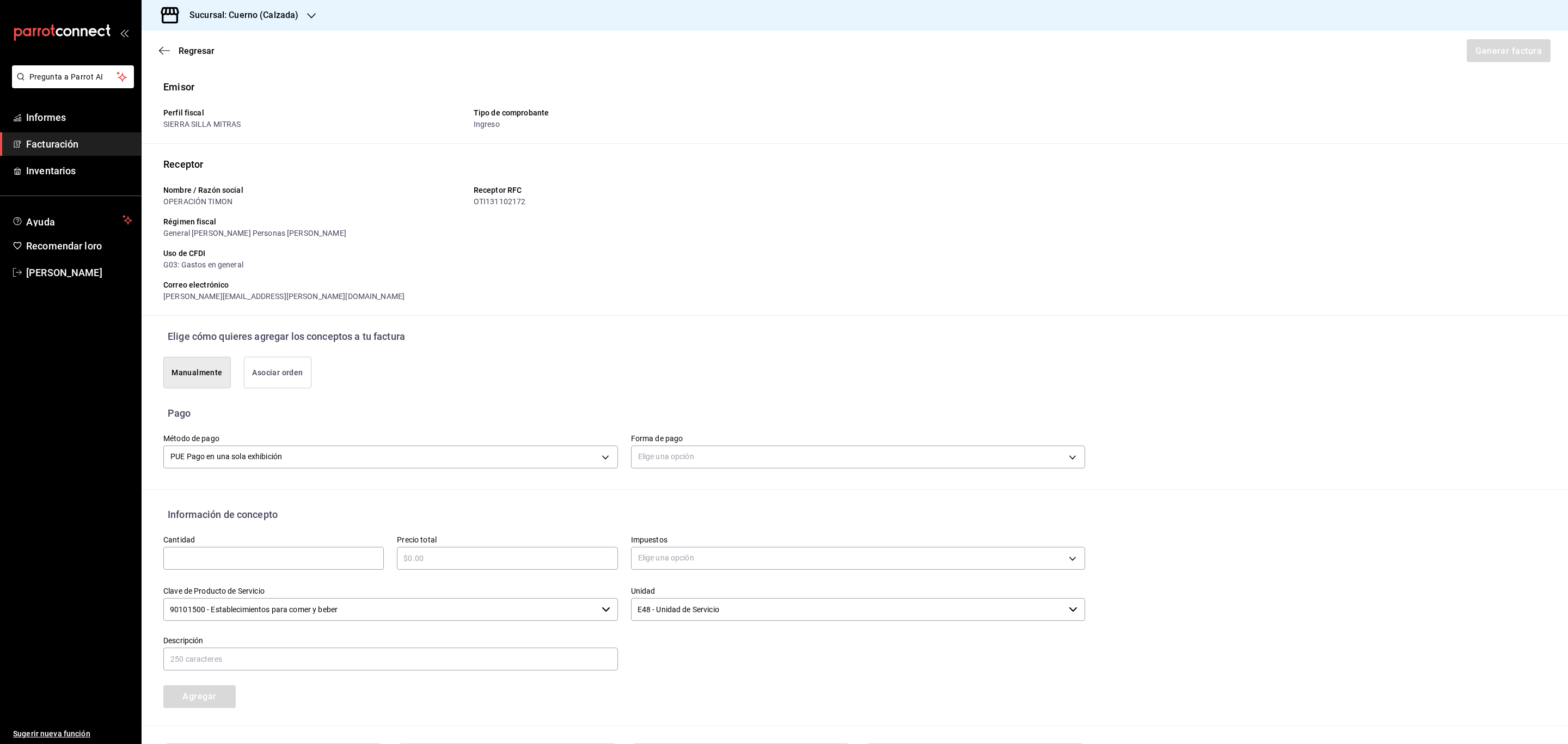
click at [237, 565] on input "text" at bounding box center [273, 558] width 220 height 13
type input "1"
type input "$1221"
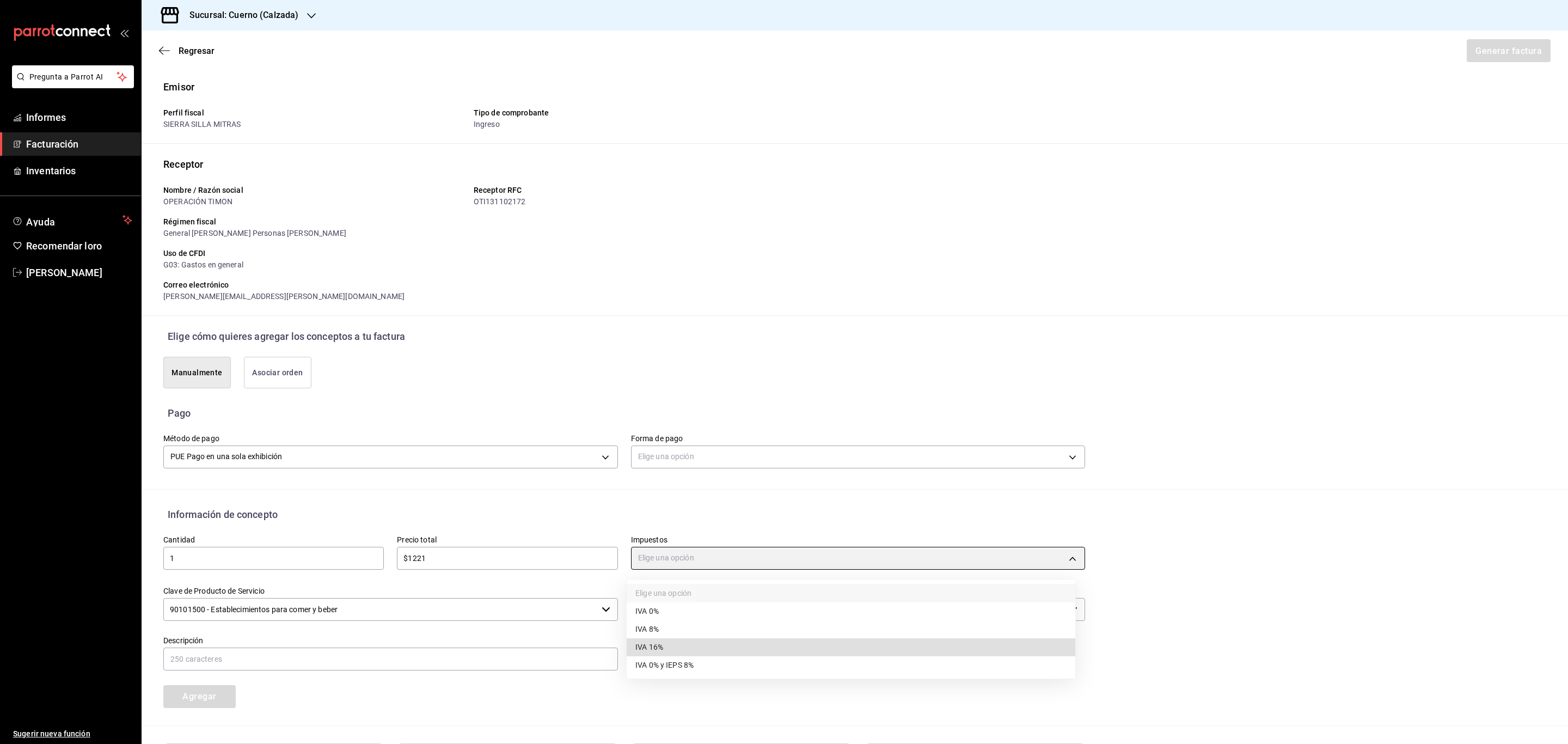
type input "IVA_16"
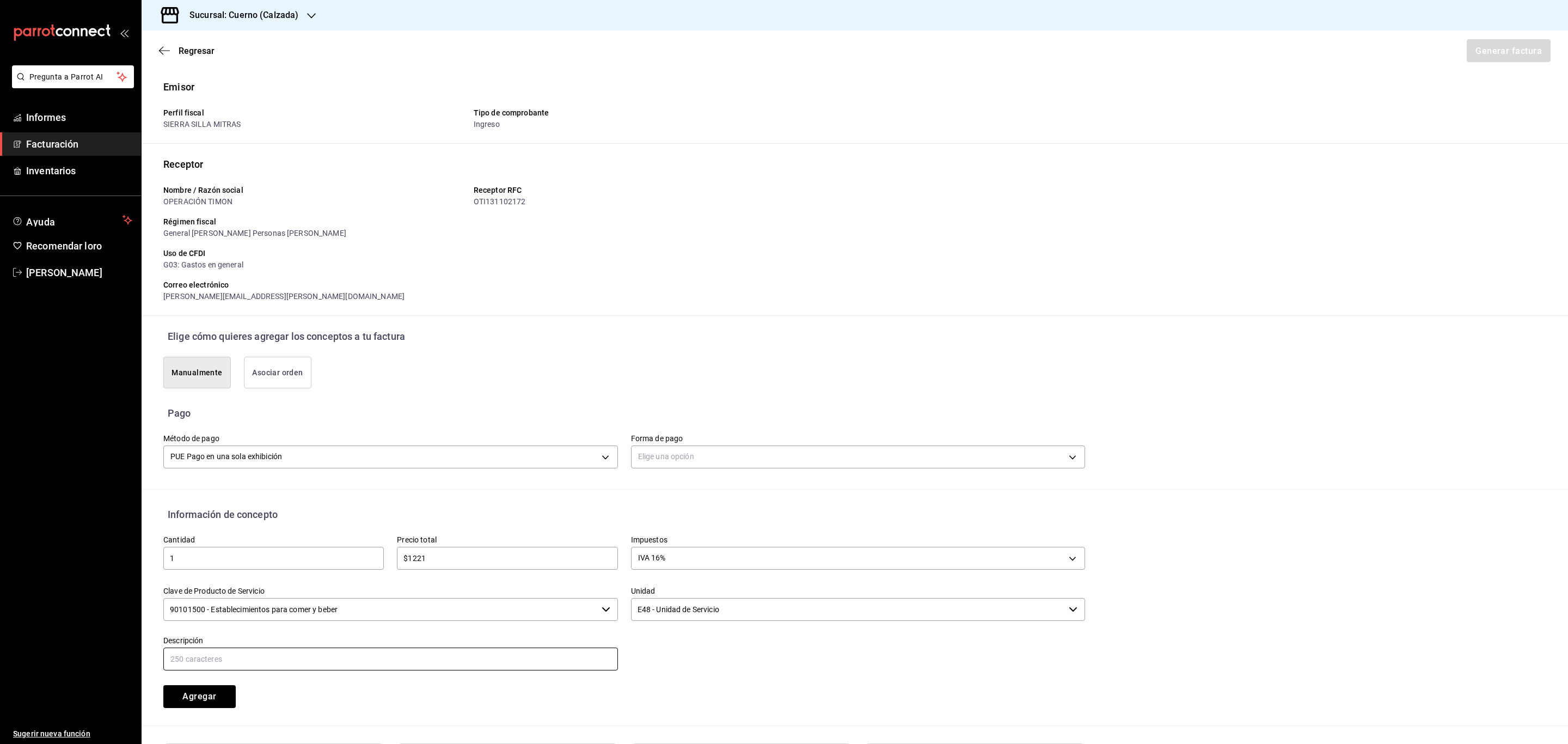
click at [201, 656] on input "text" at bounding box center [390, 659] width 455 height 23
type input "CONSUMO DE ALIMENTOS 26/08/25 260825-P-0019"
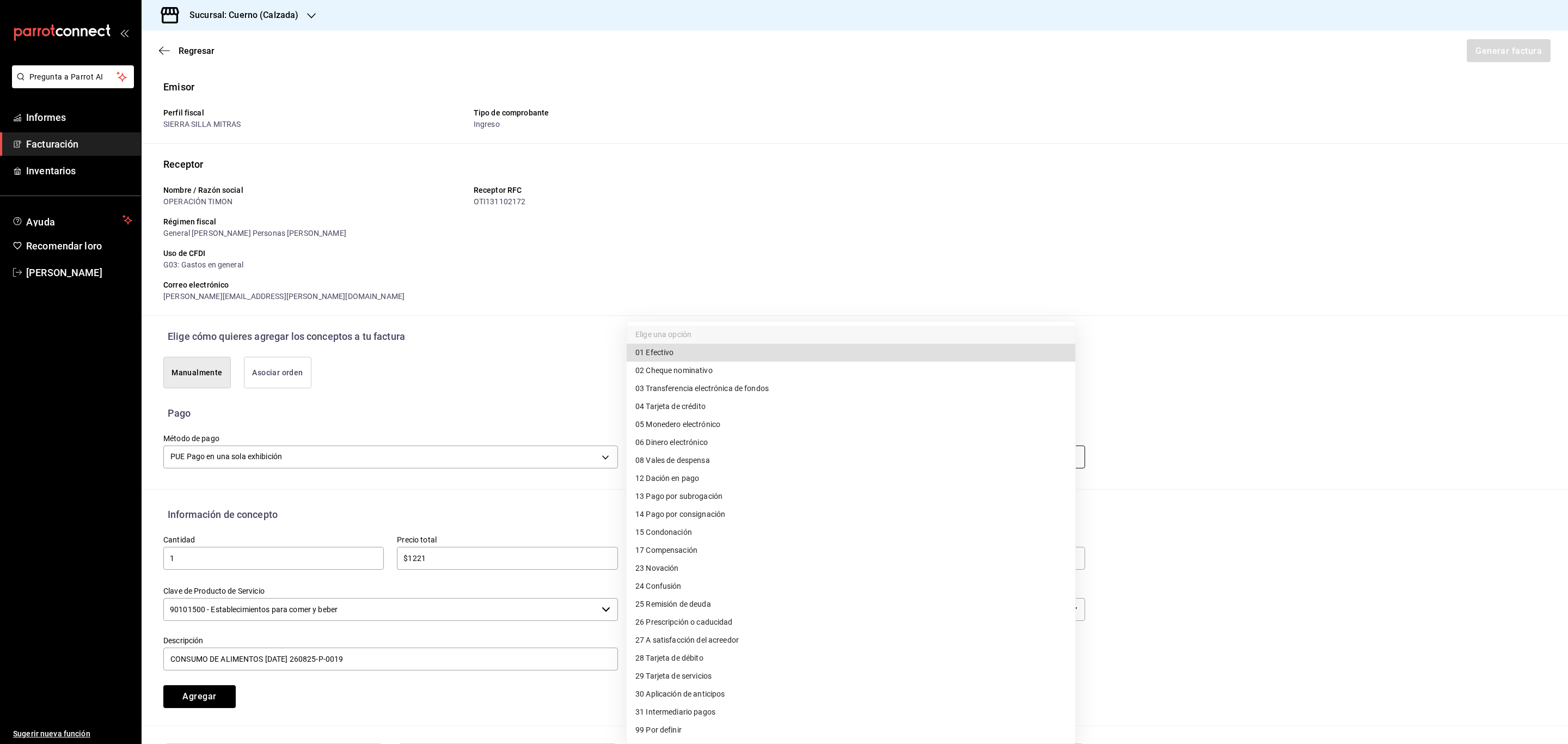
click at [723, 461] on body "Pregunta a Parrot AI Informes Facturación Inventarios Ayuda Recomendar loro Ser…" at bounding box center [784, 372] width 1568 height 744
click at [703, 658] on font "Tarjeta de débito" at bounding box center [674, 658] width 57 height 9
type input "28"
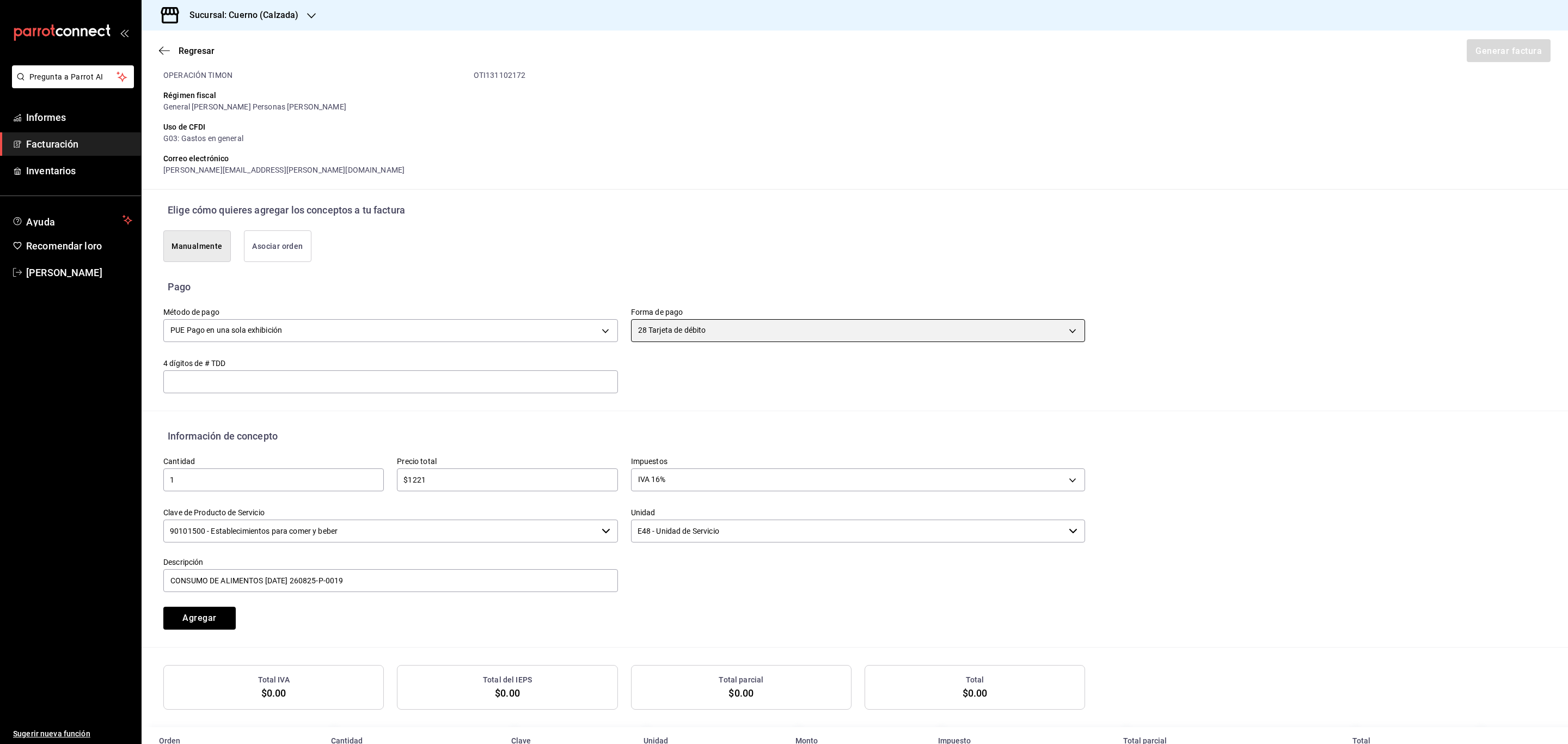
scroll to position [131, 0]
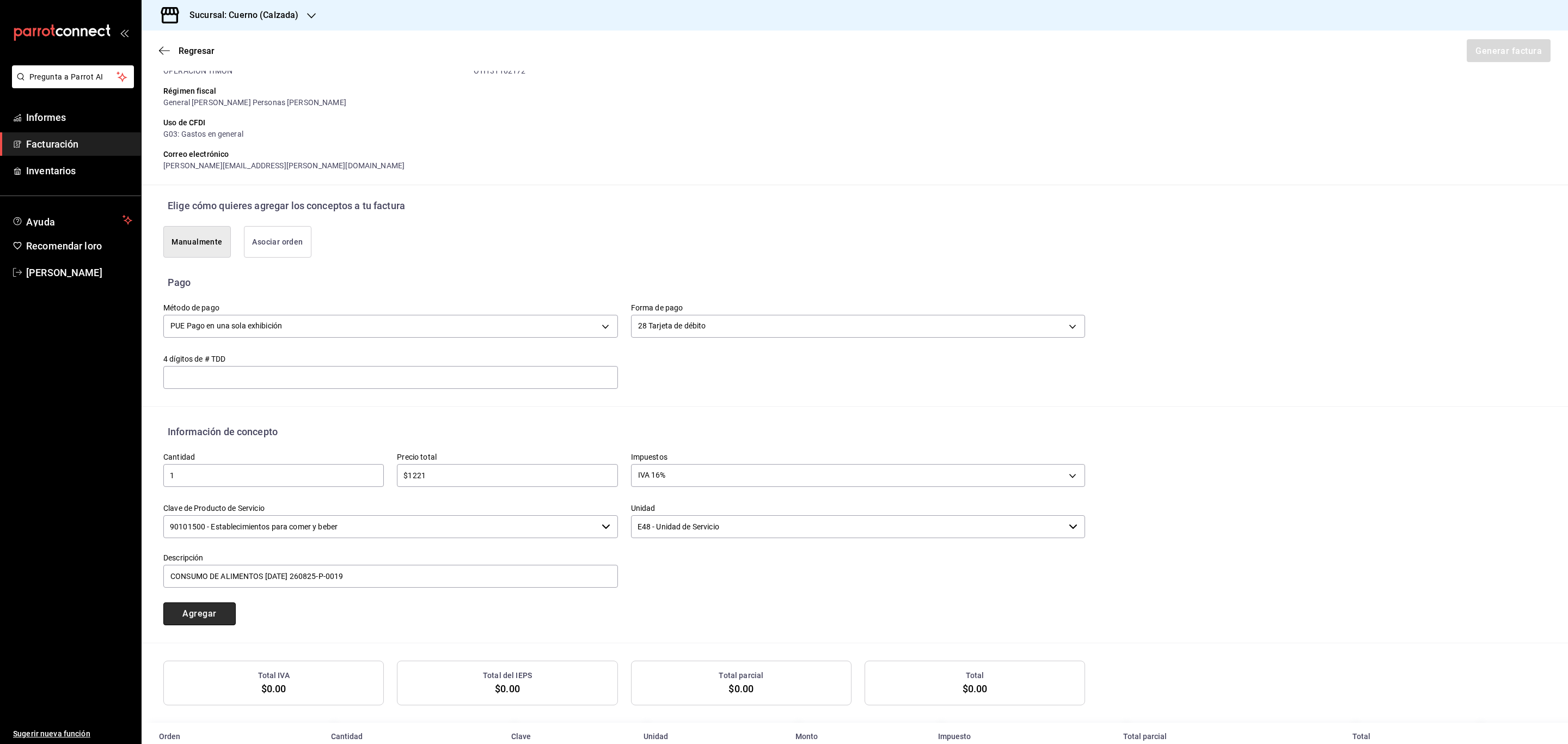
click at [201, 611] on font "Agregar" at bounding box center [199, 613] width 33 height 10
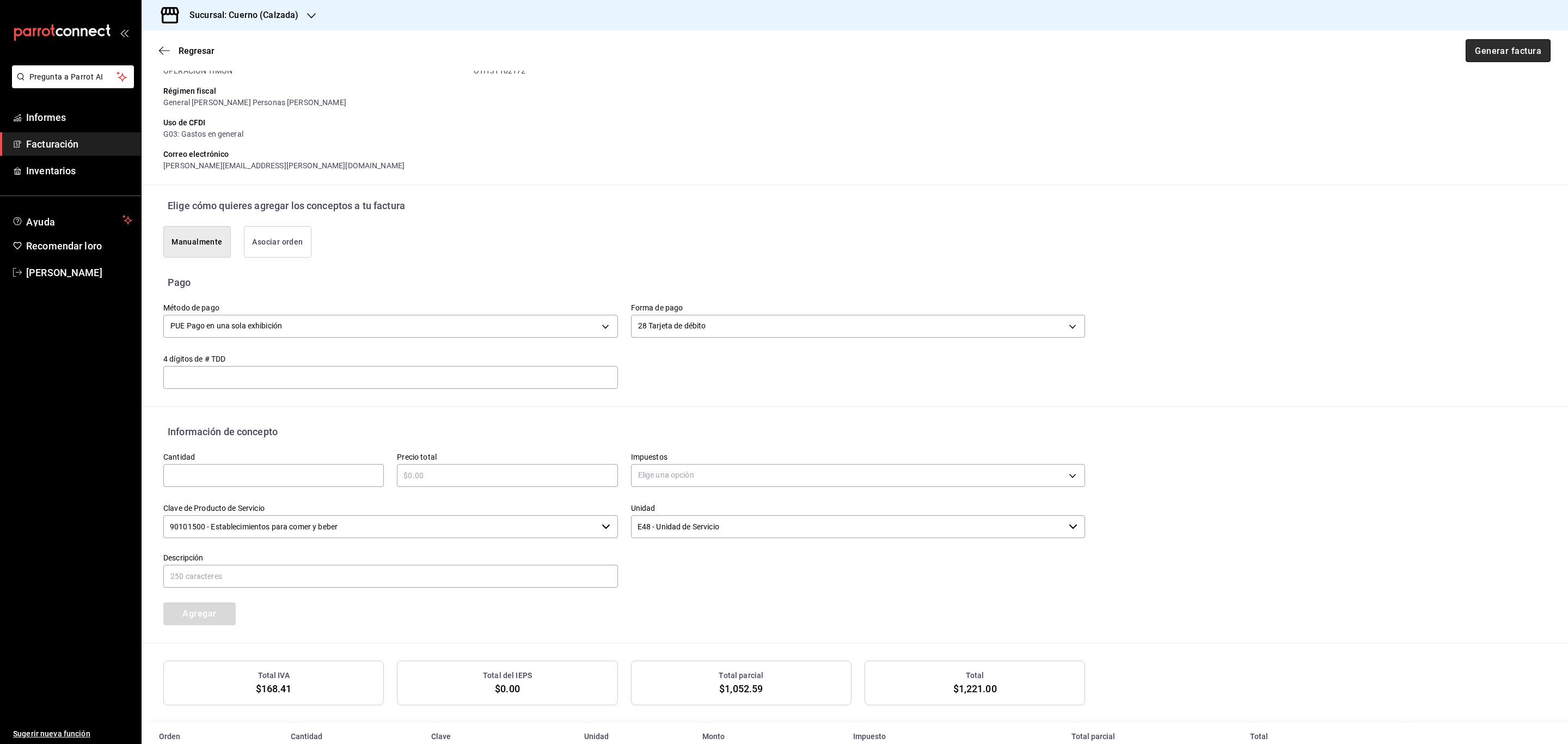
click at [1518, 46] on font "Generar factura" at bounding box center [1508, 50] width 66 height 10
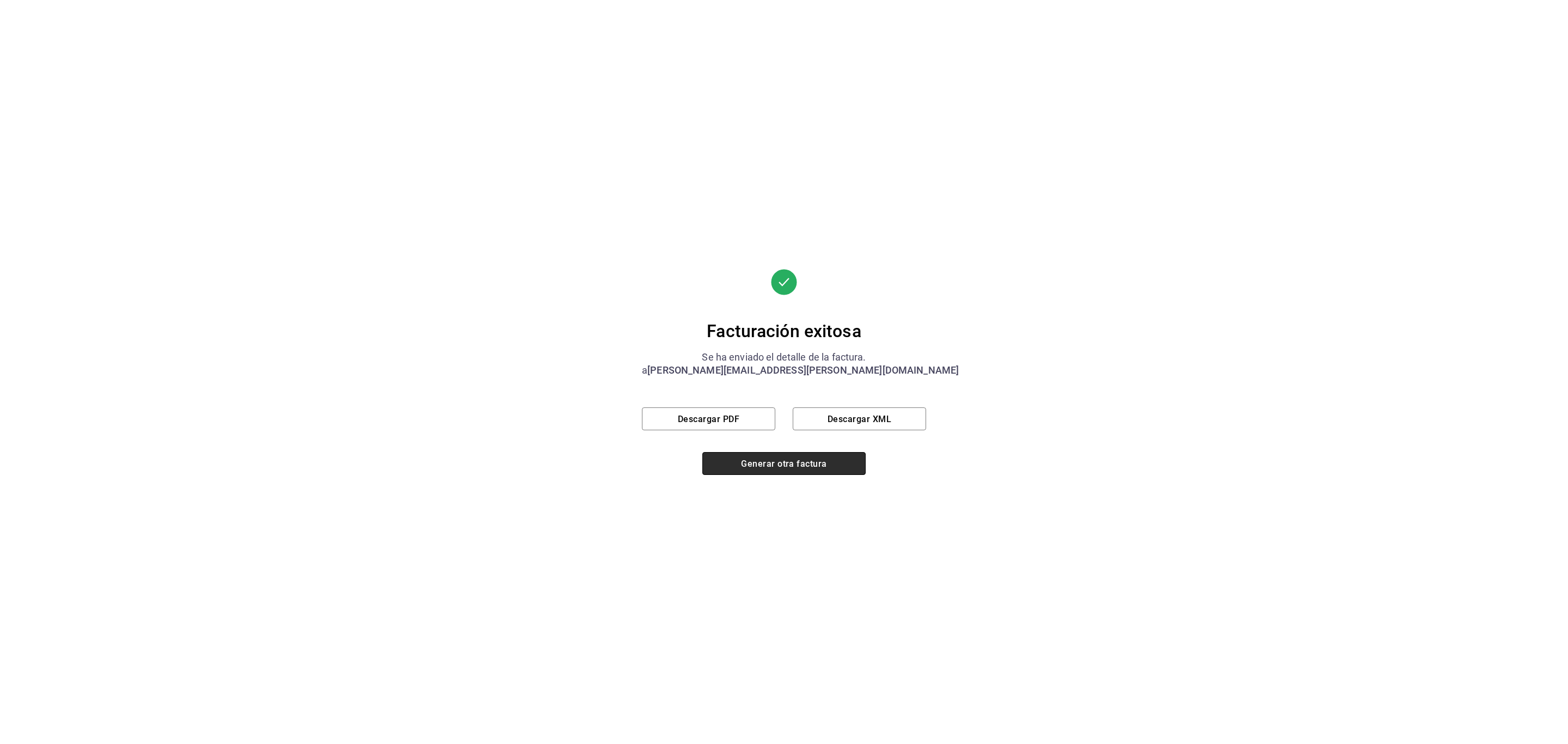
click at [819, 465] on font "Generar otra factura" at bounding box center [783, 463] width 85 height 10
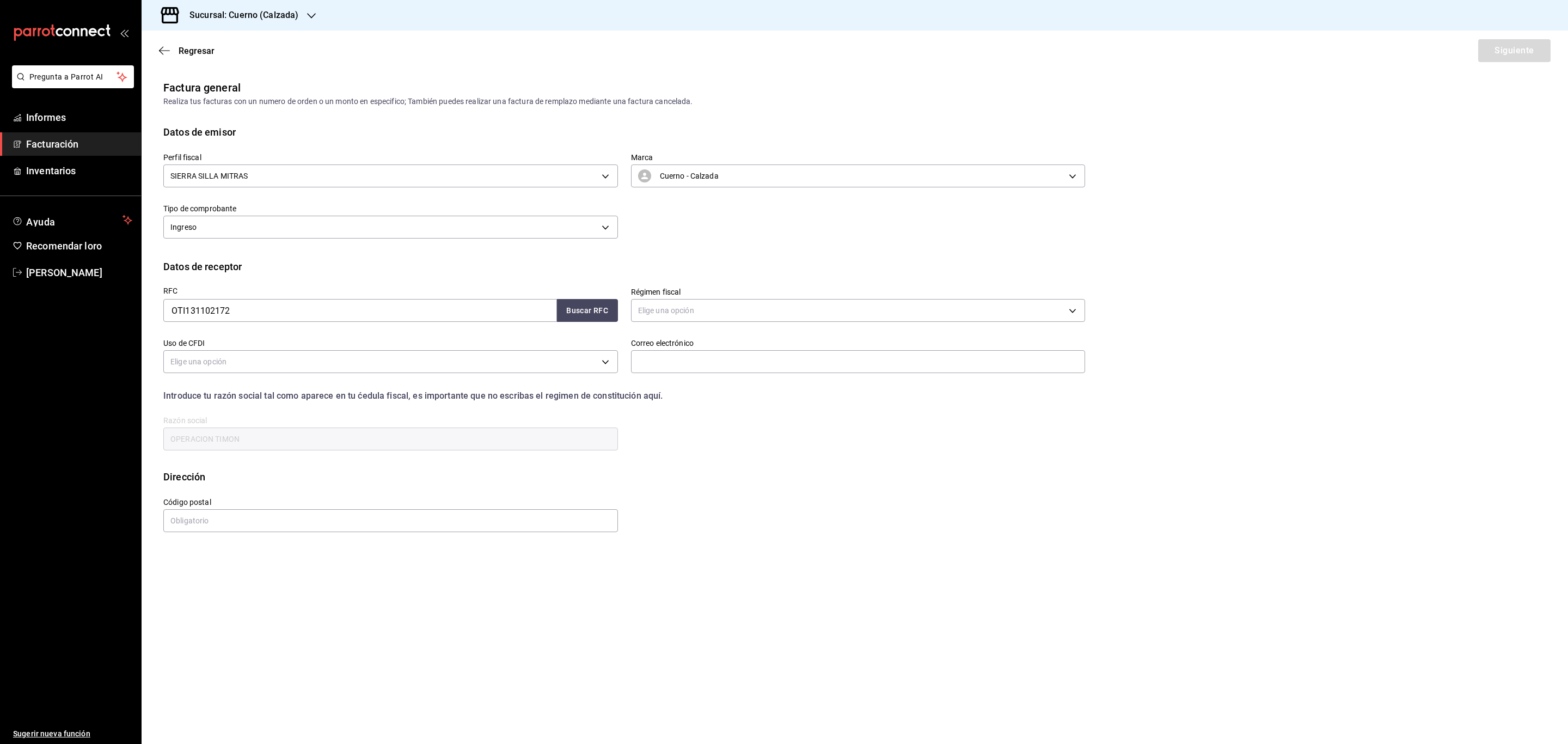
scroll to position [0, 0]
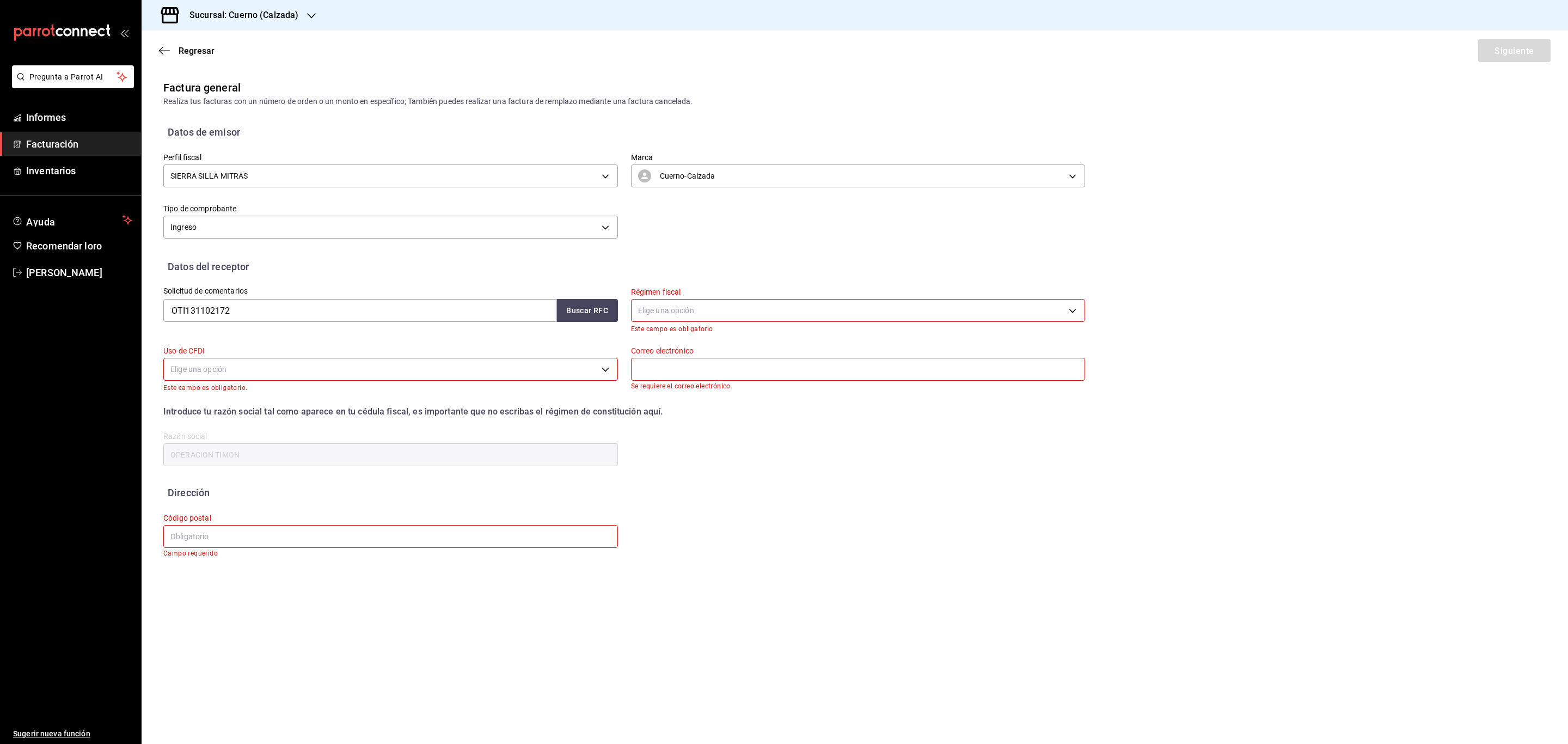
click at [310, 15] on icon "button" at bounding box center [311, 16] width 9 height 9
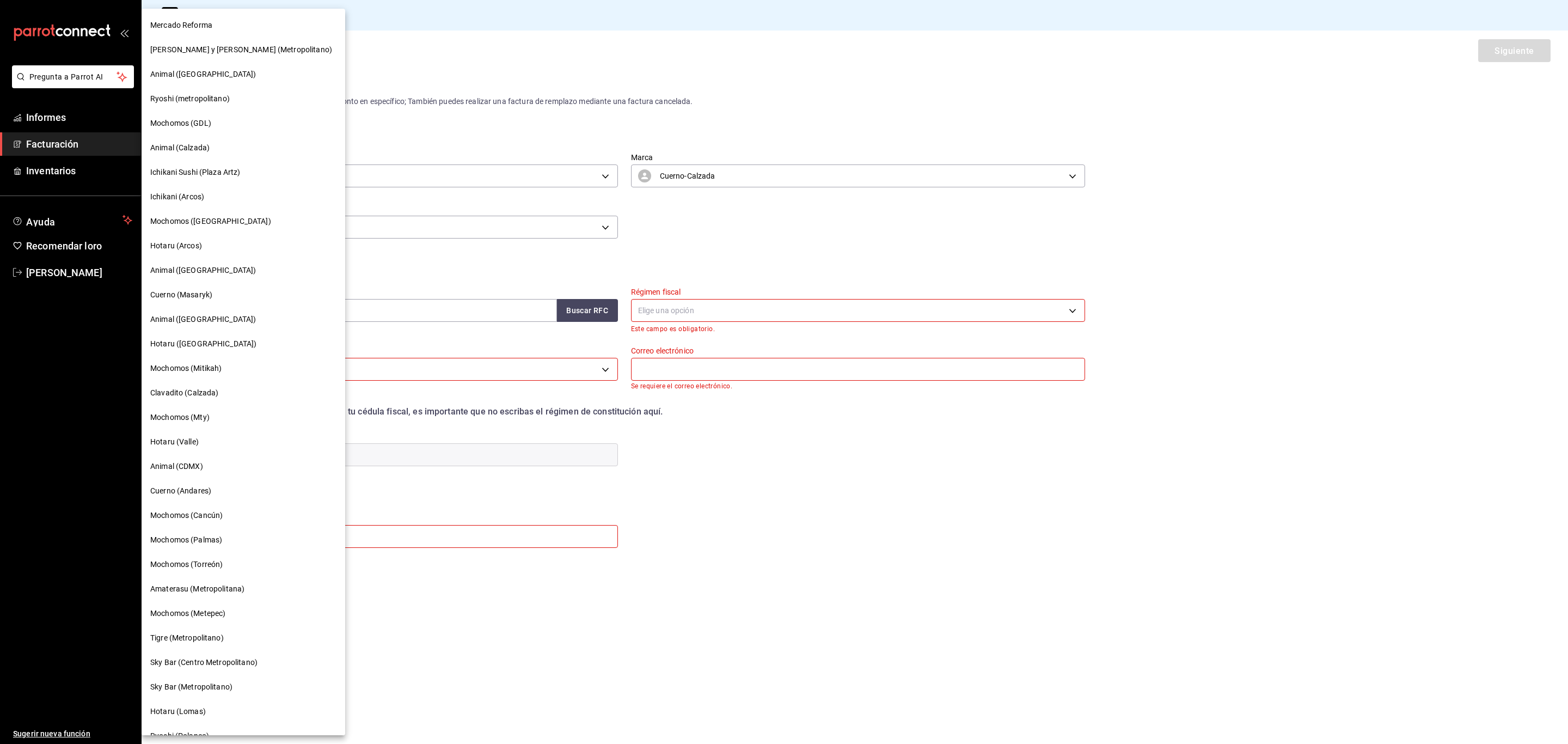
click at [194, 463] on font "Animal (CDMX)" at bounding box center [177, 466] width 53 height 9
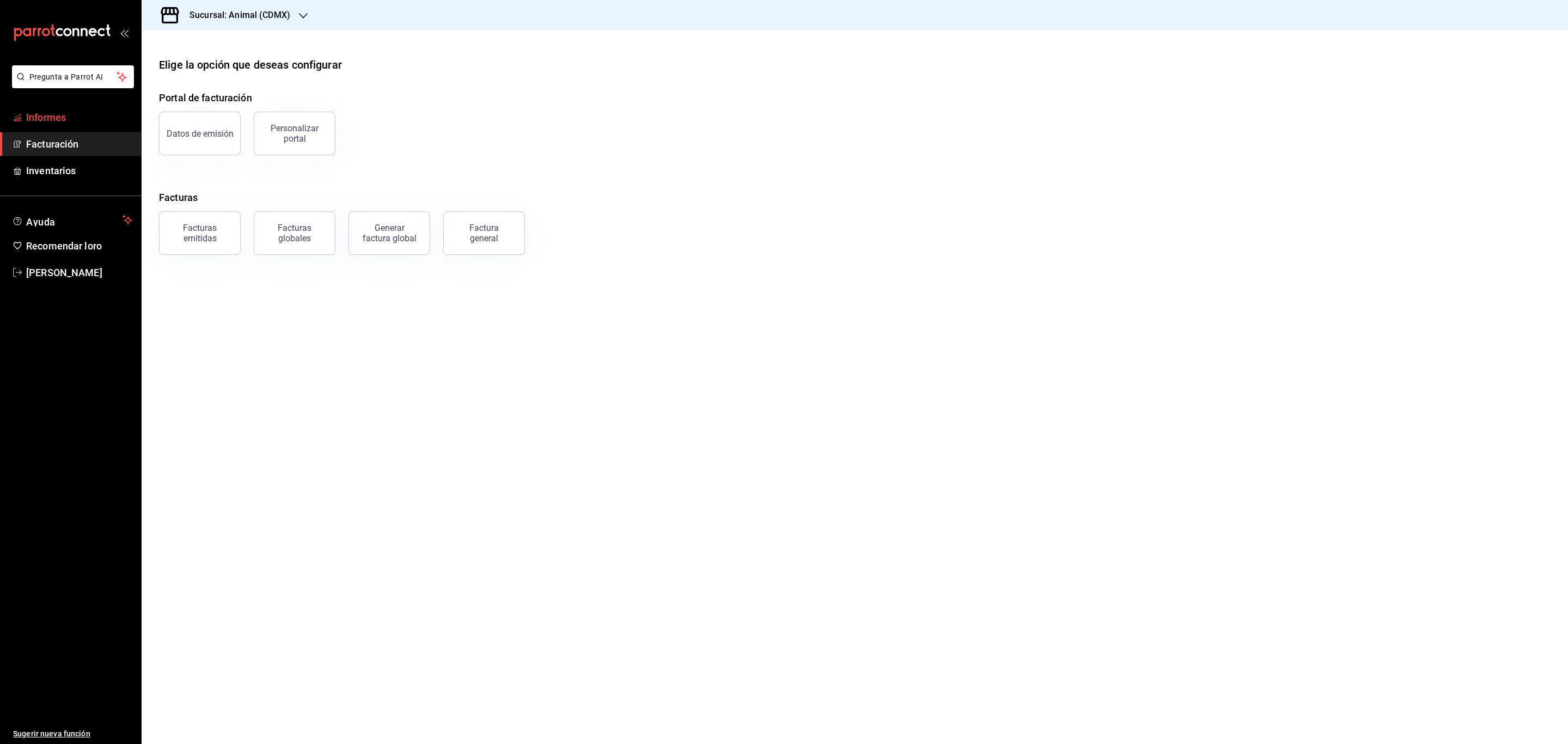
click at [68, 118] on span "Informes" at bounding box center [79, 118] width 106 height 15
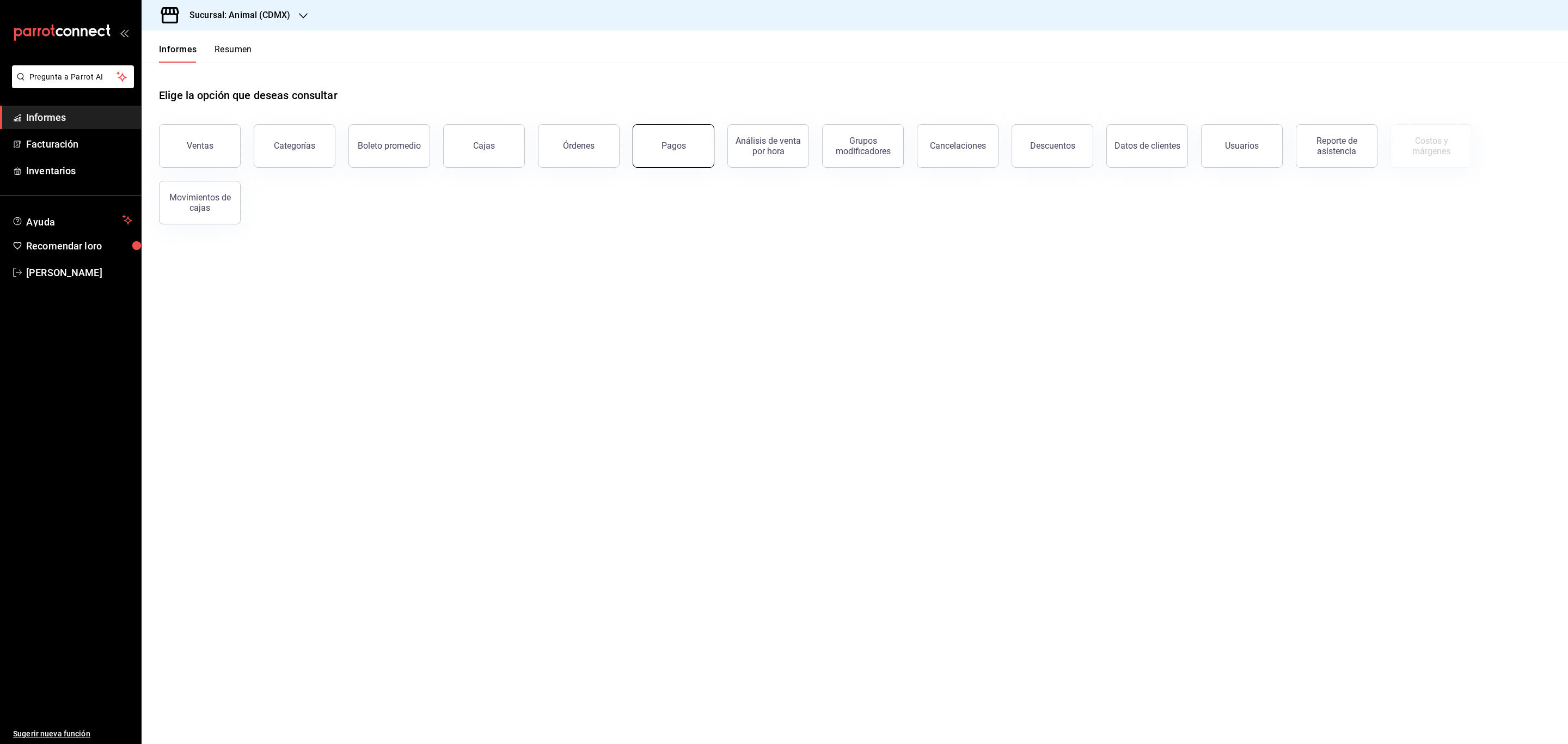
click at [680, 144] on font "Pagos" at bounding box center [674, 146] width 24 height 10
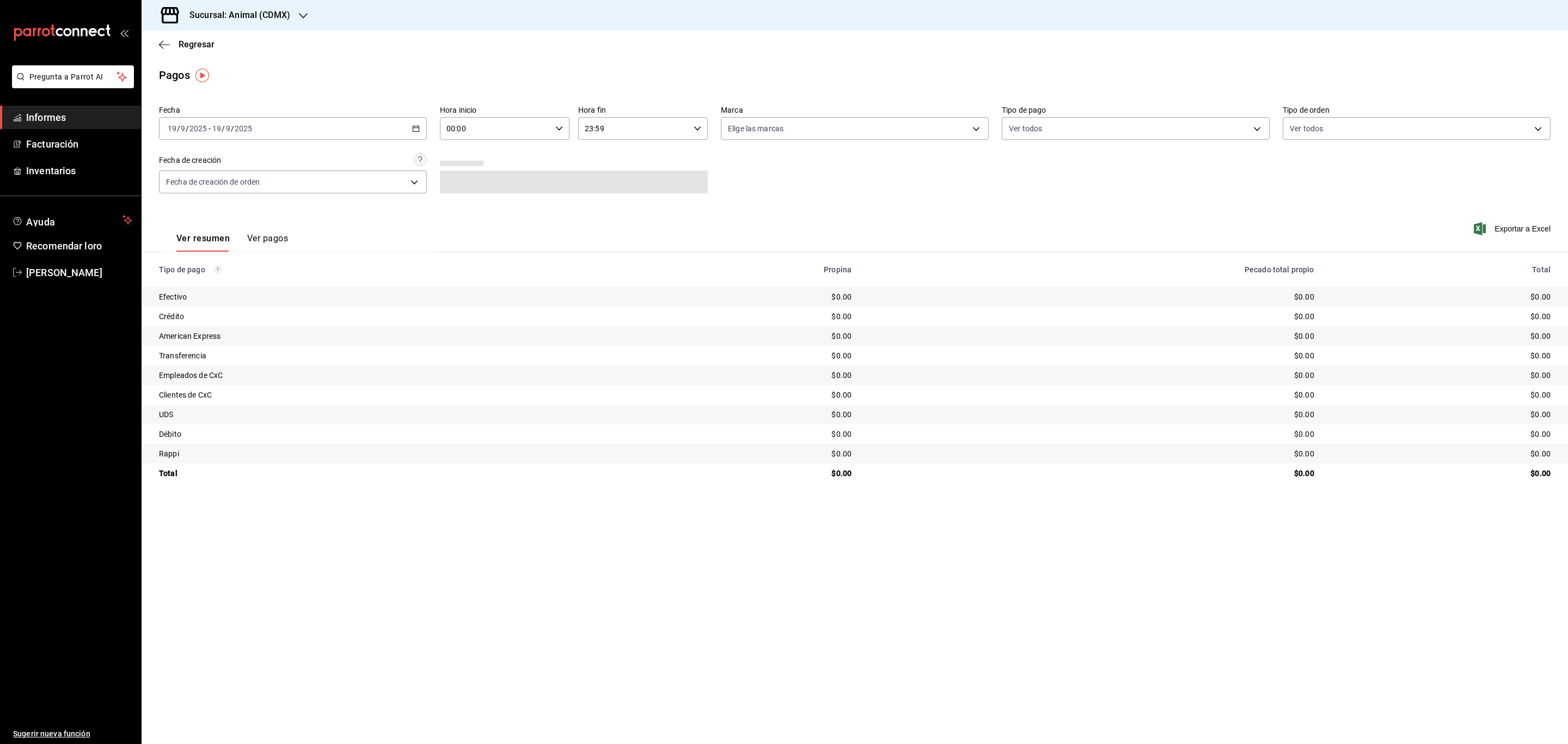
click at [415, 127] on icon "button" at bounding box center [416, 128] width 8 height 8
click at [175, 281] on font "Rango de fechas" at bounding box center [197, 284] width 58 height 9
click at [285, 205] on font "1" at bounding box center [284, 201] width 4 height 8
click at [361, 249] on font "19" at bounding box center [362, 248] width 7 height 8
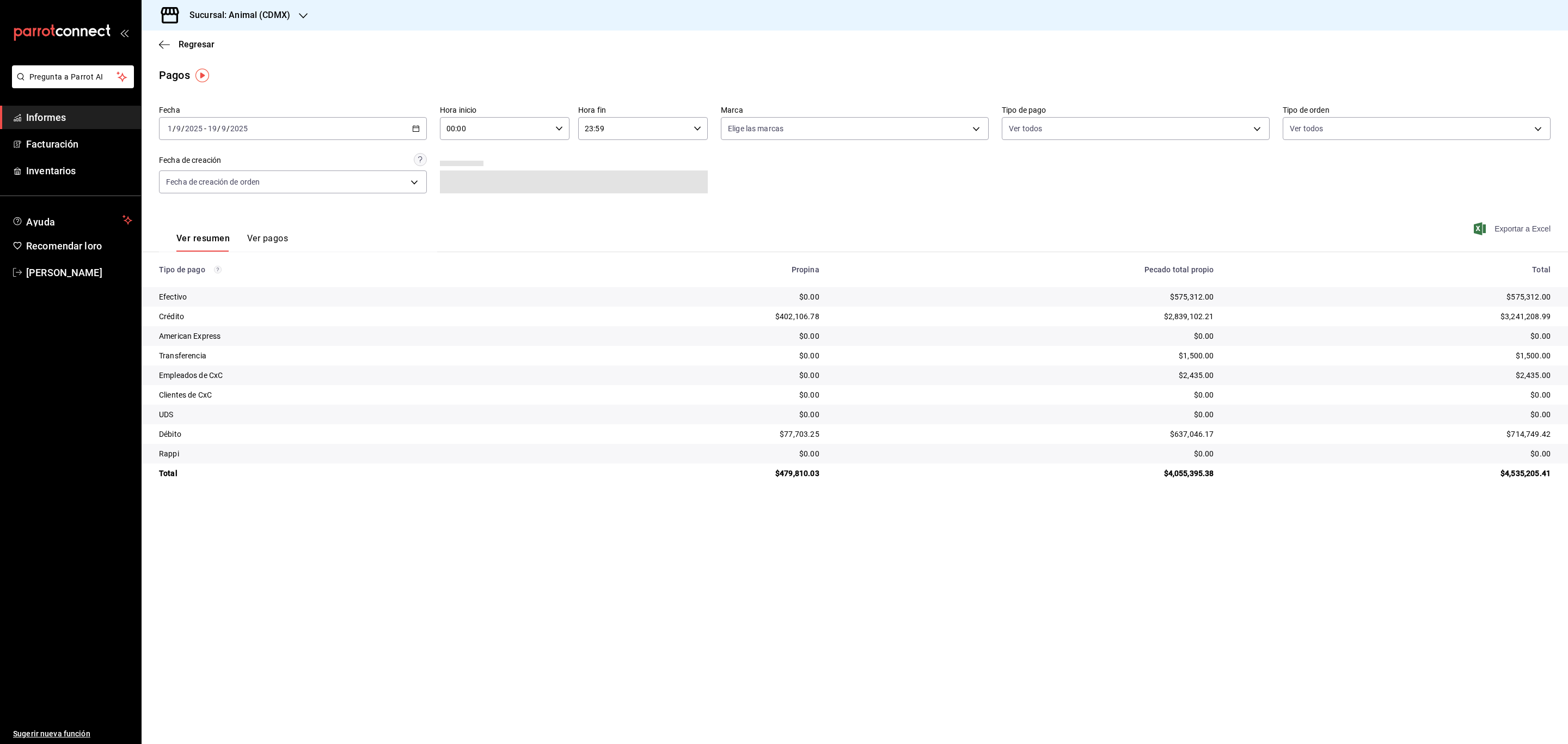
click at [1483, 226] on icon "button" at bounding box center [1480, 228] width 12 height 13
click at [90, 139] on span "Facturación" at bounding box center [79, 144] width 106 height 15
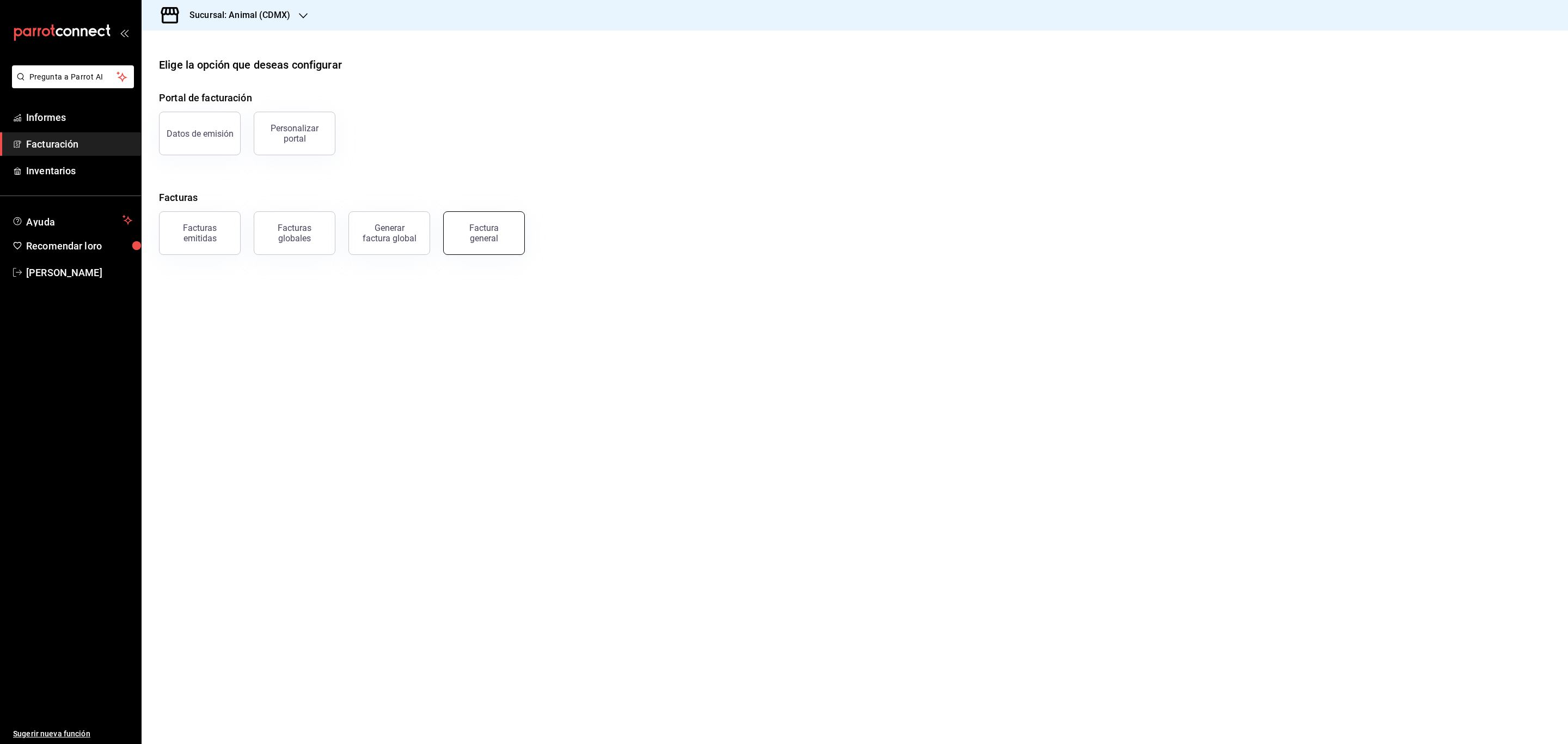
click at [512, 244] on button "Factura general" at bounding box center [484, 233] width 82 height 44
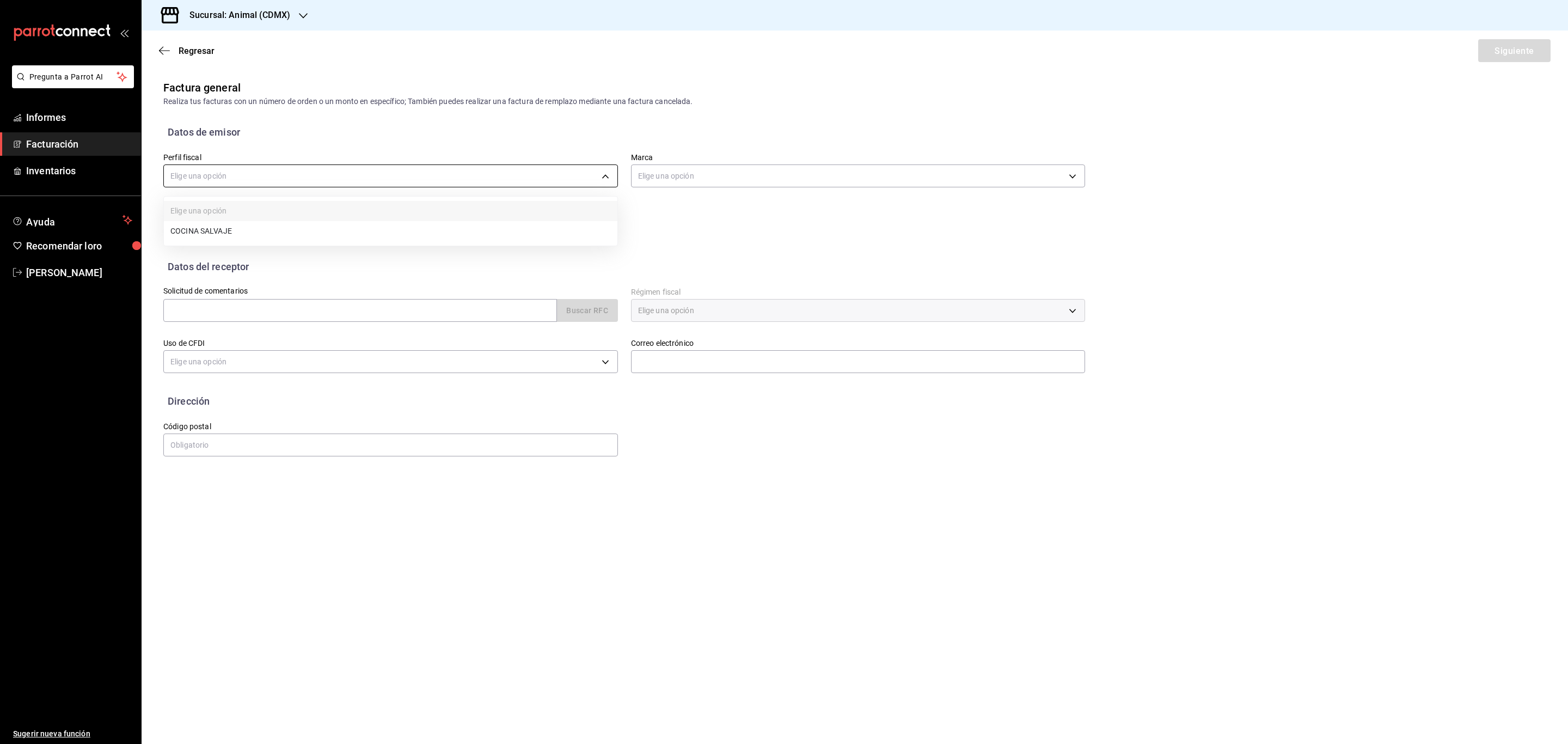
click at [429, 186] on body "Pregunta a Parrot AI Informes Facturación Inventarios Ayuda Recomendar loro Ser…" at bounding box center [784, 372] width 1568 height 744
click at [288, 239] on li "COCINA SALVAJE" at bounding box center [390, 232] width 453 height 21
type input "6142f0d4-74f0-493d-b755-cc7b435bc230"
type input "cb0f6aec-1481-4e37-861c-bab9b3a65b14"
click at [399, 309] on input "text" at bounding box center [360, 311] width 394 height 23
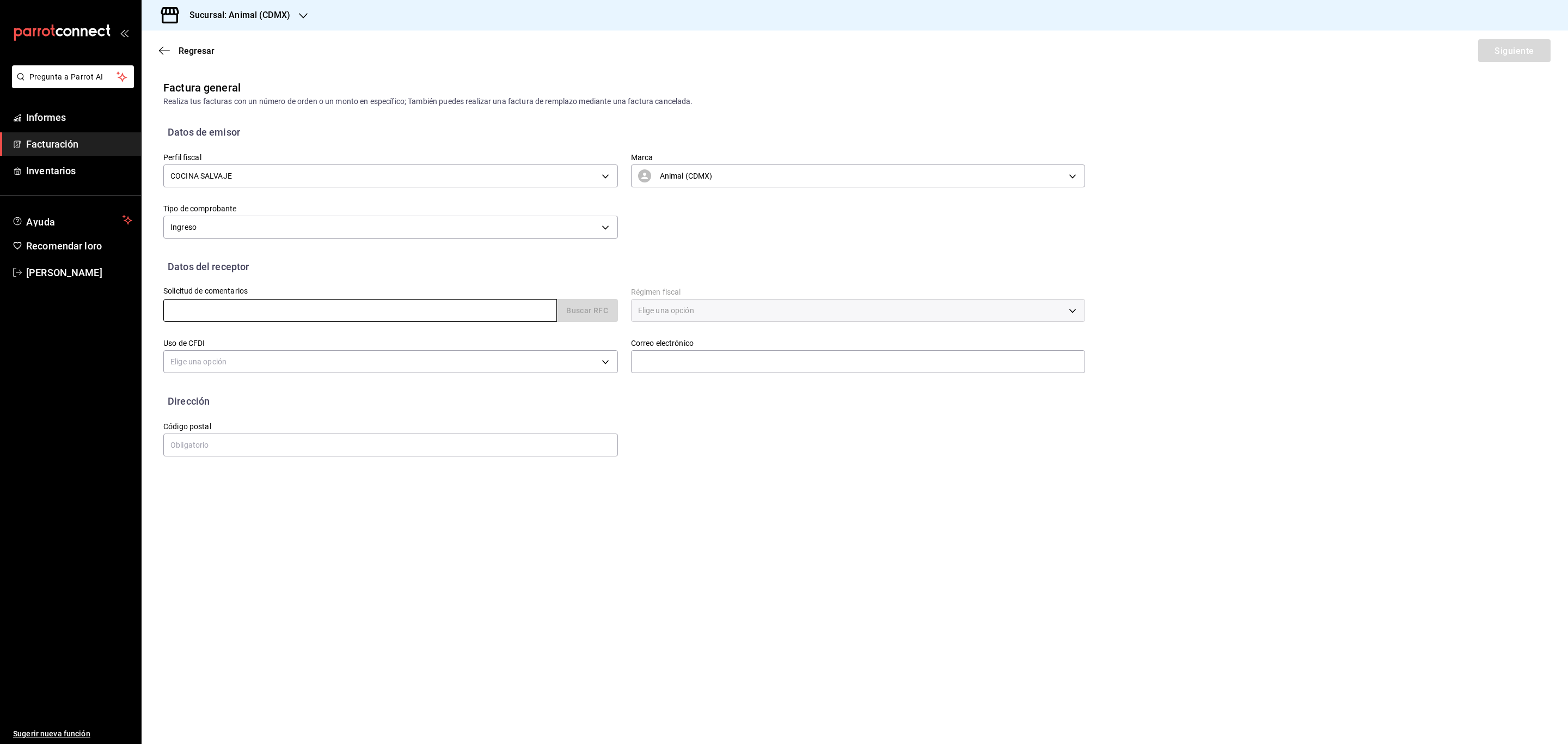
type input "OTI131102172"
click at [607, 309] on font "Buscar RFC" at bounding box center [587, 311] width 42 height 9
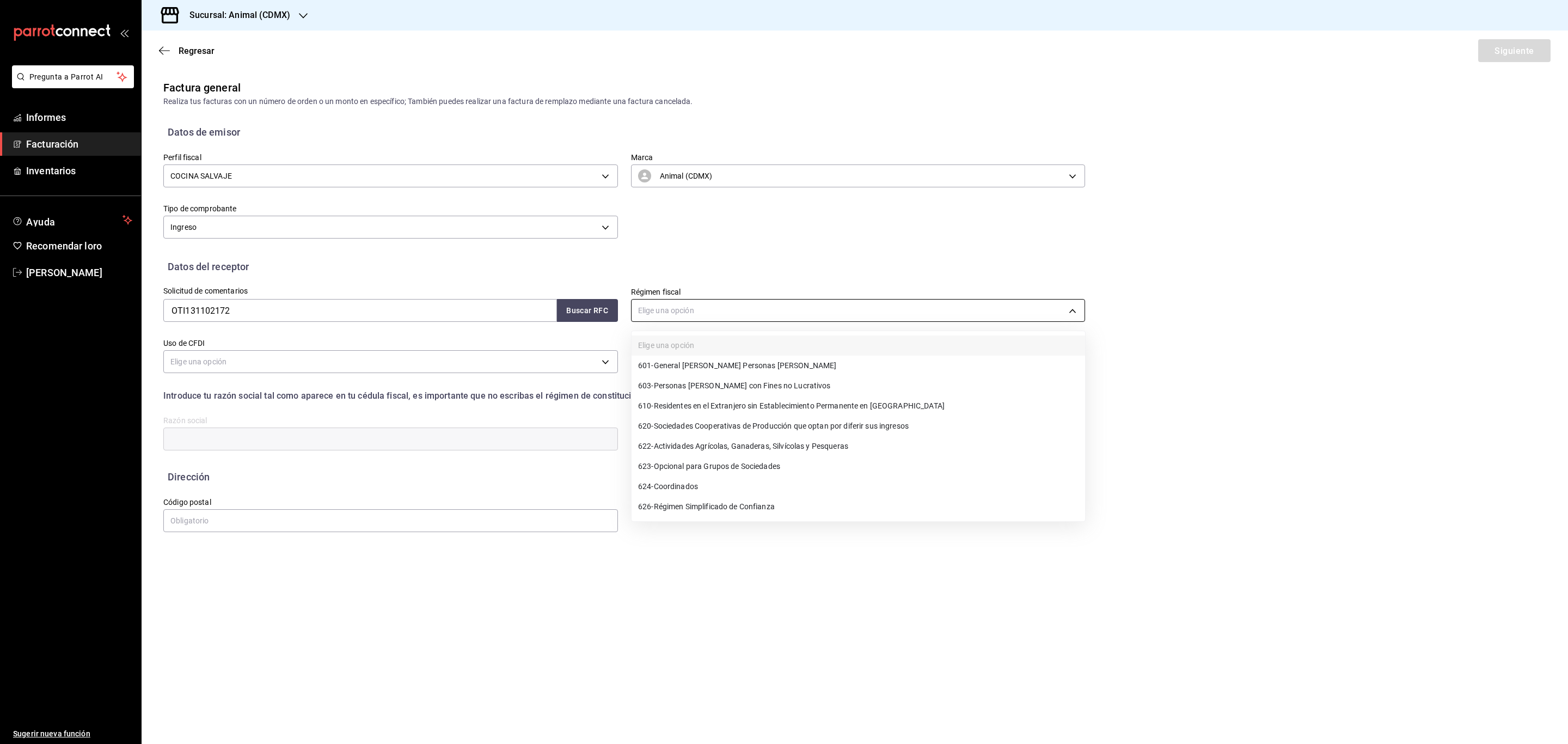
click at [682, 311] on body "Pregunta a Parrot AI Informes Facturación Inventarios Ayuda Recomendar loro Ser…" at bounding box center [784, 372] width 1568 height 744
click at [693, 360] on span "601 - General de Ley Personas Morales" at bounding box center [737, 366] width 198 height 12
type input "601"
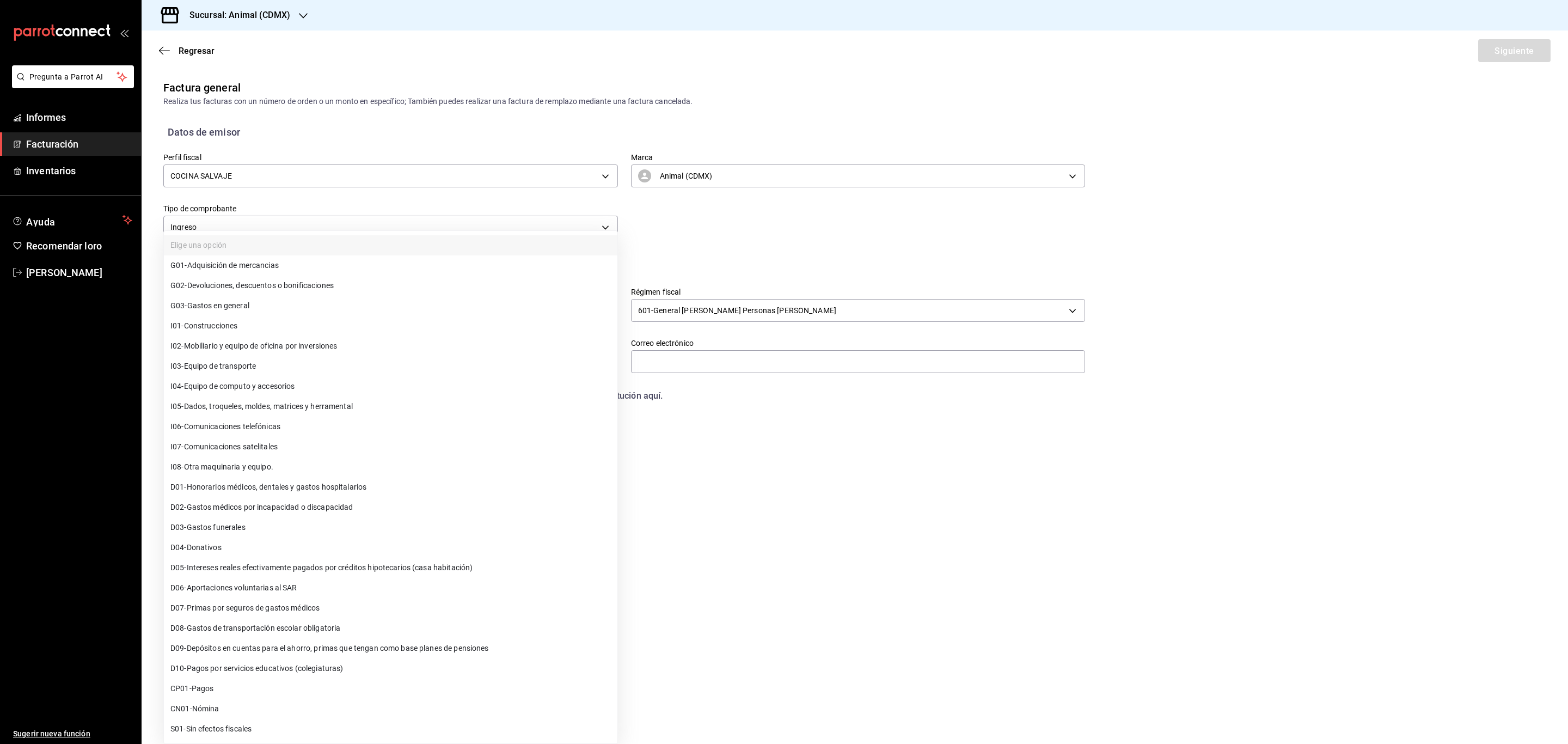
click at [592, 363] on body "Pregunta a Parrot AI Informes Facturación Inventarios Ayuda Recomendar loro Ser…" at bounding box center [784, 372] width 1568 height 744
click at [229, 307] on font "Gastos en general" at bounding box center [219, 306] width 62 height 9
type input "G03"
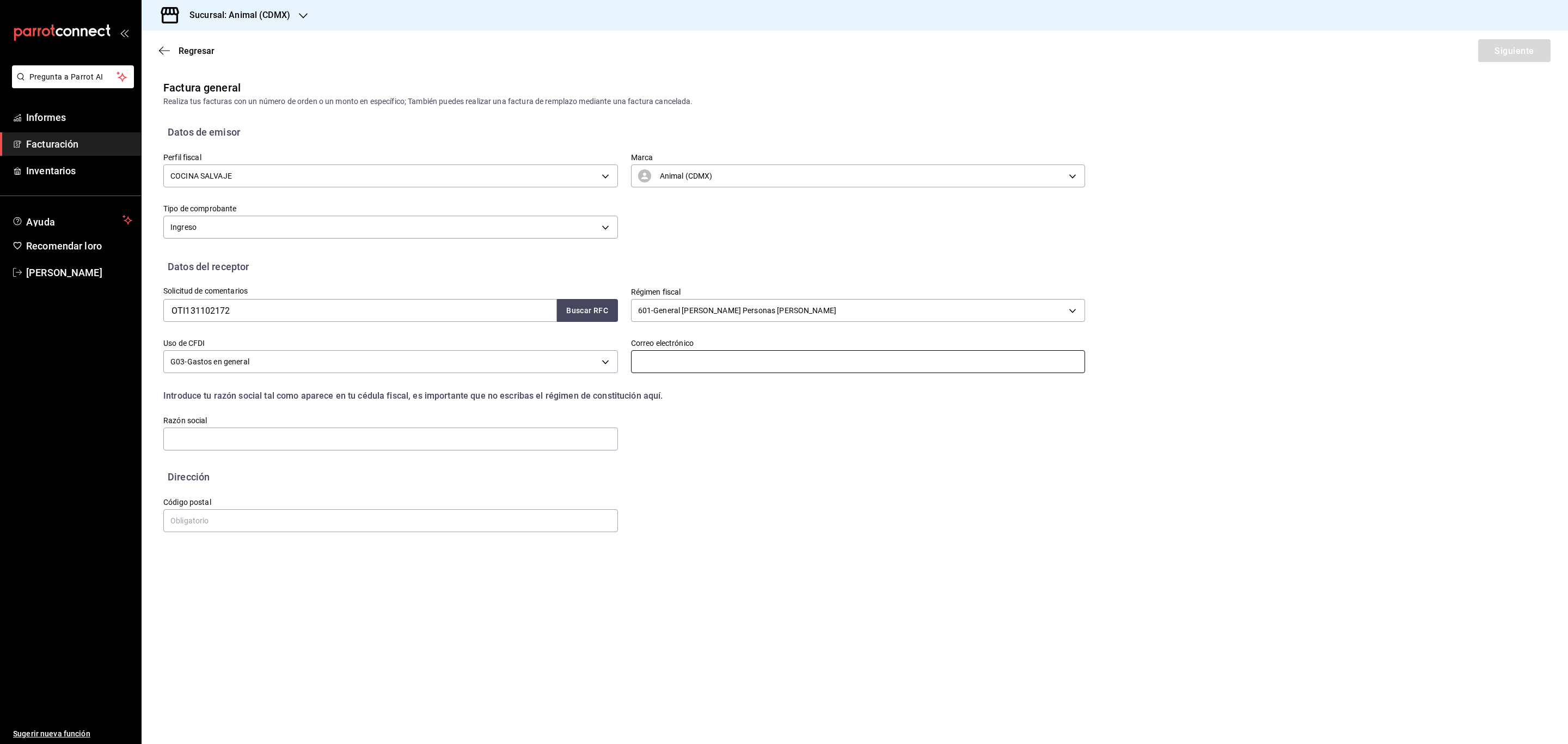
click at [682, 368] on input "text" at bounding box center [858, 362] width 455 height 23
type input "SERGIO.MARTINEZ@GRUPOCOSTENO.COM"
type input "66633"
click at [438, 440] on input "text" at bounding box center [390, 439] width 455 height 23
type input "OPERACION TIMON"
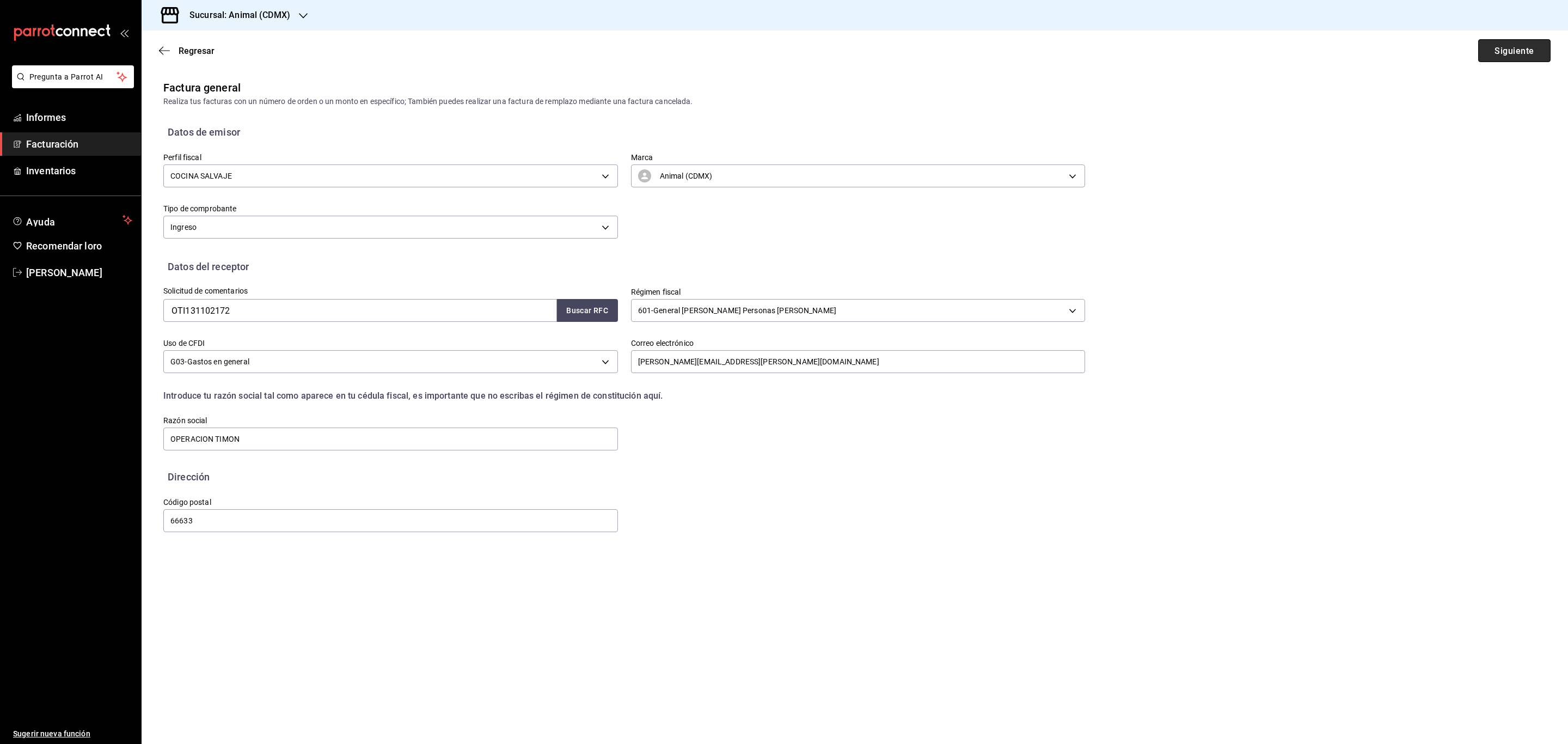
click at [1530, 51] on font "Siguiente" at bounding box center [1514, 50] width 39 height 10
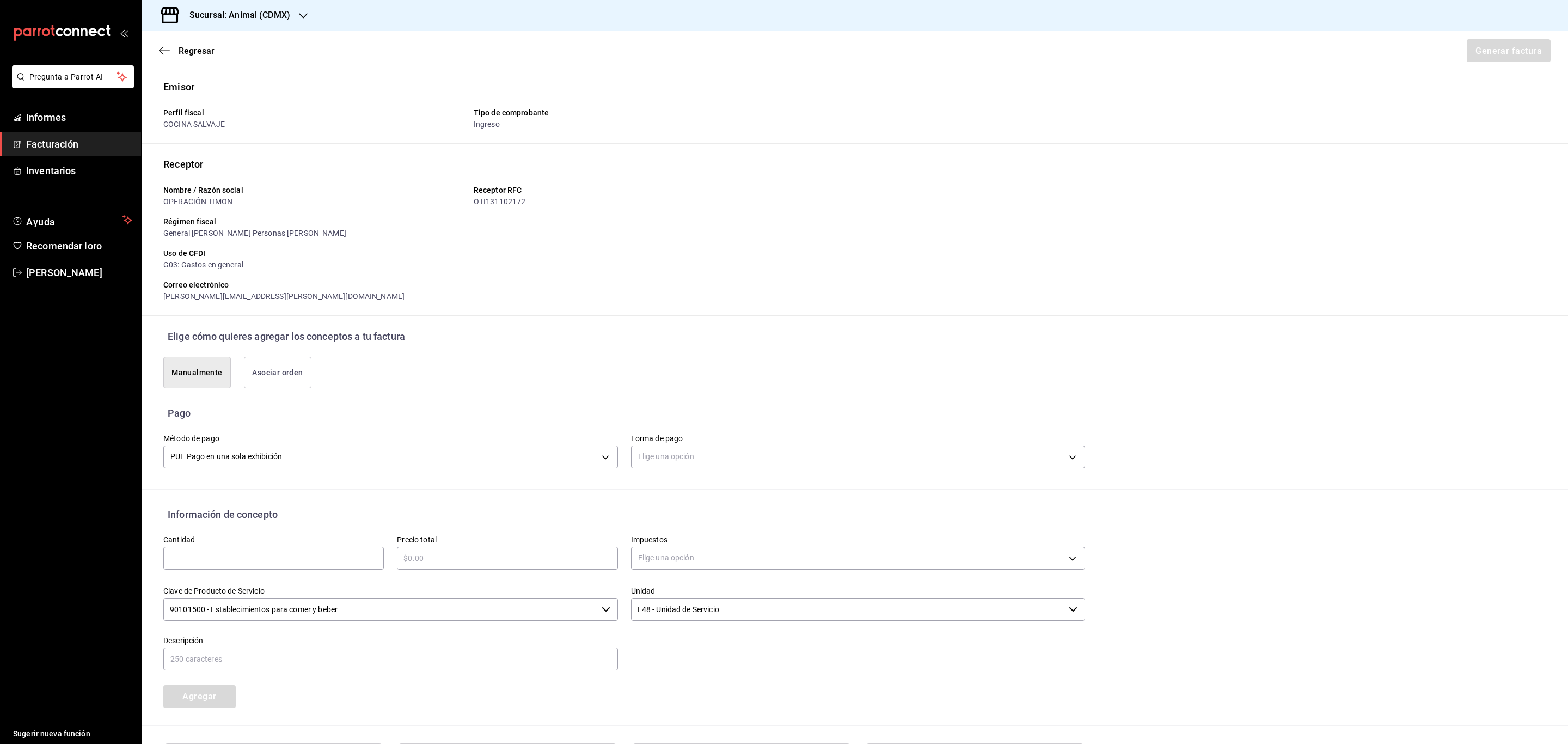
click at [268, 385] on button "Asociar orden" at bounding box center [278, 373] width 68 height 32
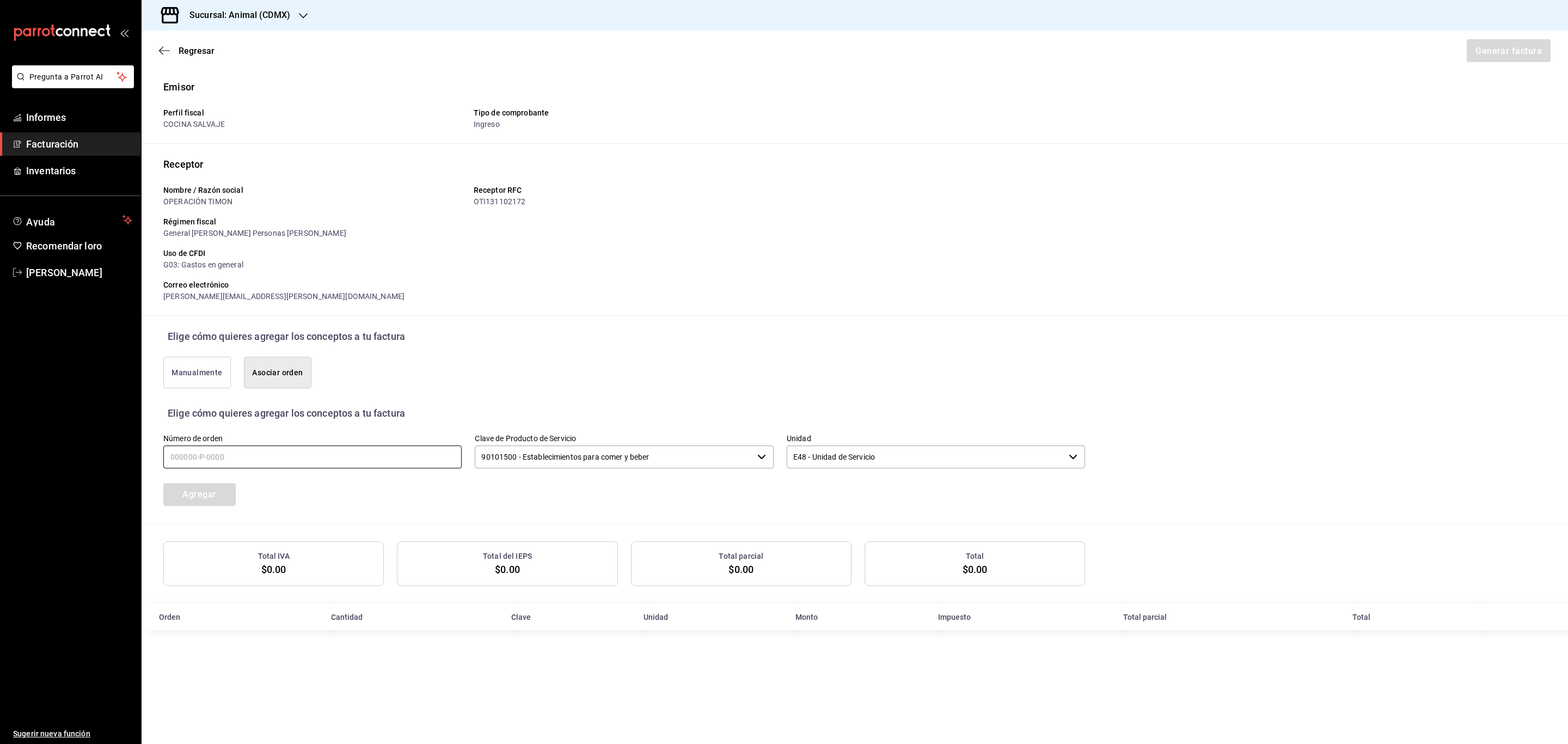
click at [261, 457] on input "text" at bounding box center [312, 457] width 298 height 23
click at [180, 456] on input "text" at bounding box center [312, 457] width 298 height 23
type input "100925-P-0001"
click at [218, 497] on button "Agregar" at bounding box center [199, 494] width 72 height 23
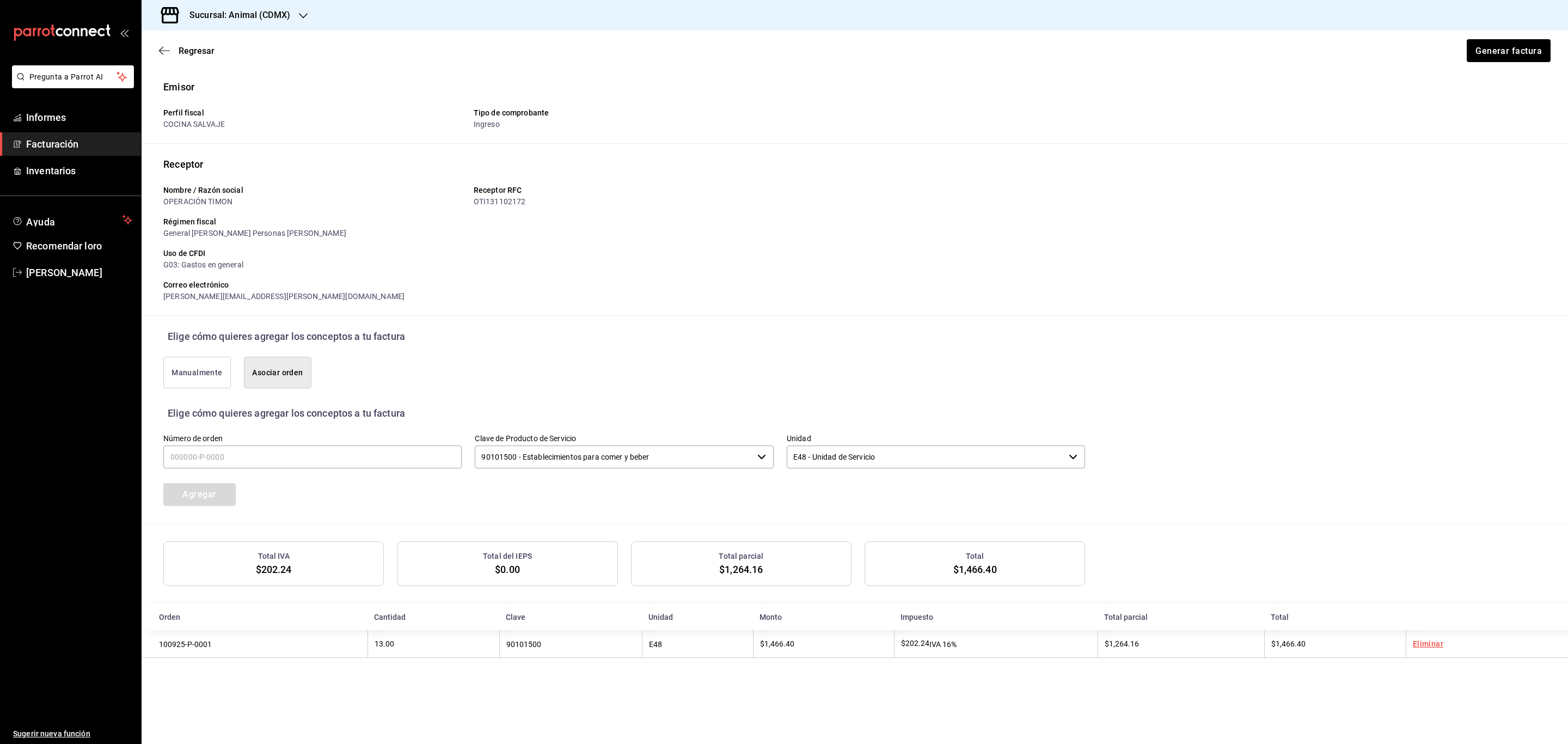
click at [194, 370] on font "Manualmente" at bounding box center [197, 373] width 51 height 9
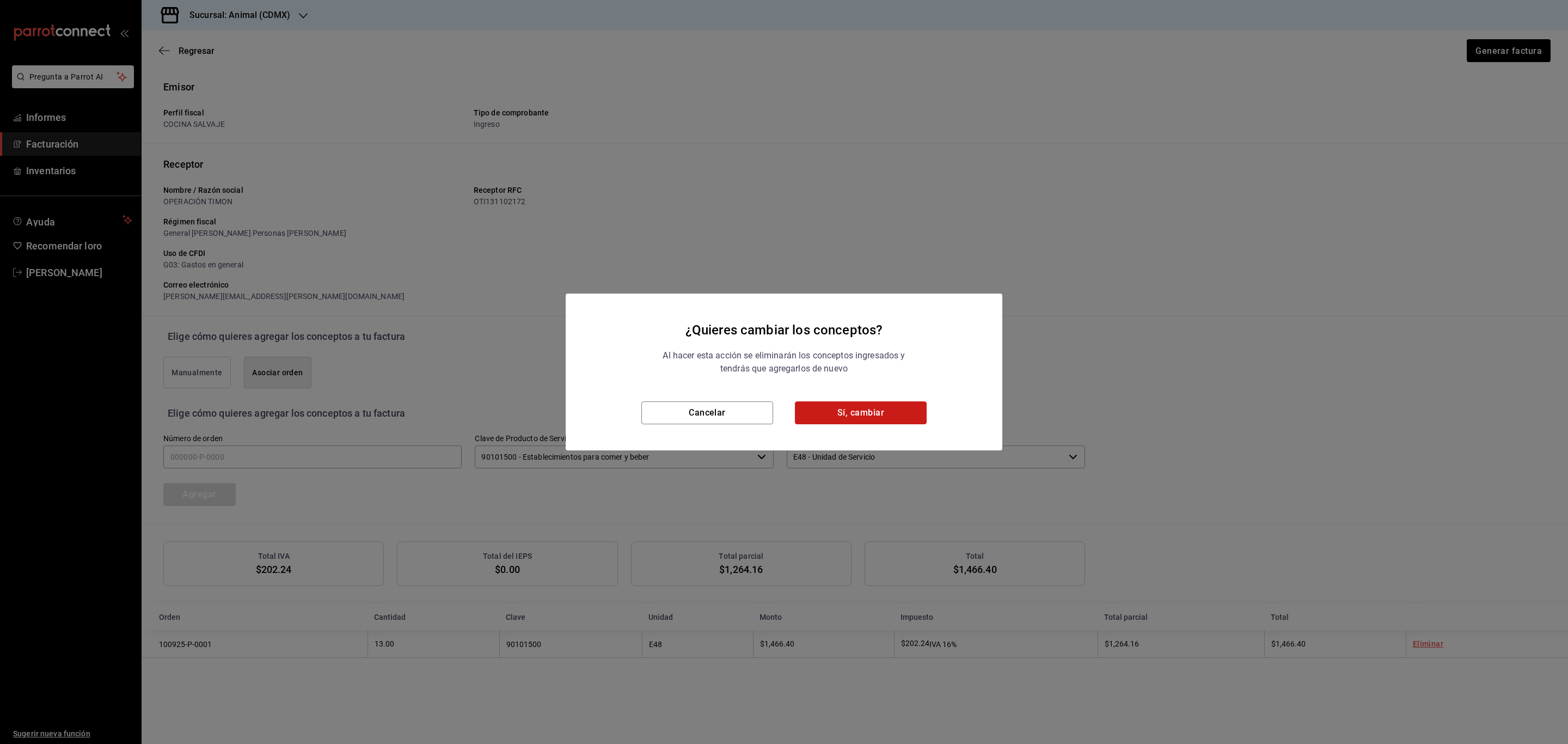
click at [856, 407] on button "Sí, cambiar" at bounding box center [861, 413] width 131 height 23
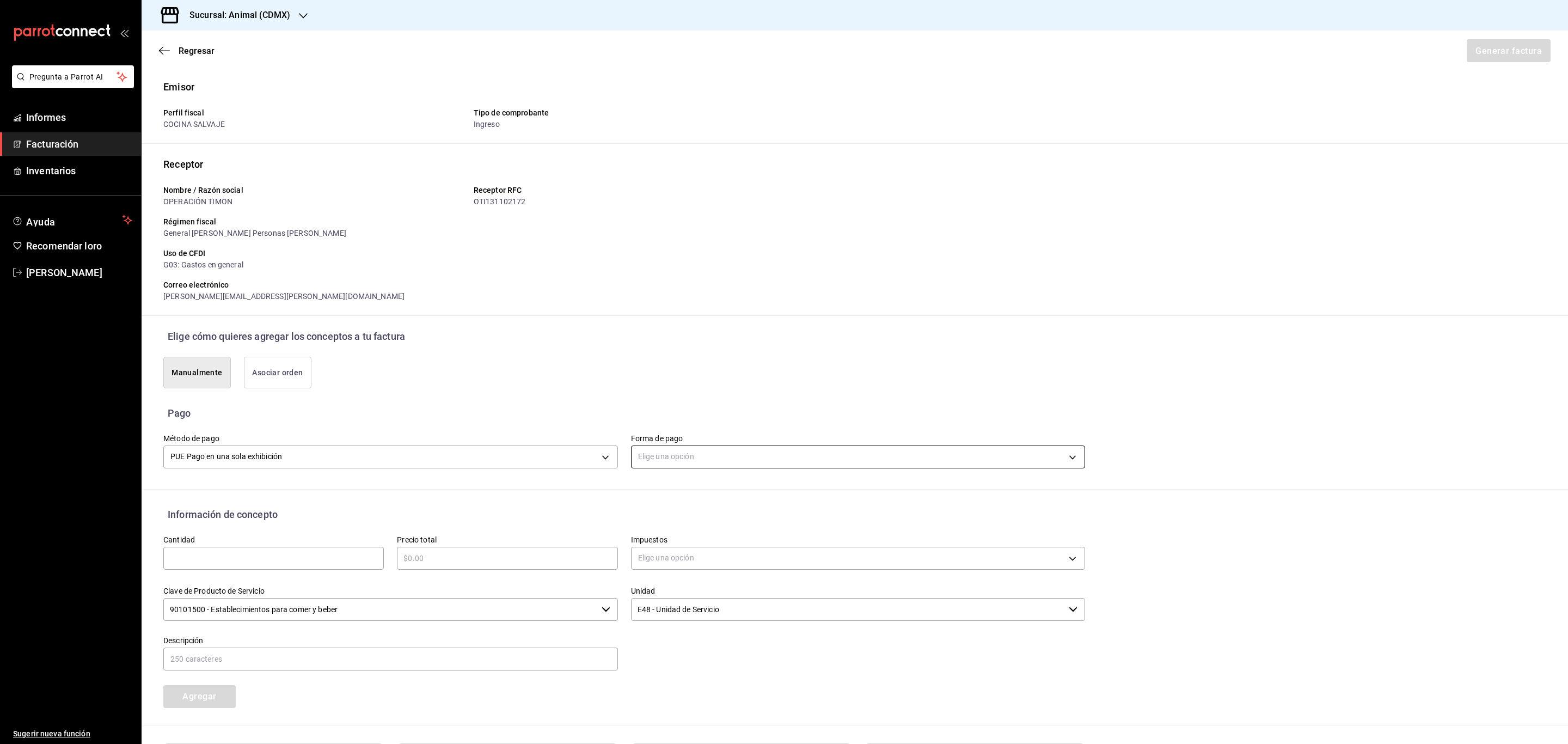
drag, startPoint x: 668, startPoint y: 444, endPoint x: 674, endPoint y: 466, distance: 22.8
click at [674, 466] on div "Elige una opción" at bounding box center [858, 455] width 455 height 29
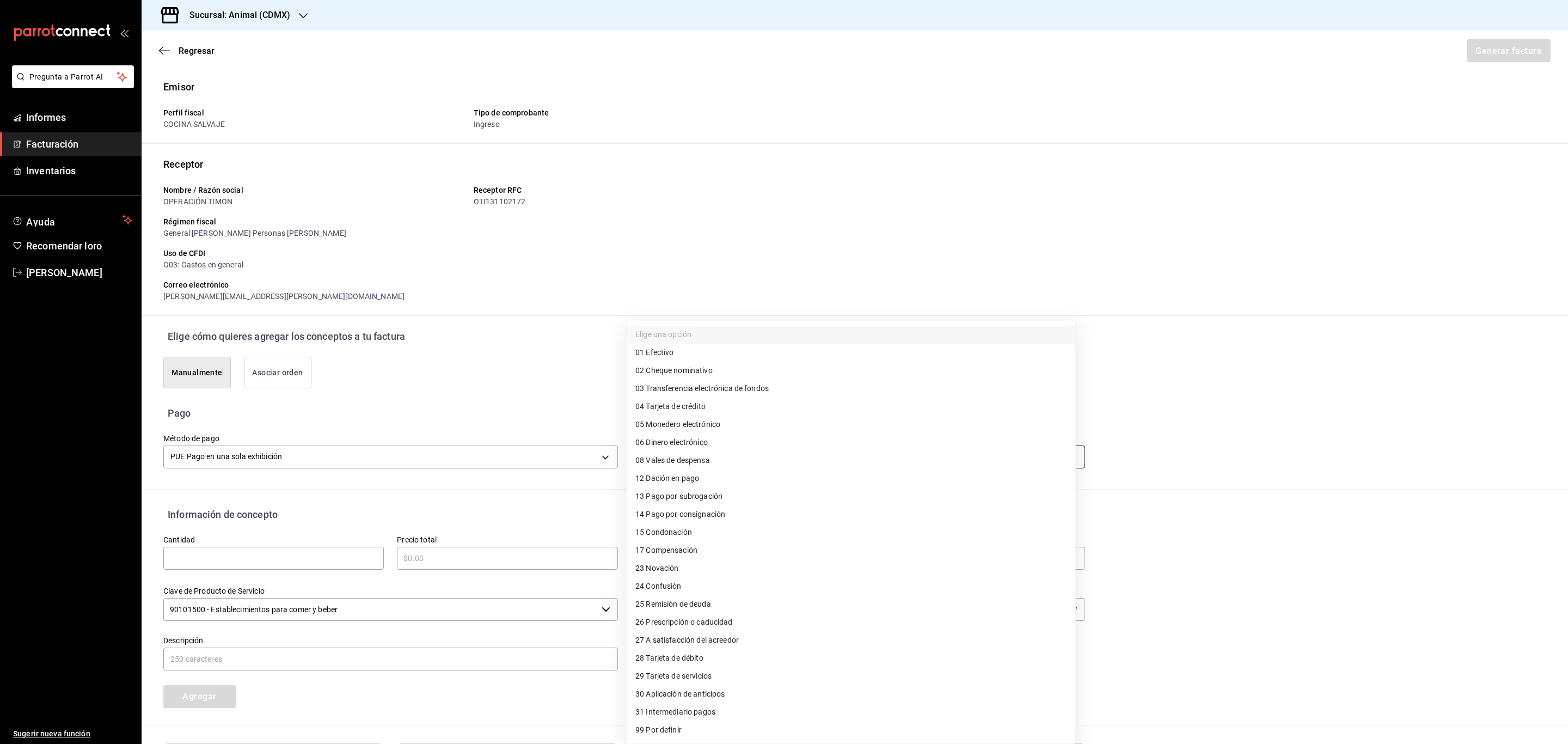
click at [674, 466] on body "Pregunta a Parrot AI Informes Facturación Inventarios Ayuda Recomendar loro Ser…" at bounding box center [784, 372] width 1568 height 744
click at [703, 660] on font "Tarjeta de débito" at bounding box center [674, 658] width 57 height 9
type input "28"
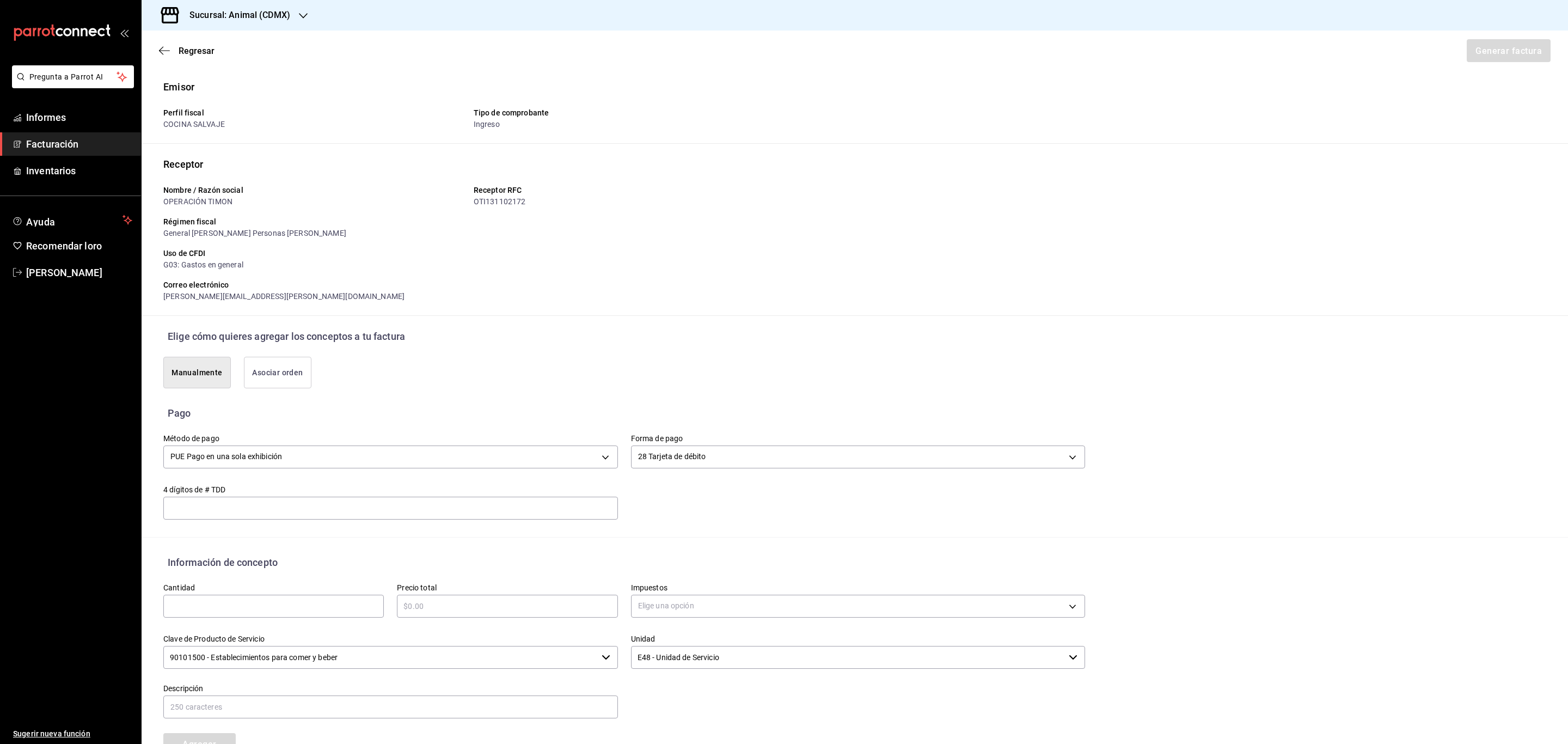
click at [225, 602] on input "text" at bounding box center [273, 606] width 220 height 13
type input "1"
type input "$1686.36"
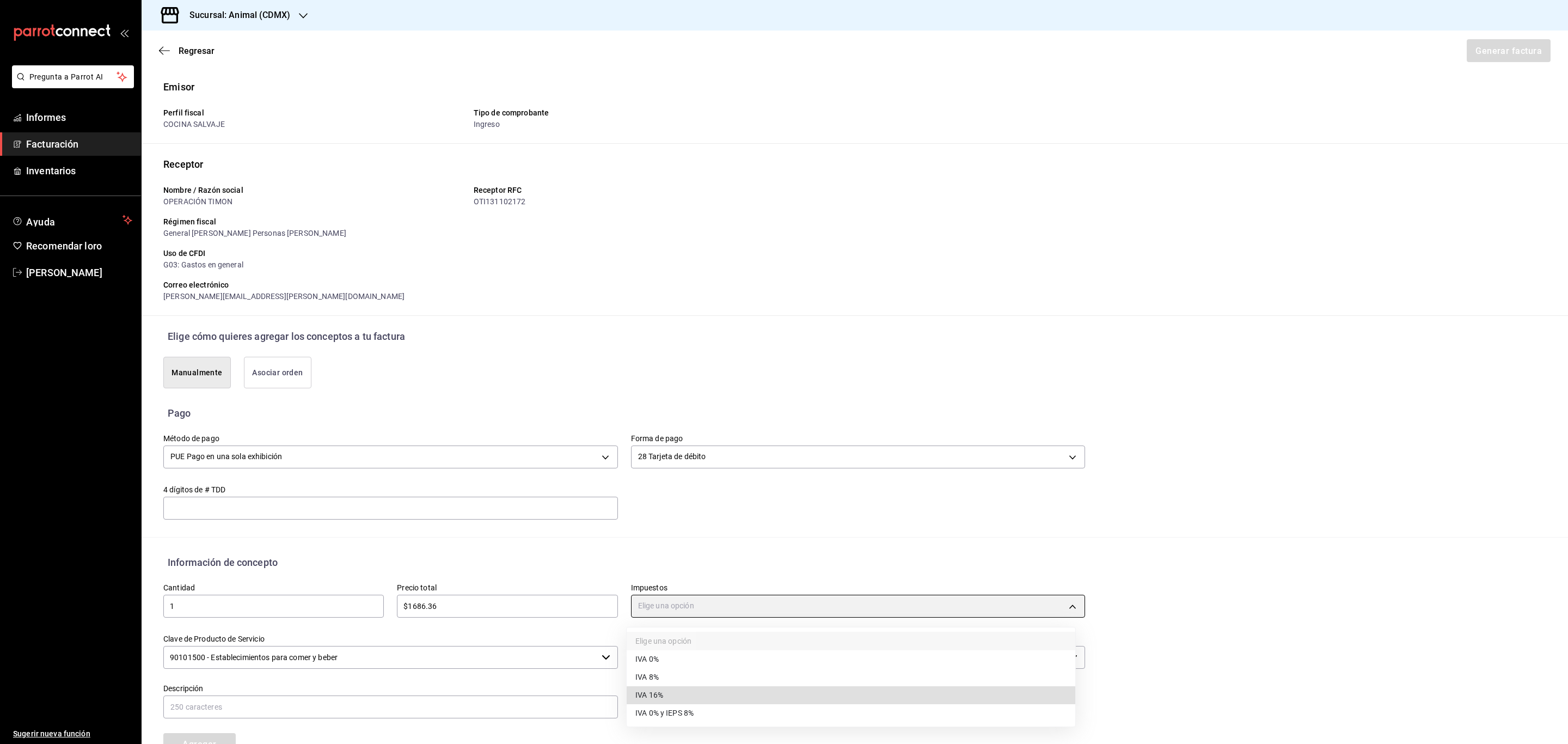
type input "IVA_16"
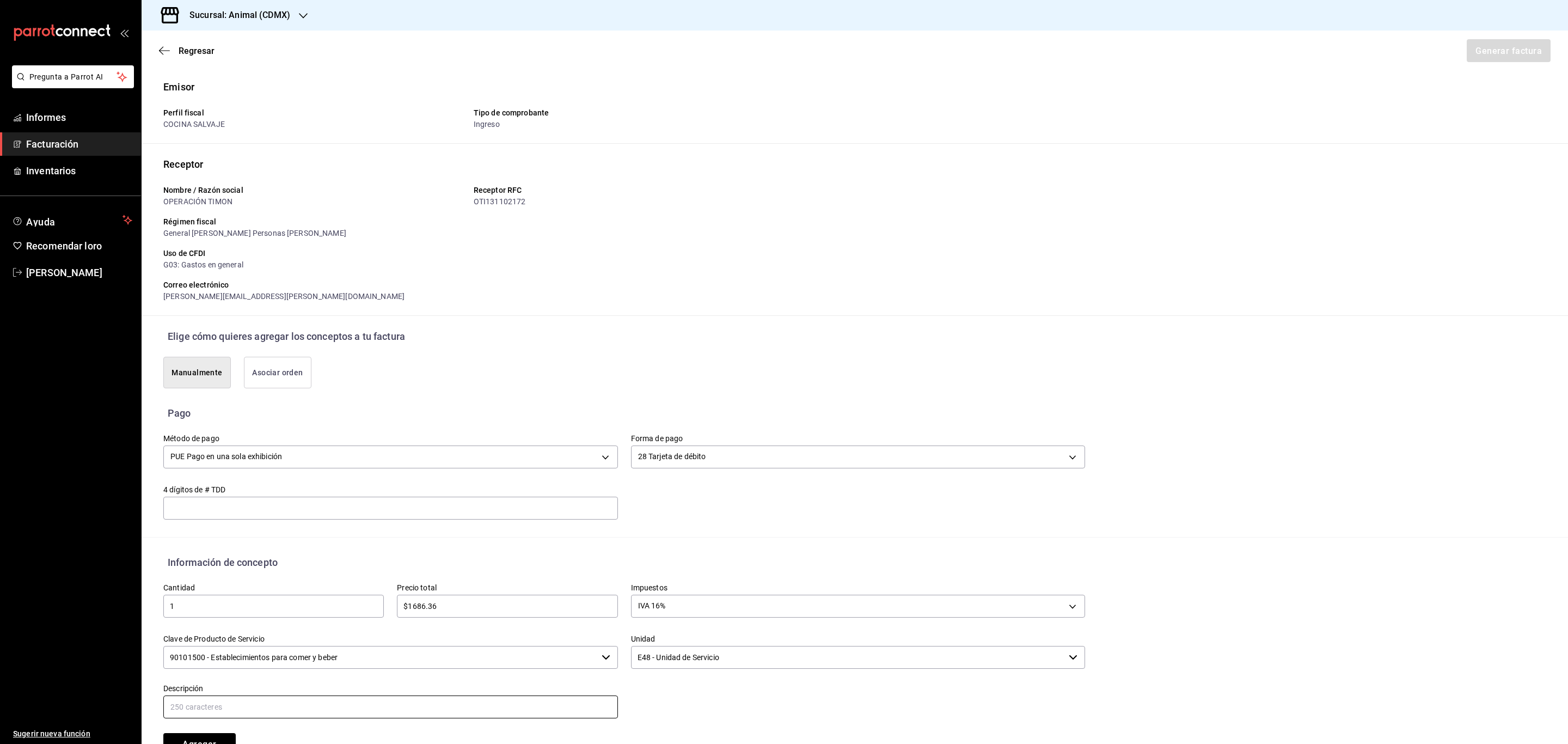
click at [242, 715] on input "text" at bounding box center [390, 707] width 455 height 23
type input "CONSUMO DE ALIMENTOS 10/09/25 100925-P-0001"
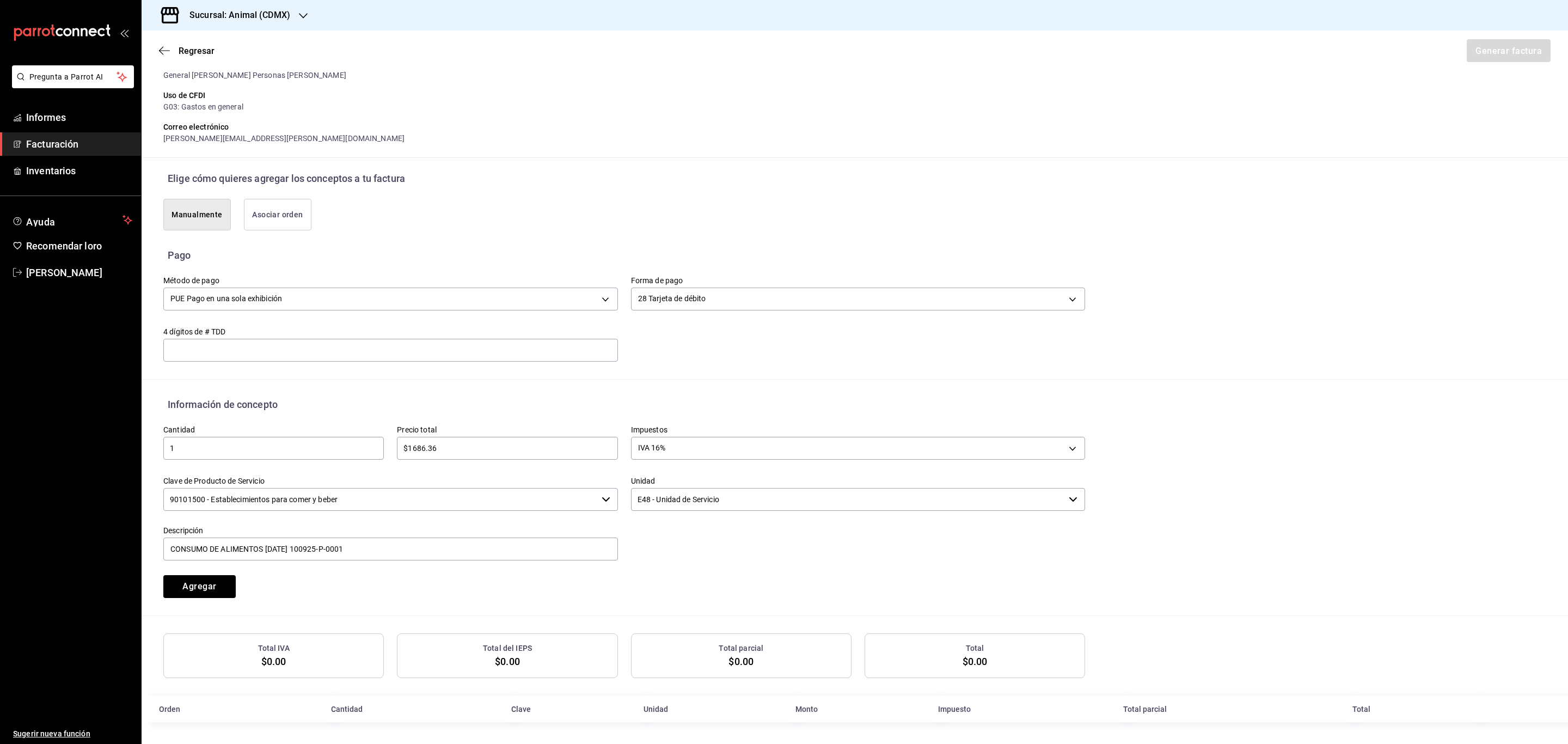
scroll to position [160, 0]
click at [220, 595] on button "Agregar" at bounding box center [199, 587] width 72 height 23
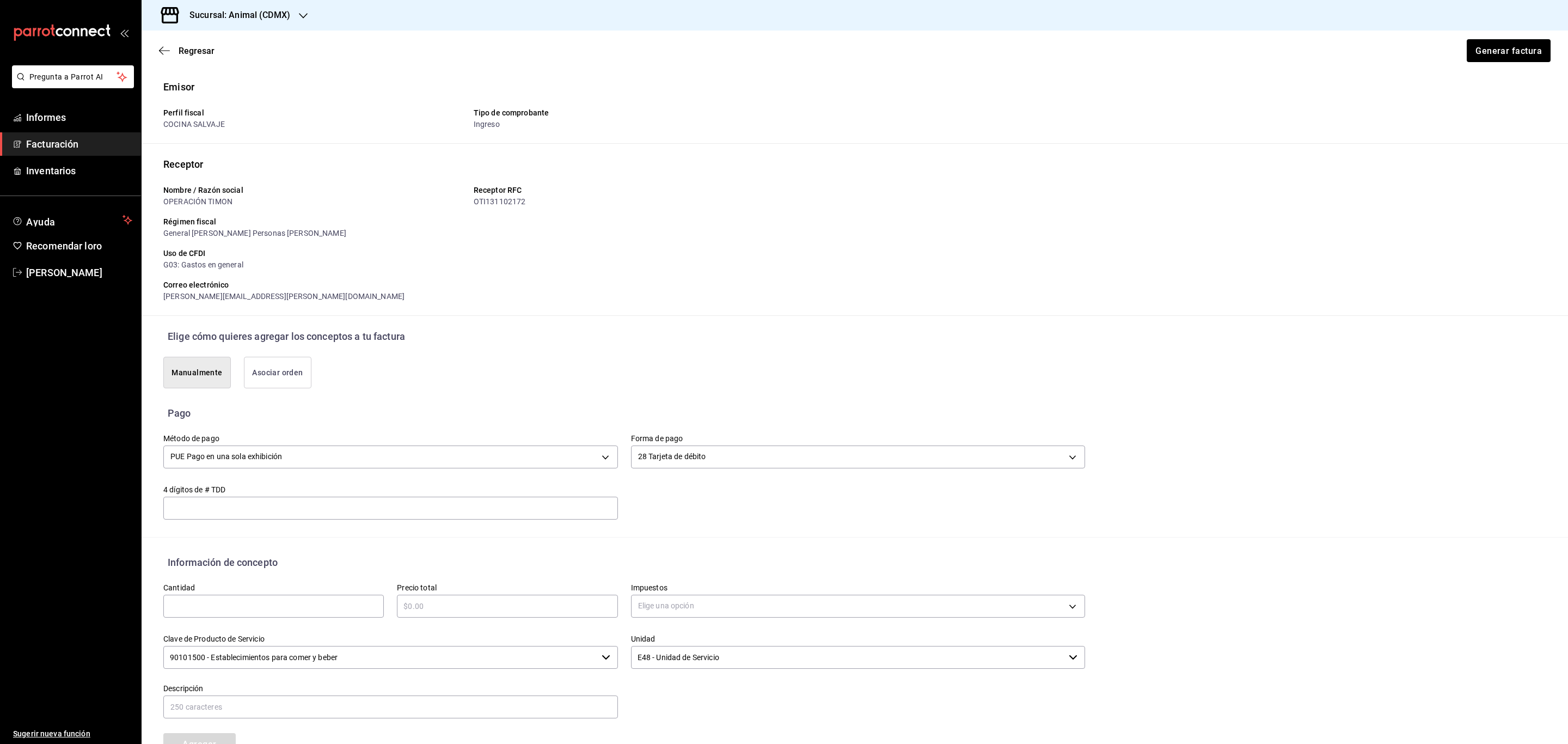
scroll to position [188, 0]
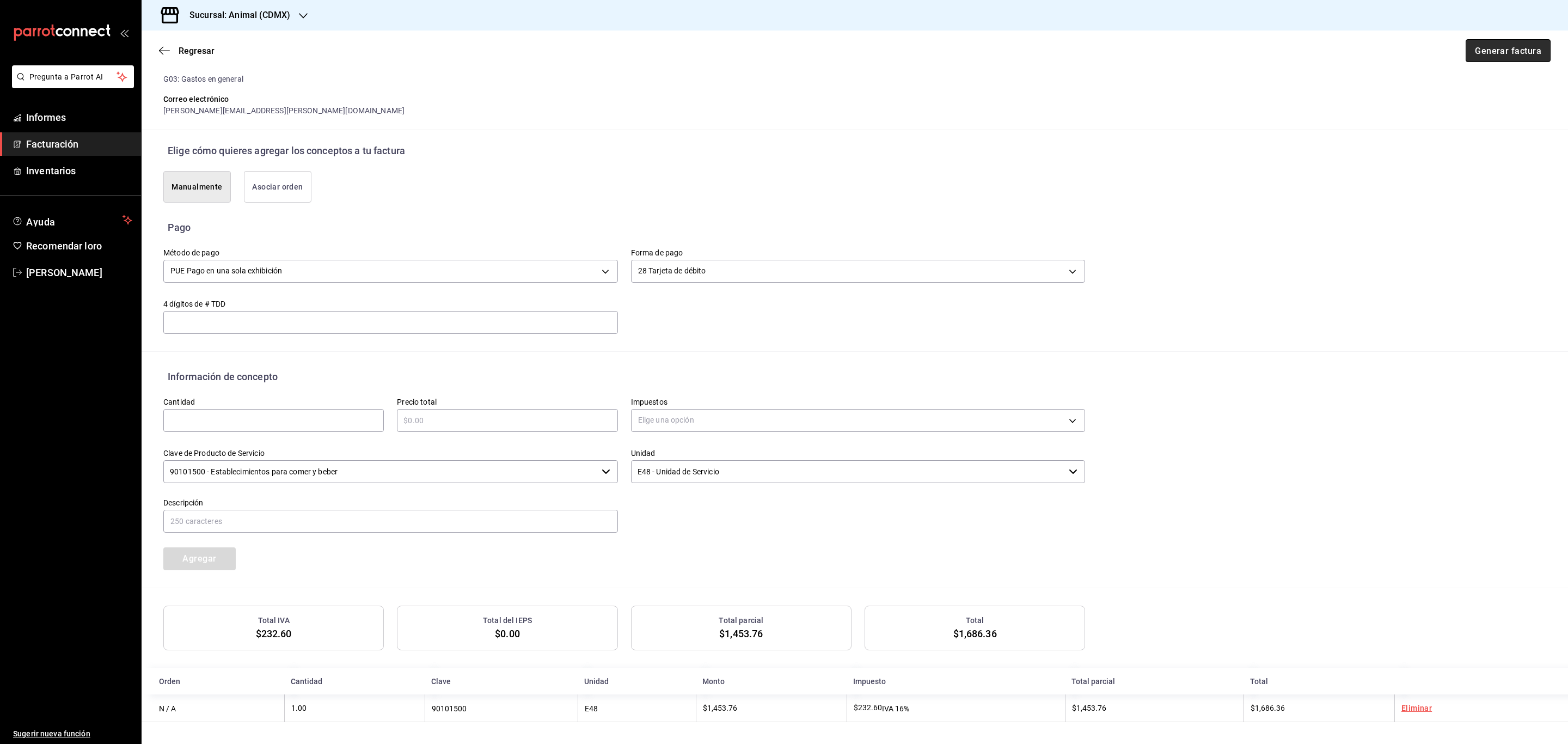
click at [1516, 51] on font "Generar factura" at bounding box center [1508, 50] width 66 height 10
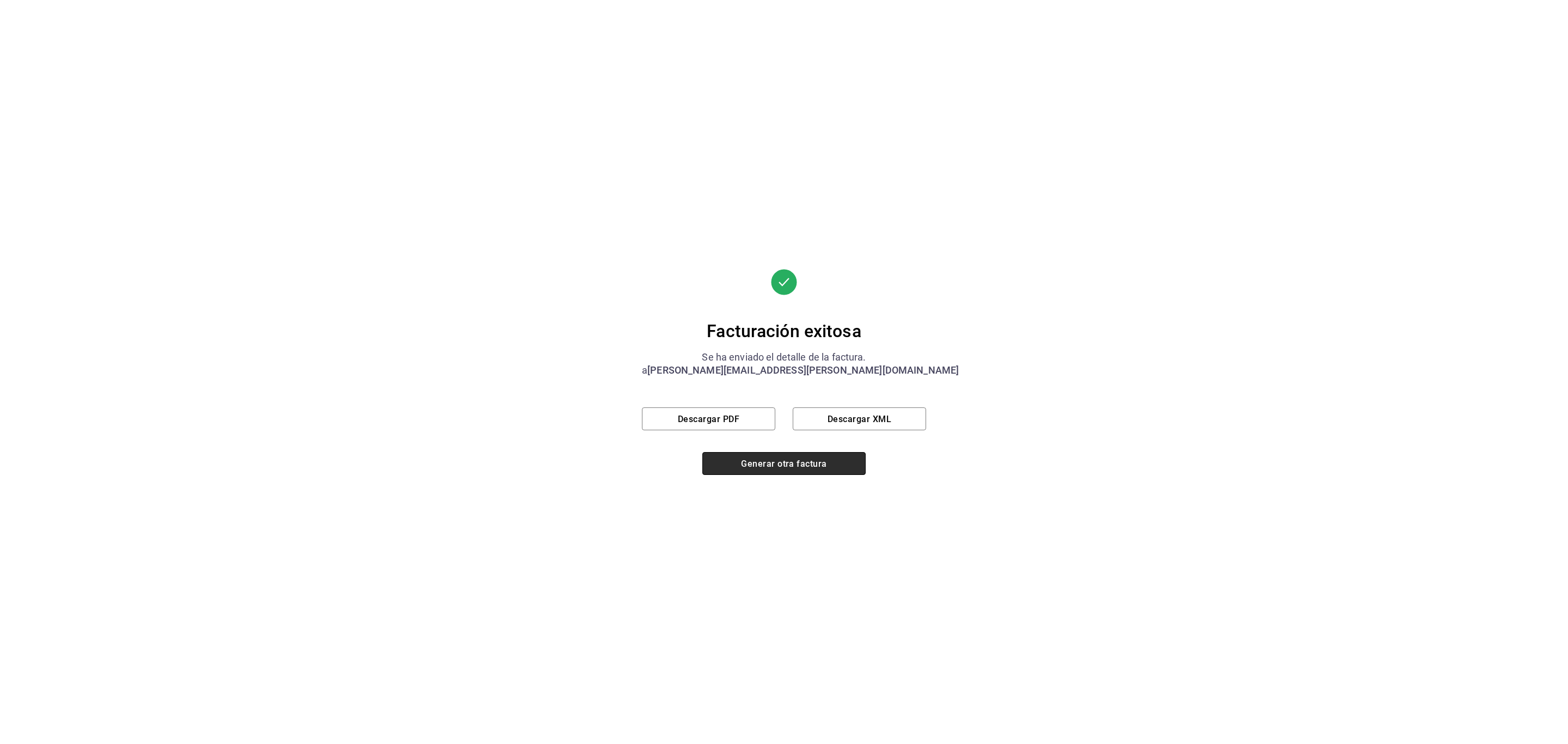
click at [783, 469] on button "Generar otra factura" at bounding box center [784, 463] width 163 height 23
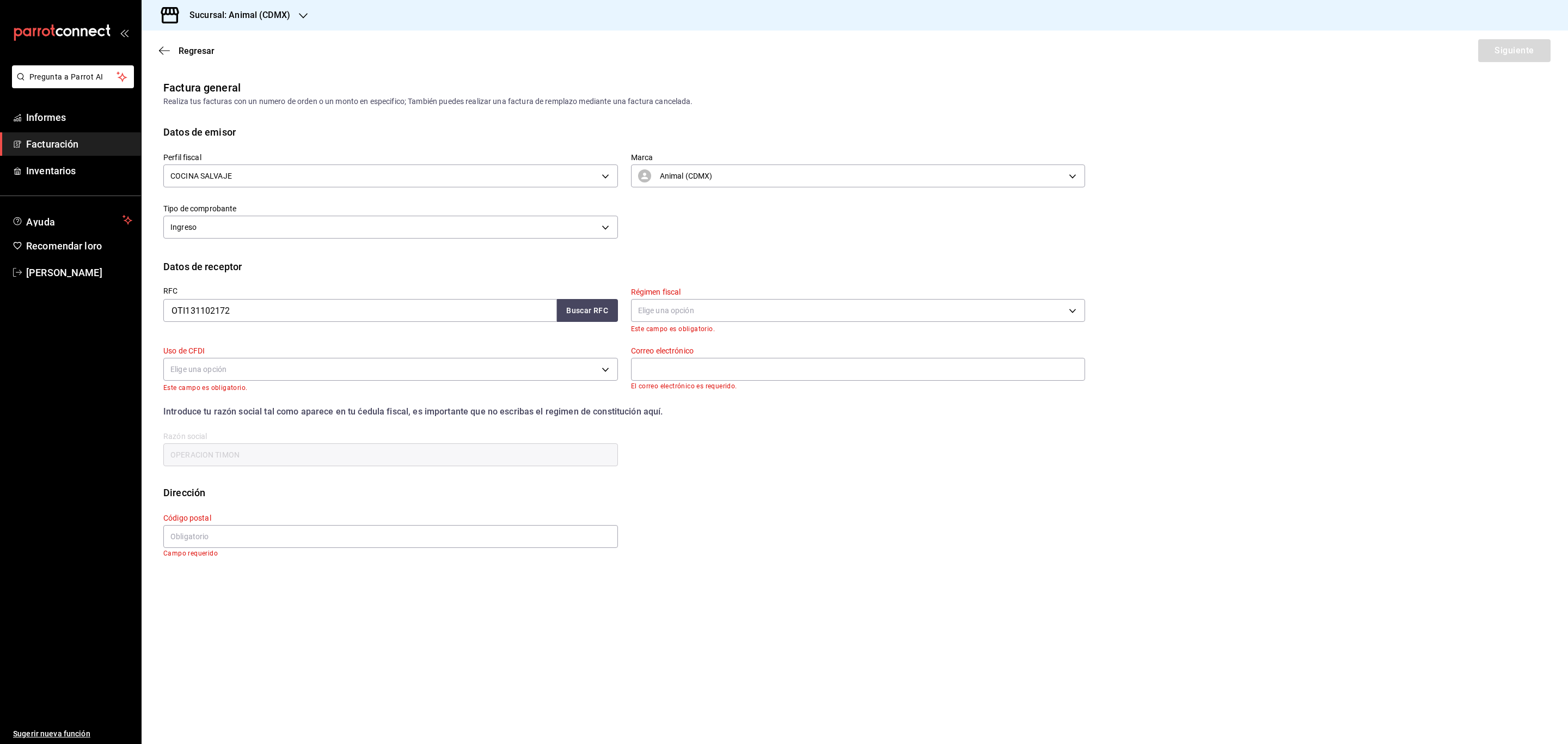
scroll to position [0, 0]
click at [288, 10] on font "Sucursal: Animal (CDMX)" at bounding box center [239, 15] width 100 height 10
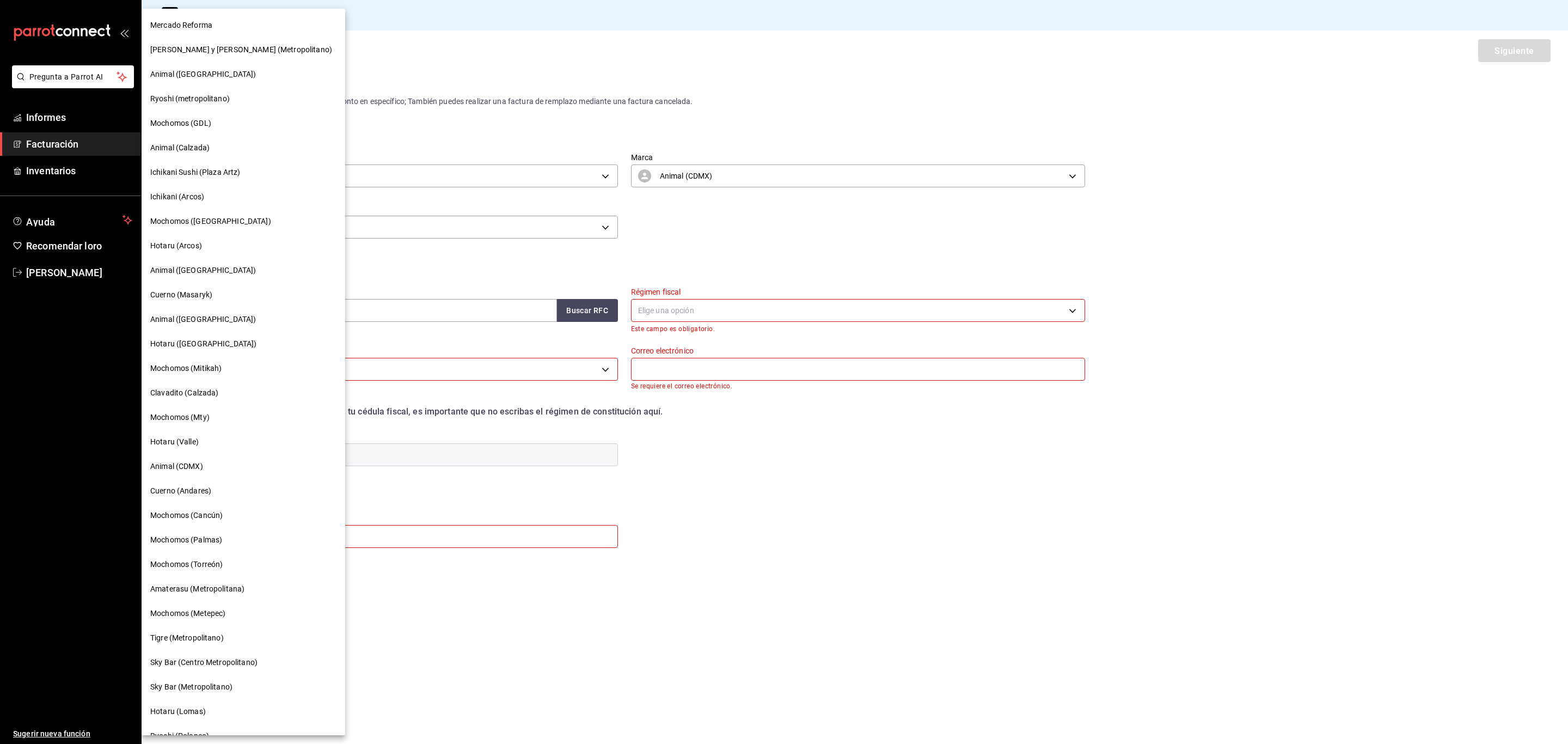
click at [199, 290] on font "Cuerno (Masaryk)" at bounding box center [181, 295] width 62 height 9
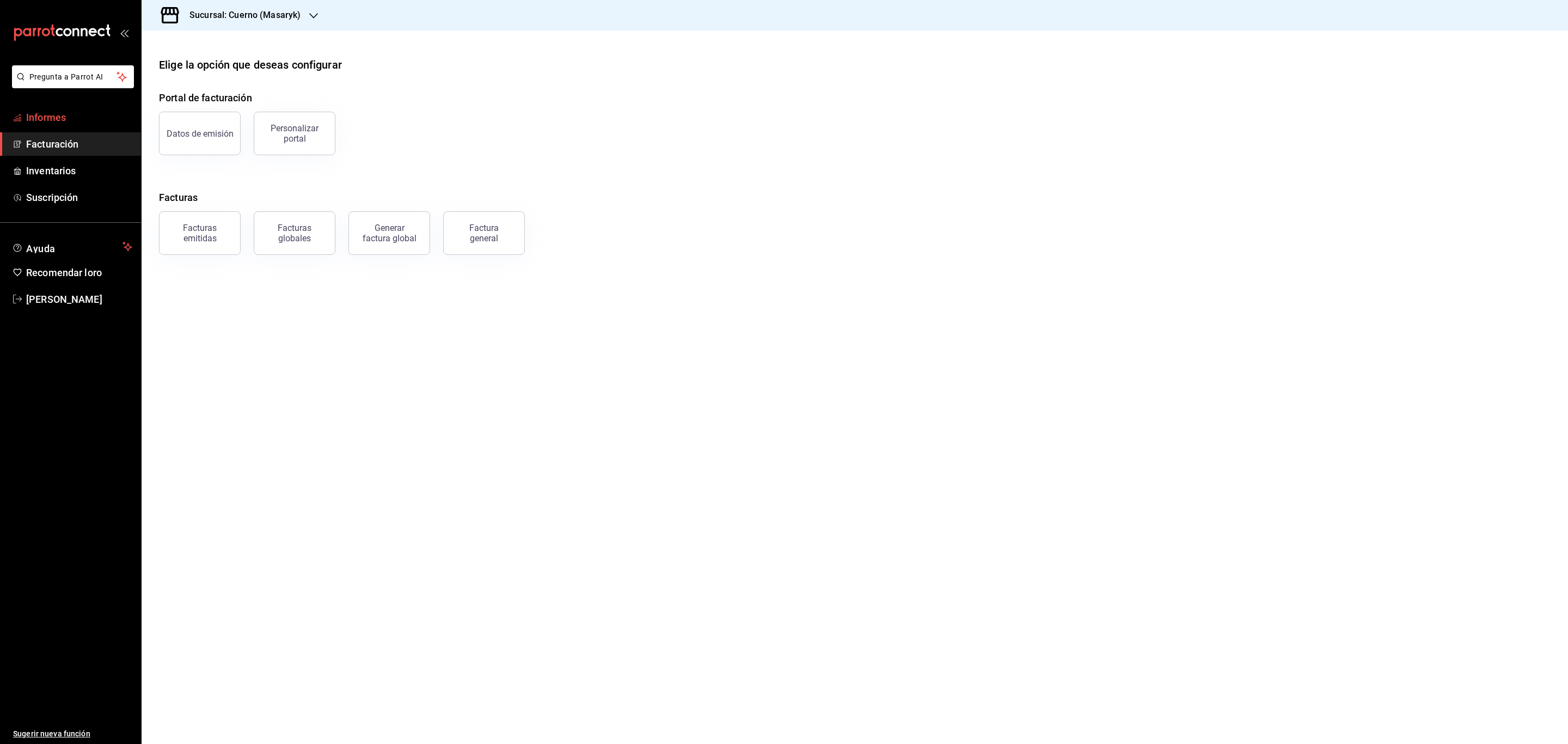
click at [66, 124] on span "Informes" at bounding box center [79, 118] width 106 height 15
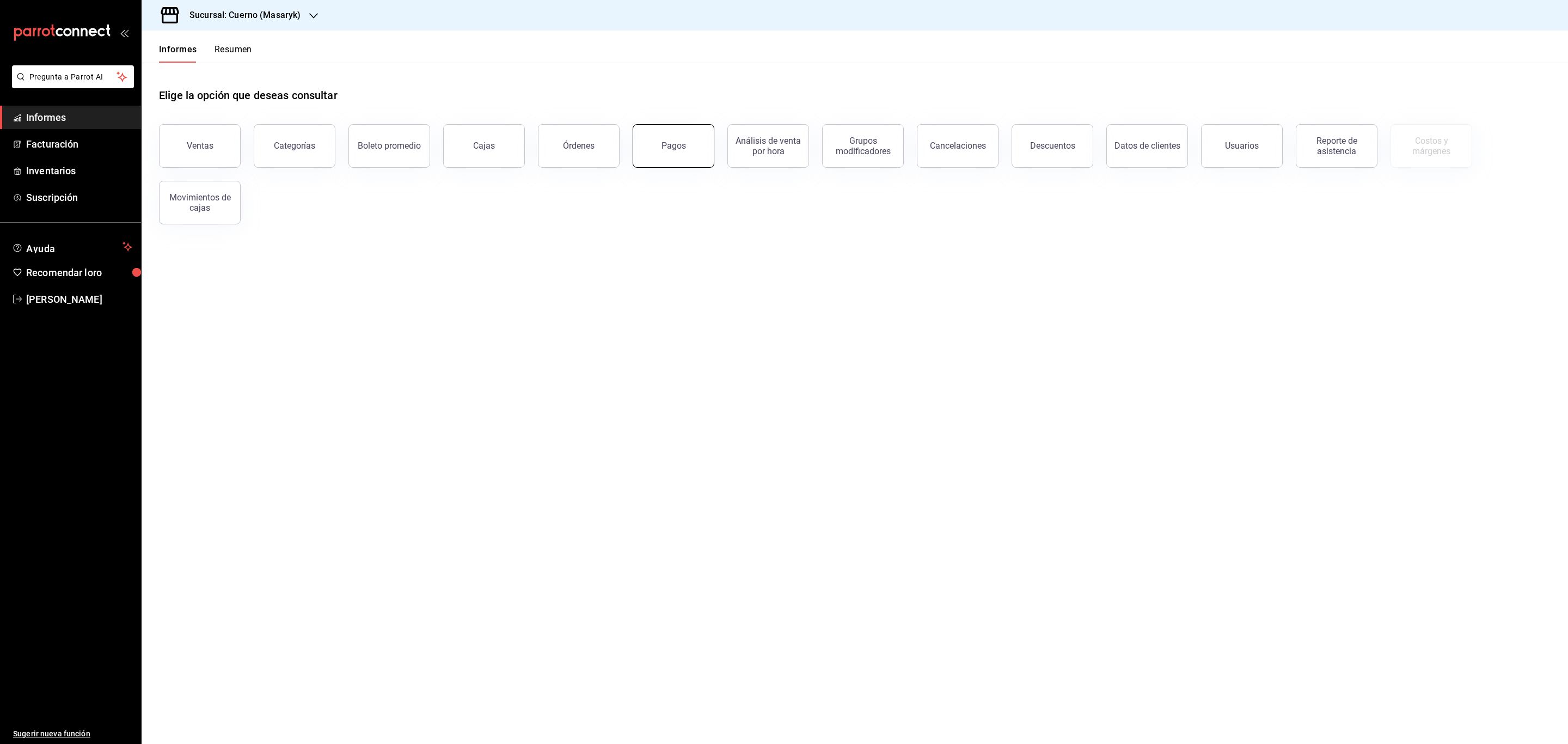
click at [656, 147] on button "Pagos" at bounding box center [673, 146] width 82 height 44
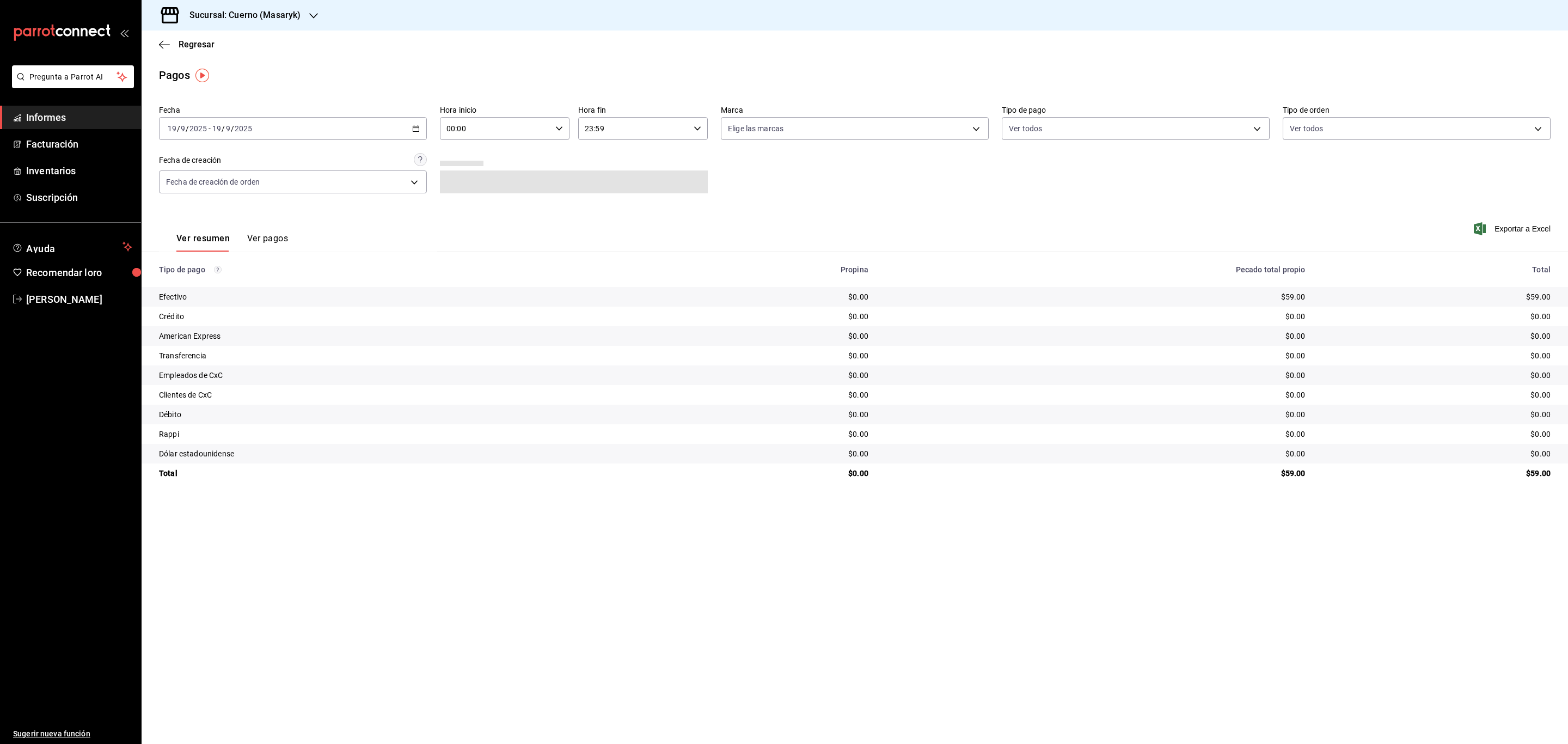
click at [417, 125] on icon "button" at bounding box center [416, 128] width 8 height 8
click at [201, 276] on li "Rango de fechas" at bounding box center [210, 284] width 102 height 24
click at [286, 198] on font "1" at bounding box center [284, 201] width 4 height 8
click at [366, 247] on button "19" at bounding box center [362, 249] width 19 height 19
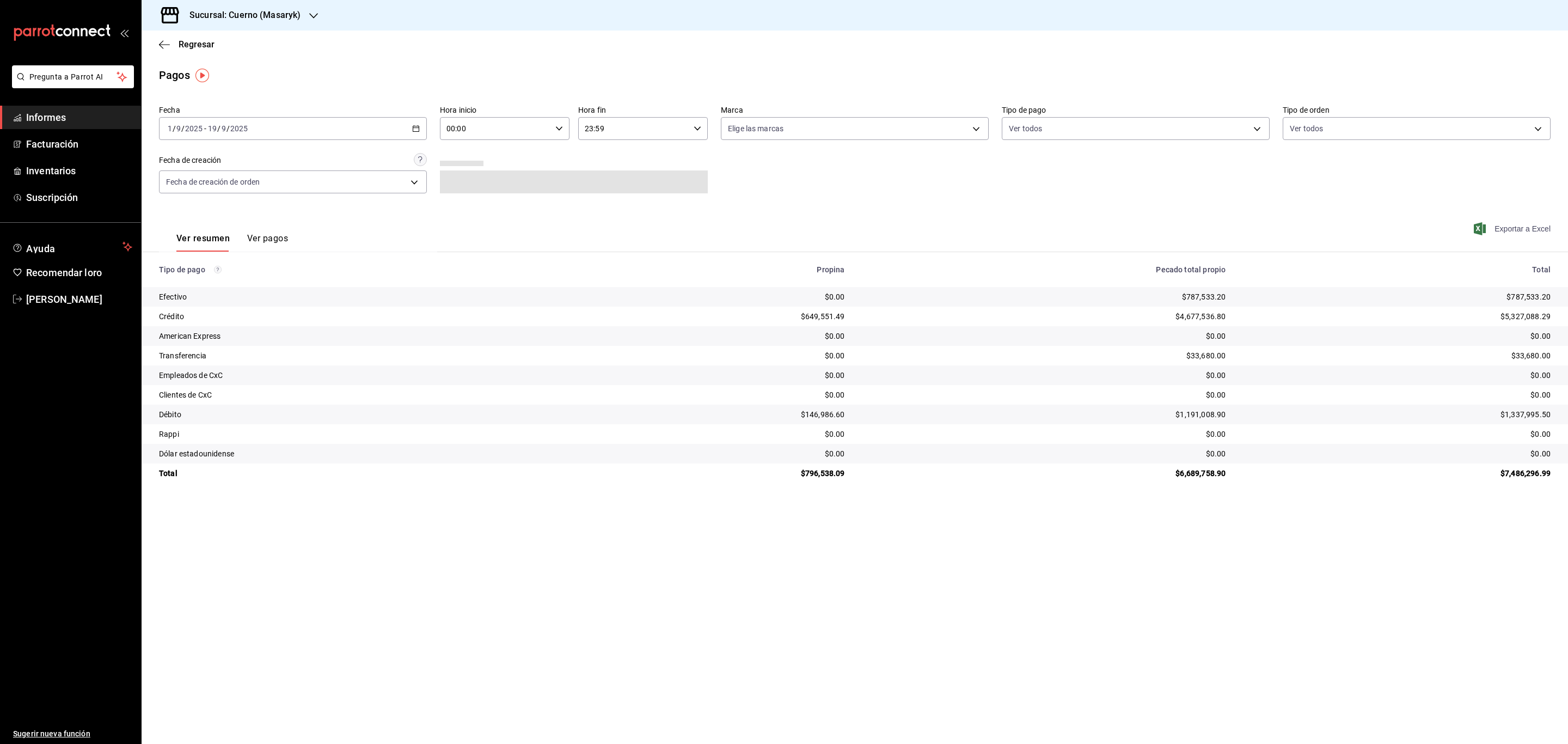
click at [1483, 228] on icon "button" at bounding box center [1480, 228] width 12 height 13
click at [75, 154] on link "Facturación" at bounding box center [71, 144] width 141 height 23
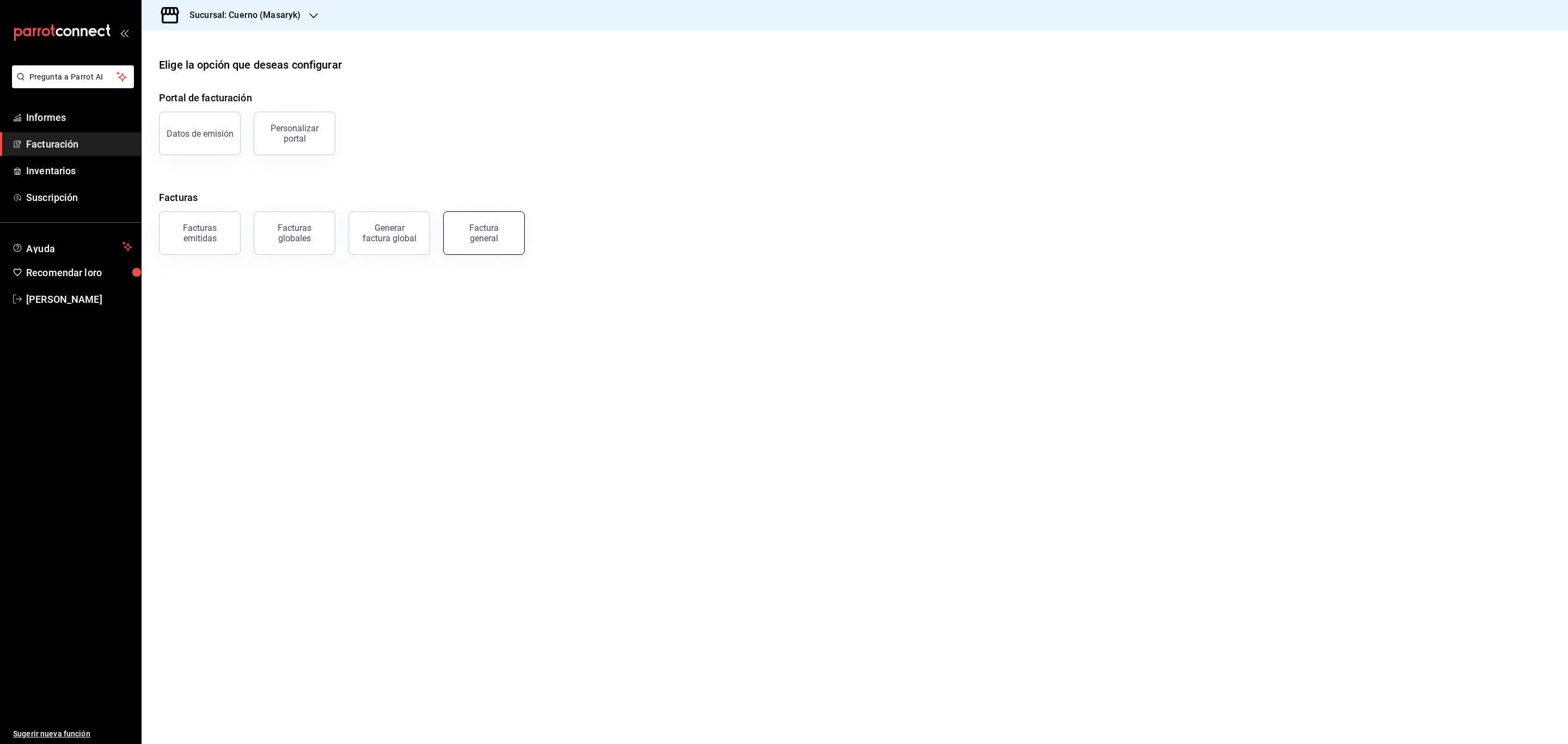
click at [510, 239] on button "Factura general" at bounding box center [484, 233] width 82 height 44
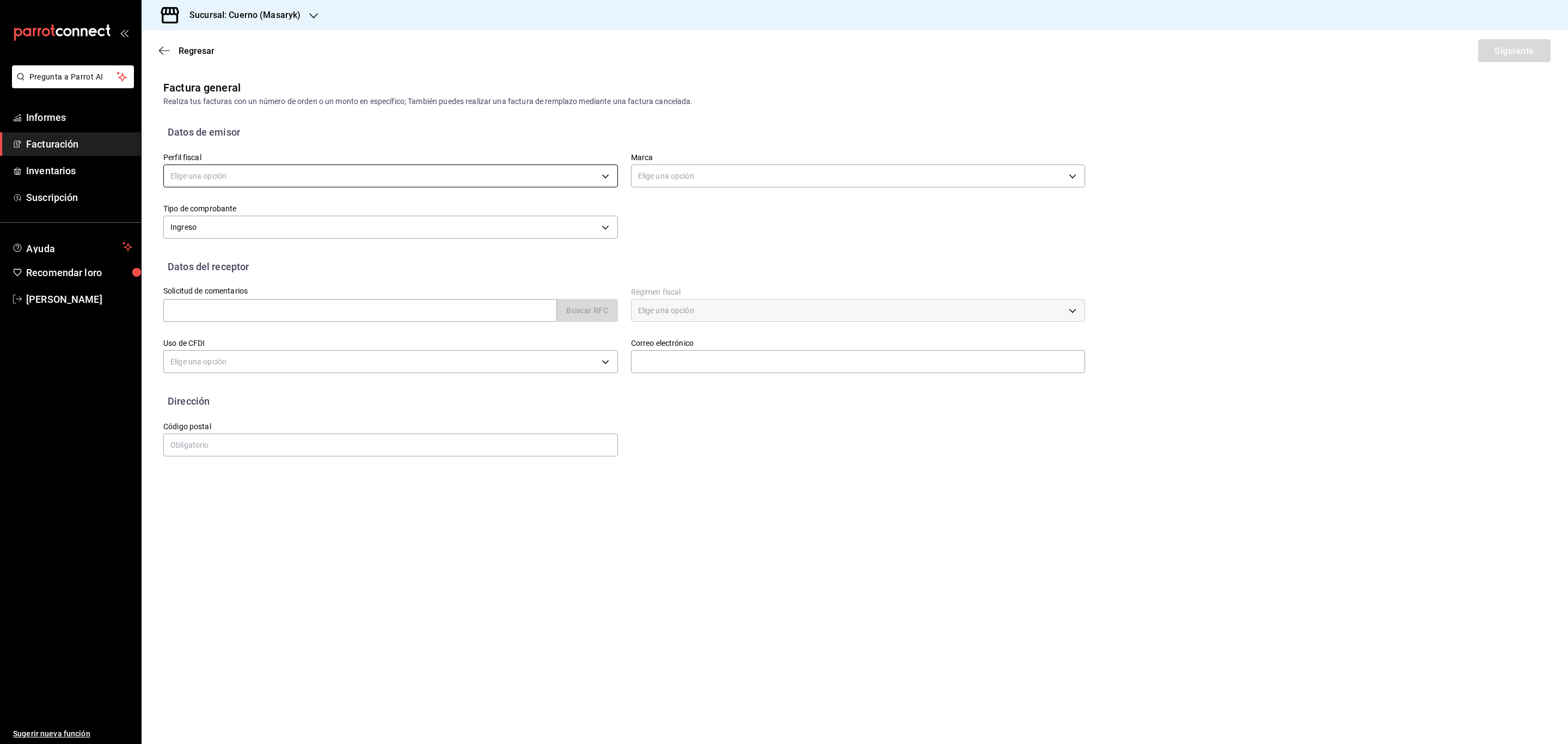
click at [397, 183] on body "Pregunta a Parrot AI Informes Facturación Inventarios Suscripción Ayuda Recomen…" at bounding box center [784, 372] width 1568 height 744
click at [273, 228] on li "HACEMOS FUEGO" at bounding box center [390, 232] width 453 height 21
type input "f293cc27-dcec-4393-86ee-548091464333"
type input "4ea0d660-02b3-4785-bb88-48b5ef6e196c"
click at [325, 316] on input "text" at bounding box center [360, 311] width 394 height 23
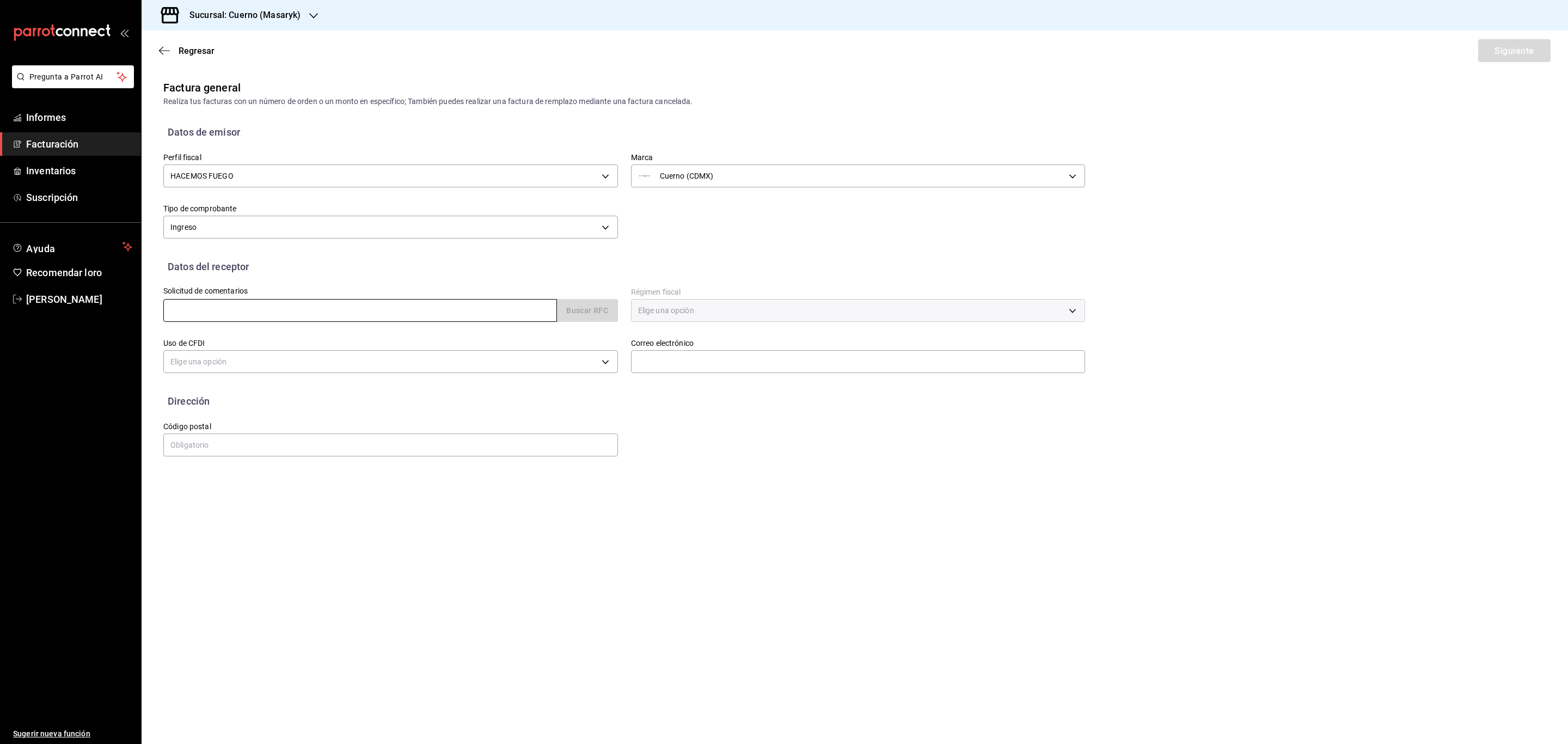
type input "OTI131102172"
click at [586, 307] on font "Buscar RFC" at bounding box center [587, 311] width 42 height 9
type input "601"
type input "G03"
type input "miguel.ramirez@grupocosteno.com"
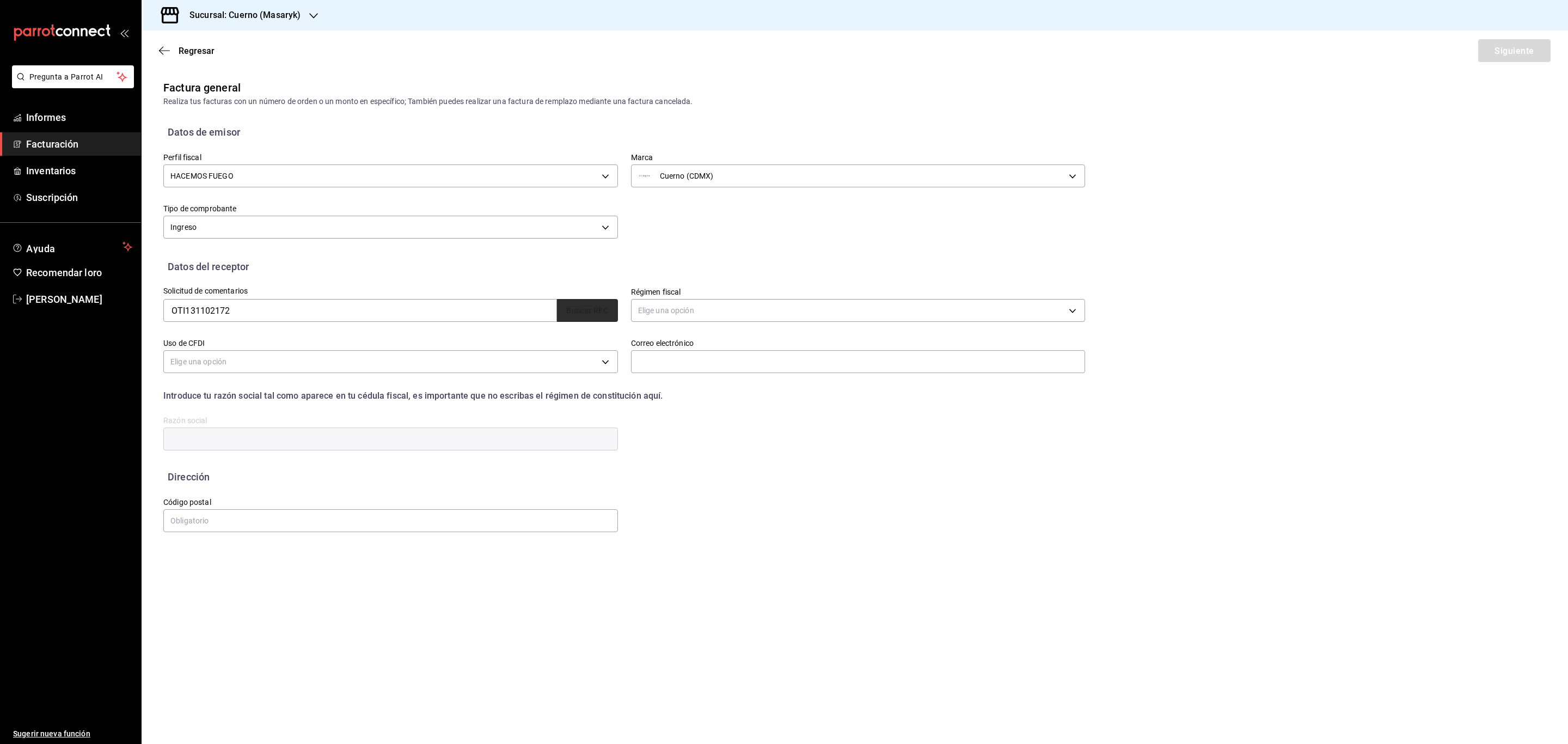
type input "66633"
type input "OPERACION TIMON"
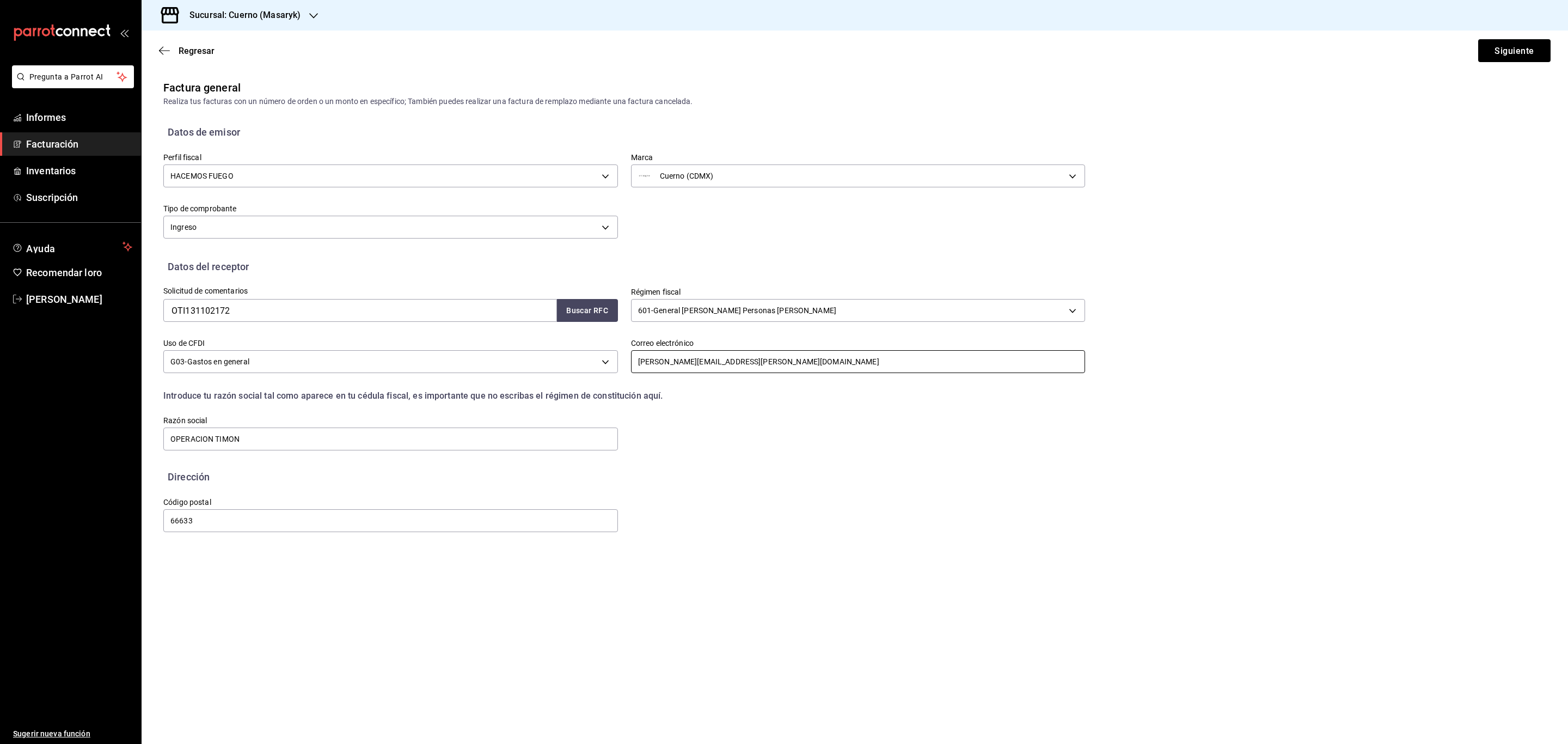
click at [786, 364] on input "miguel.ramirez@grupocosteno.com" at bounding box center [858, 362] width 455 height 23
type input "m"
type input "SERGIO.MARTINEZ@GRUPOCOSTENO.COM"
click at [1517, 46] on font "Siguiente" at bounding box center [1514, 50] width 39 height 10
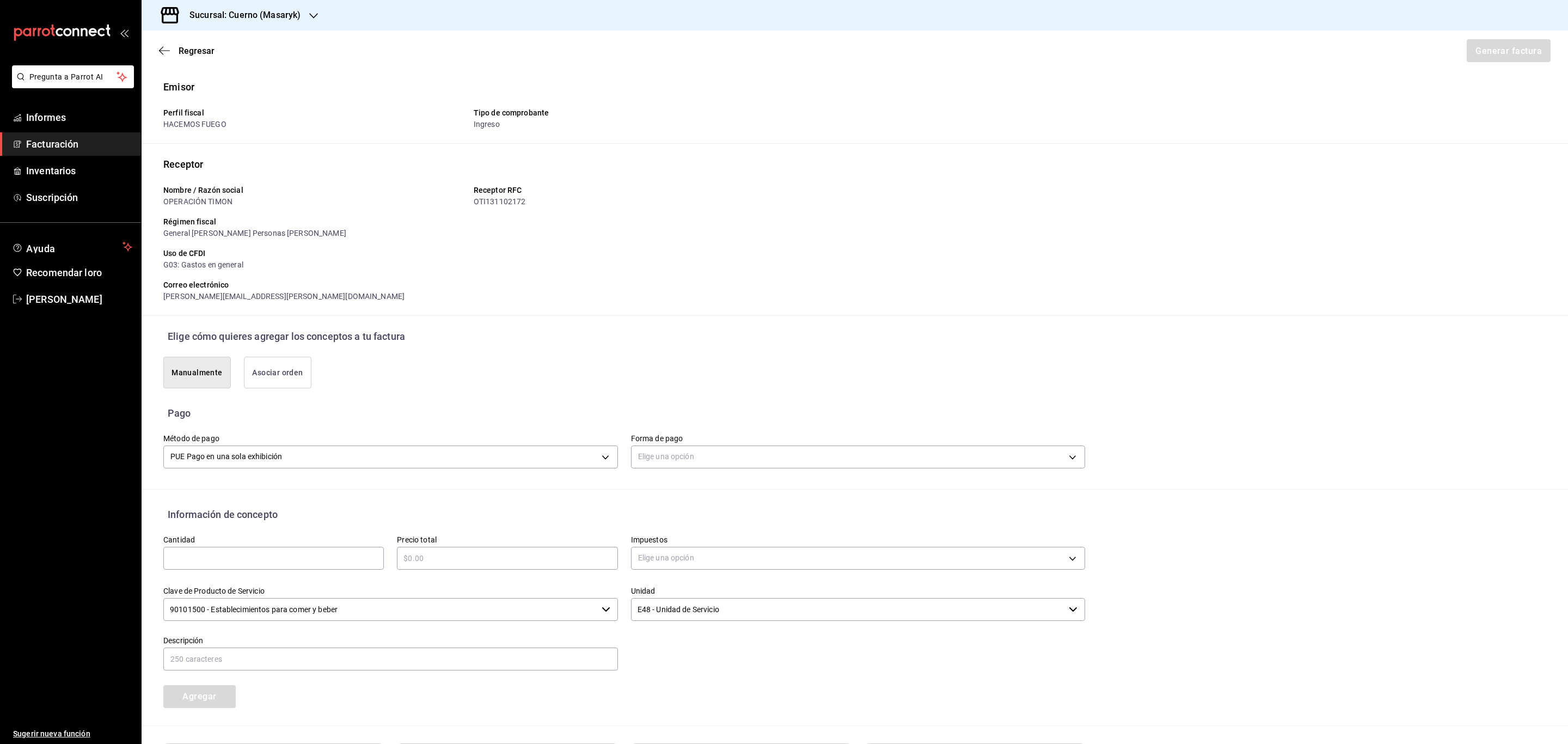
scroll to position [111, 0]
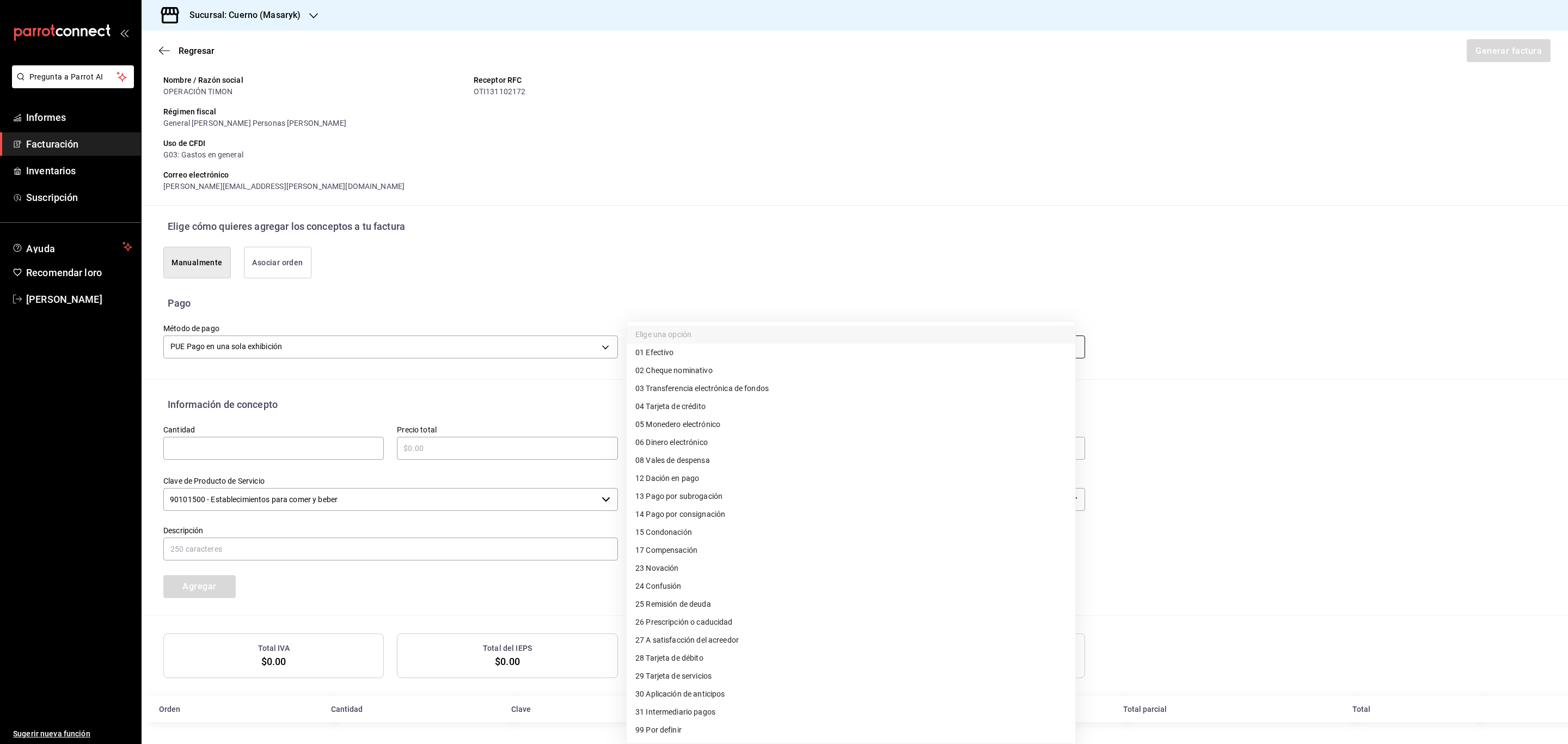
click at [701, 348] on body "Pregunta a Parrot AI Informes Facturación Inventarios Suscripción Ayuda Recomen…" at bounding box center [784, 372] width 1568 height 744
click at [693, 663] on span "28 Tarjeta de débito" at bounding box center [670, 658] width 68 height 12
type input "28"
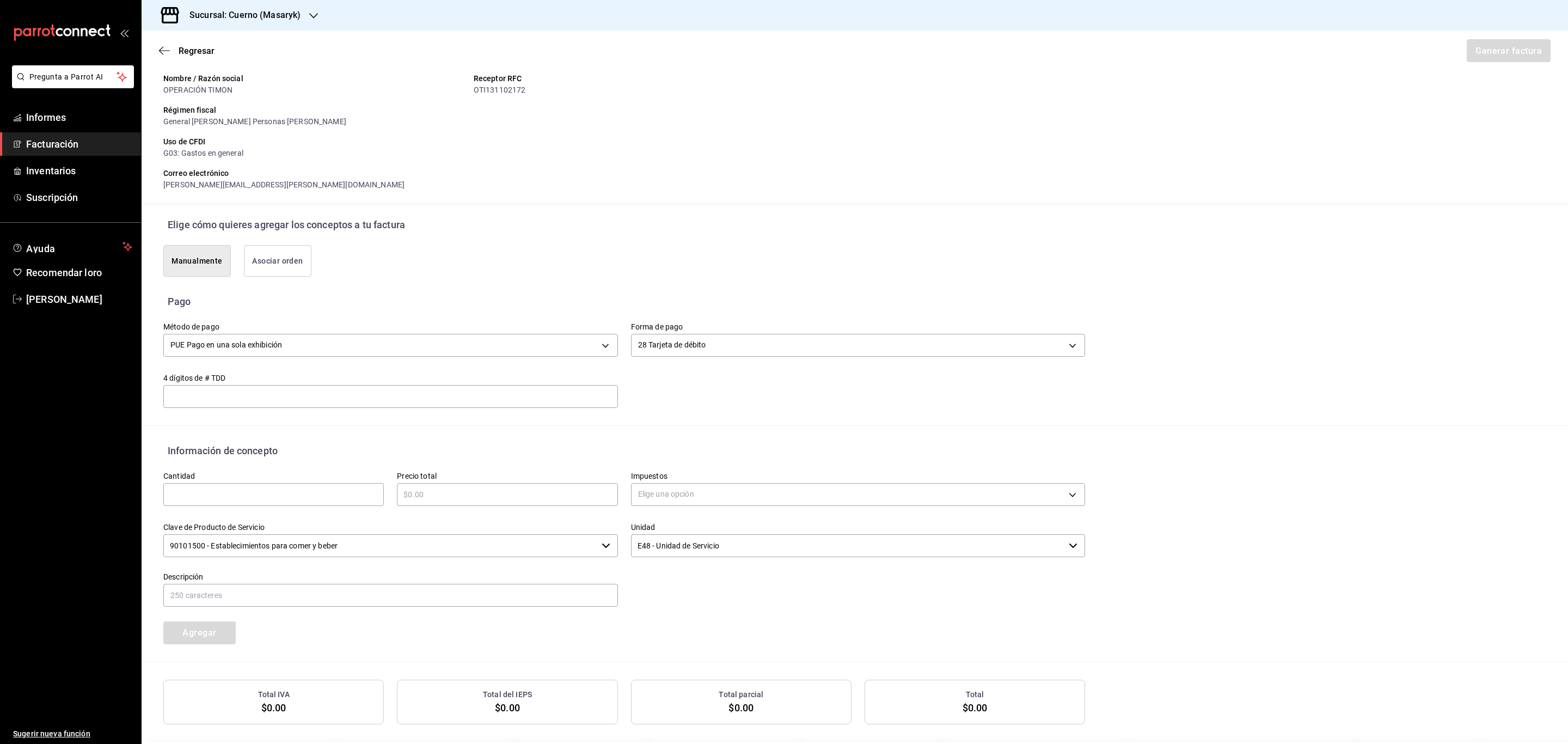
click at [276, 494] on input "text" at bounding box center [273, 494] width 220 height 13
type input "1"
type input "$1612.76"
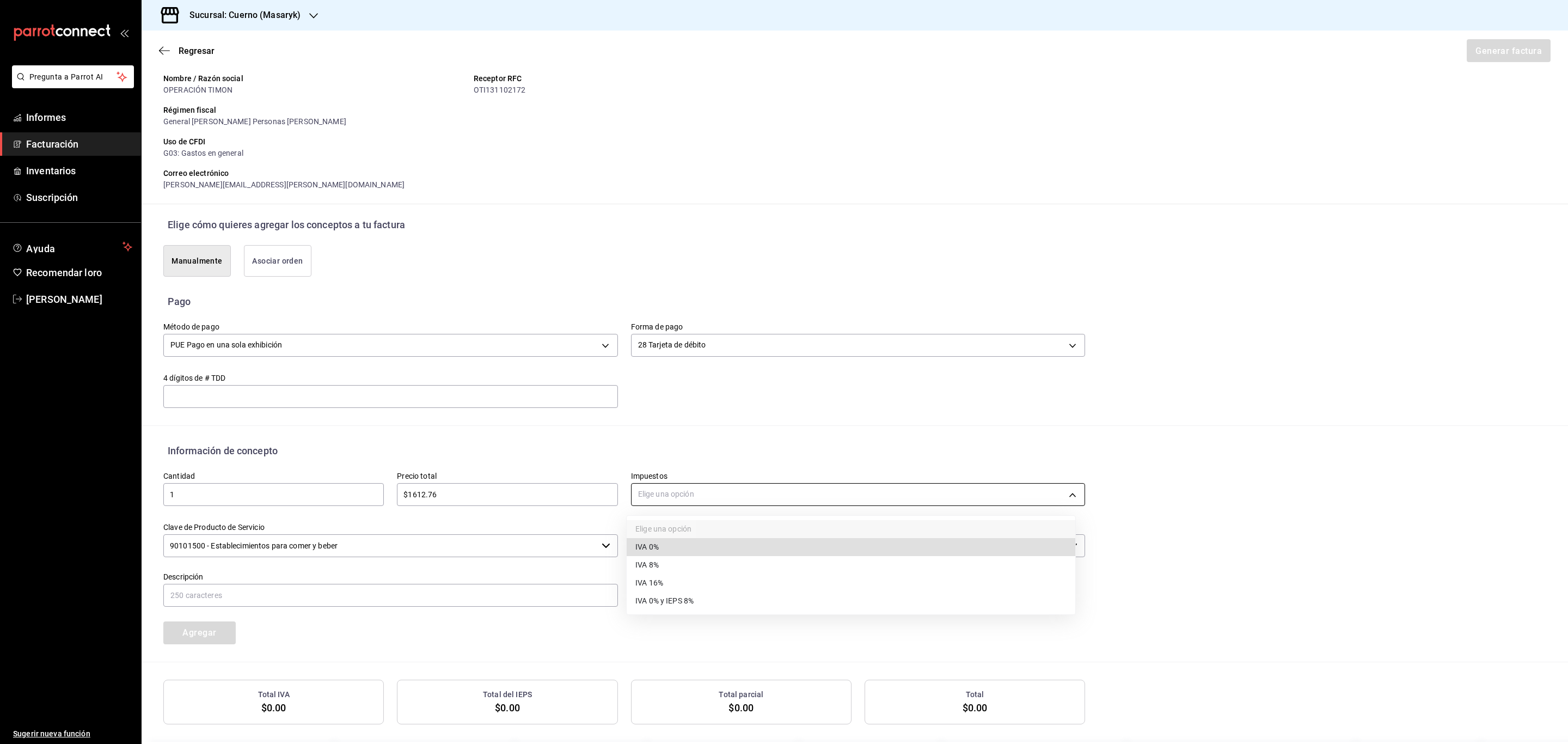
click at [730, 499] on body "Pregunta a Parrot AI Informes Facturación Inventarios Suscripción Ayuda Recomen…" at bounding box center [784, 372] width 1568 height 744
click at [674, 575] on li "IVA 16%" at bounding box center [851, 584] width 449 height 18
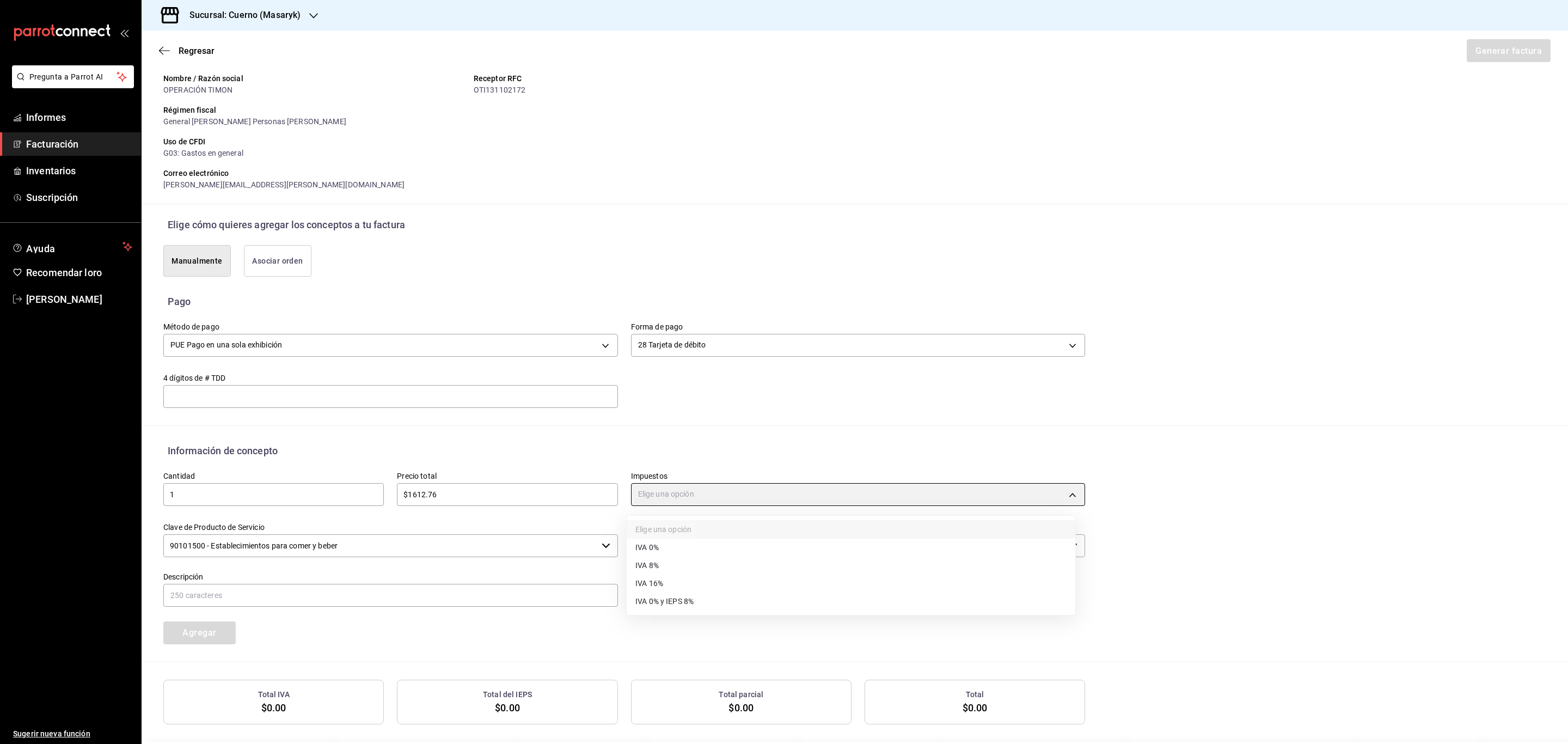
type input "IVA_16"
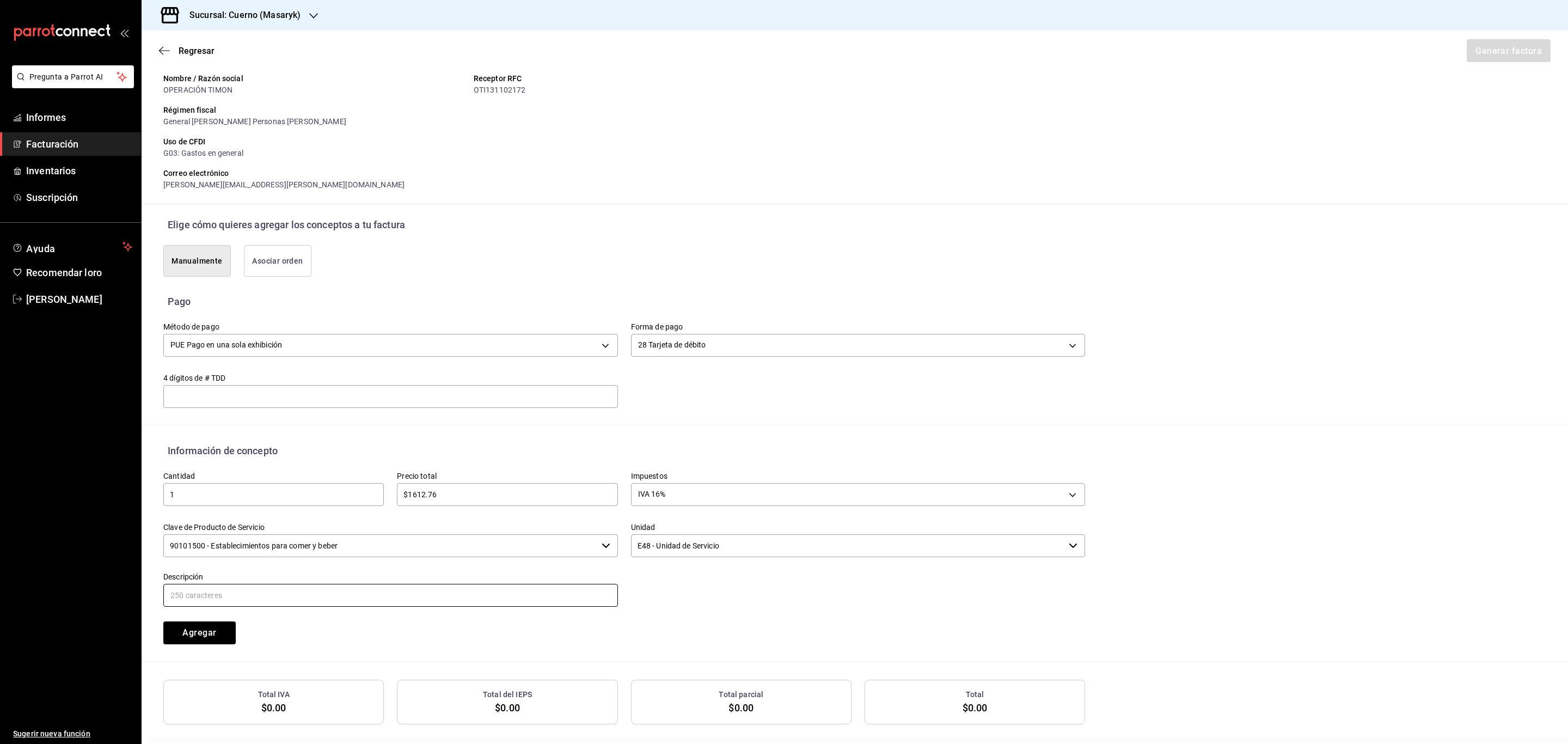
click at [464, 591] on input "text" at bounding box center [390, 595] width 455 height 23
type input "CONSUMO DE ALIMENTOS 11/09/25 110925-P-0003"
click at [195, 631] on font "Agregar" at bounding box center [199, 632] width 33 height 10
type input "90101500 - Establecimientos para comer y beber"
type input "E48 - Unidad de Servicio"
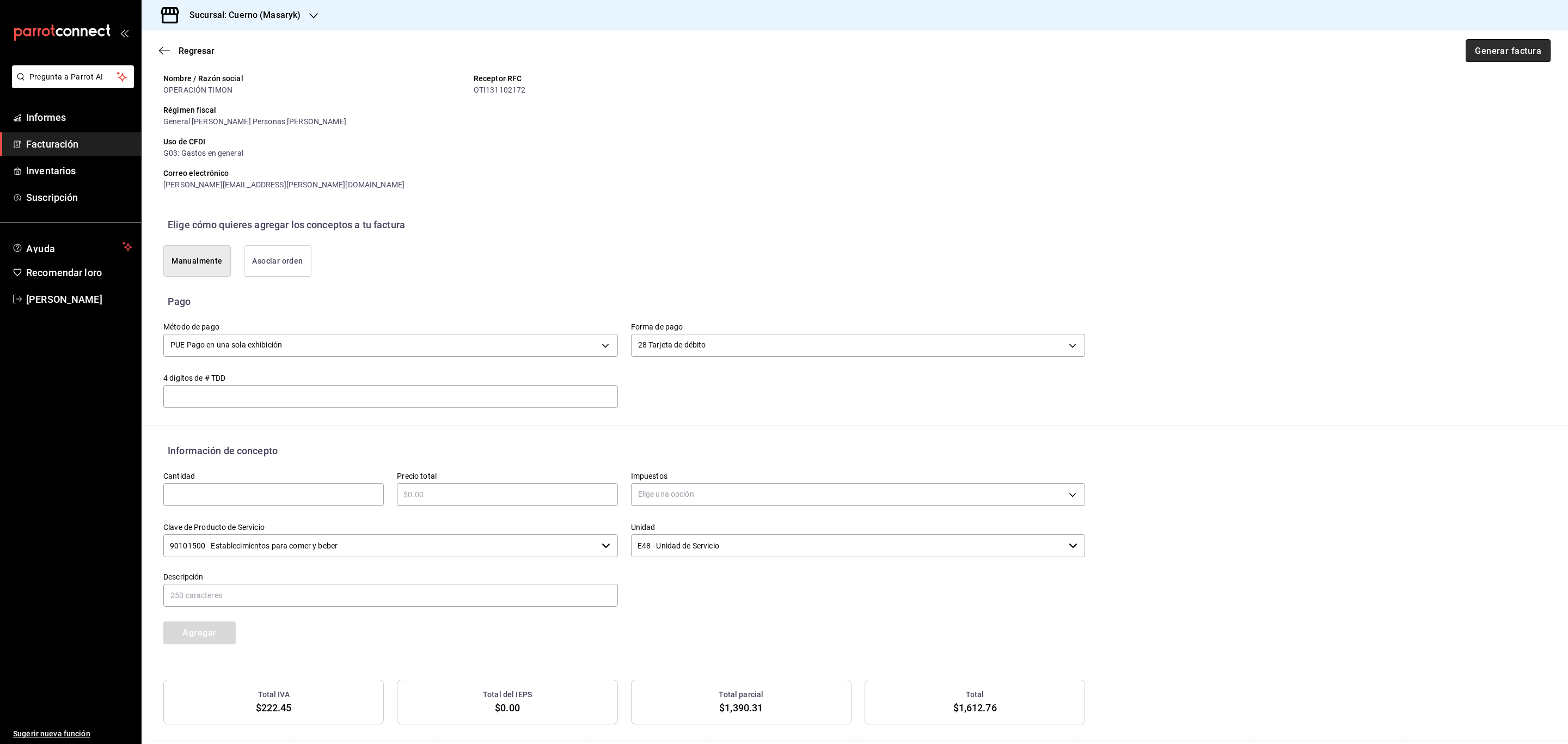
click at [1487, 51] on font "Generar factura" at bounding box center [1508, 50] width 66 height 10
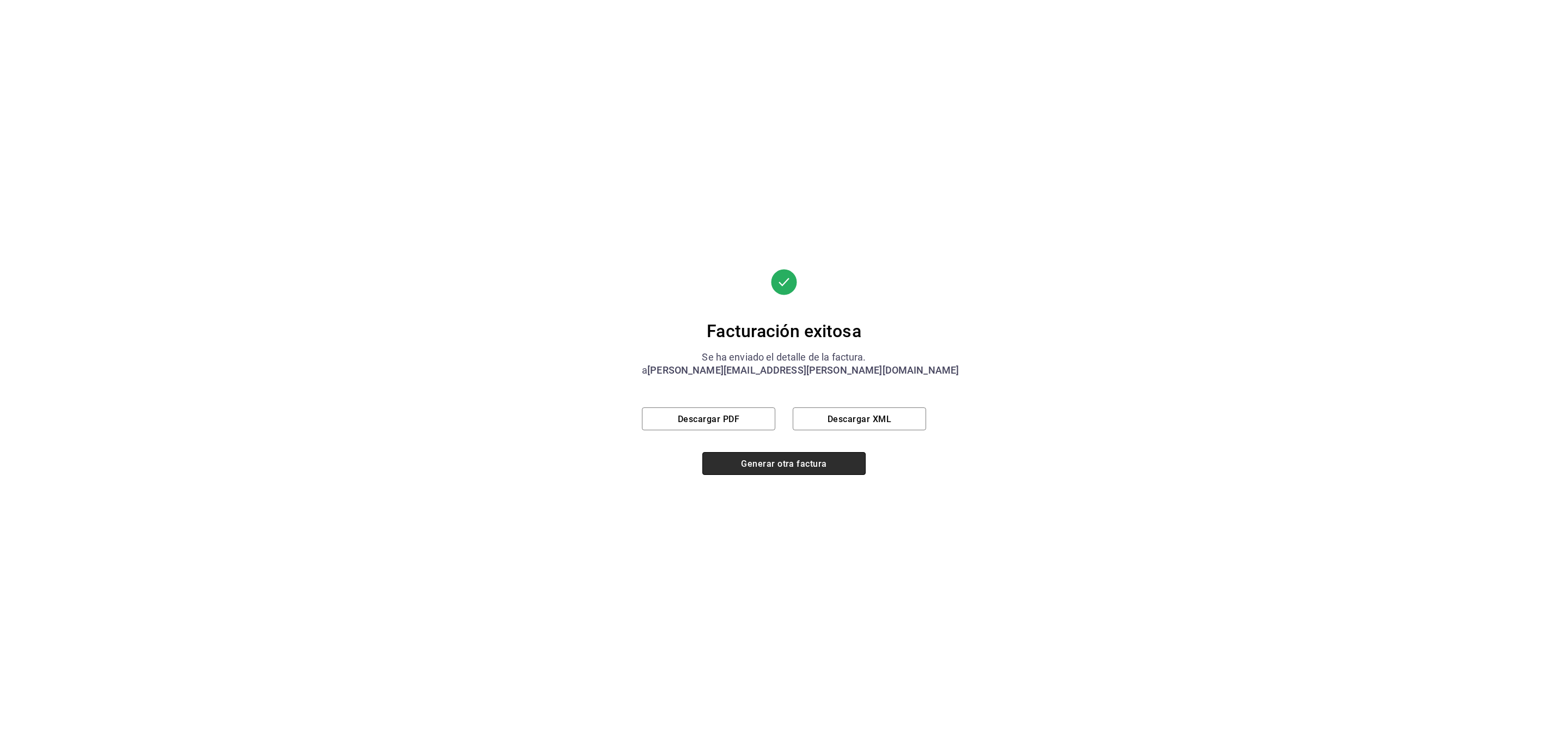
click at [806, 474] on button "Generar otra factura" at bounding box center [784, 463] width 163 height 23
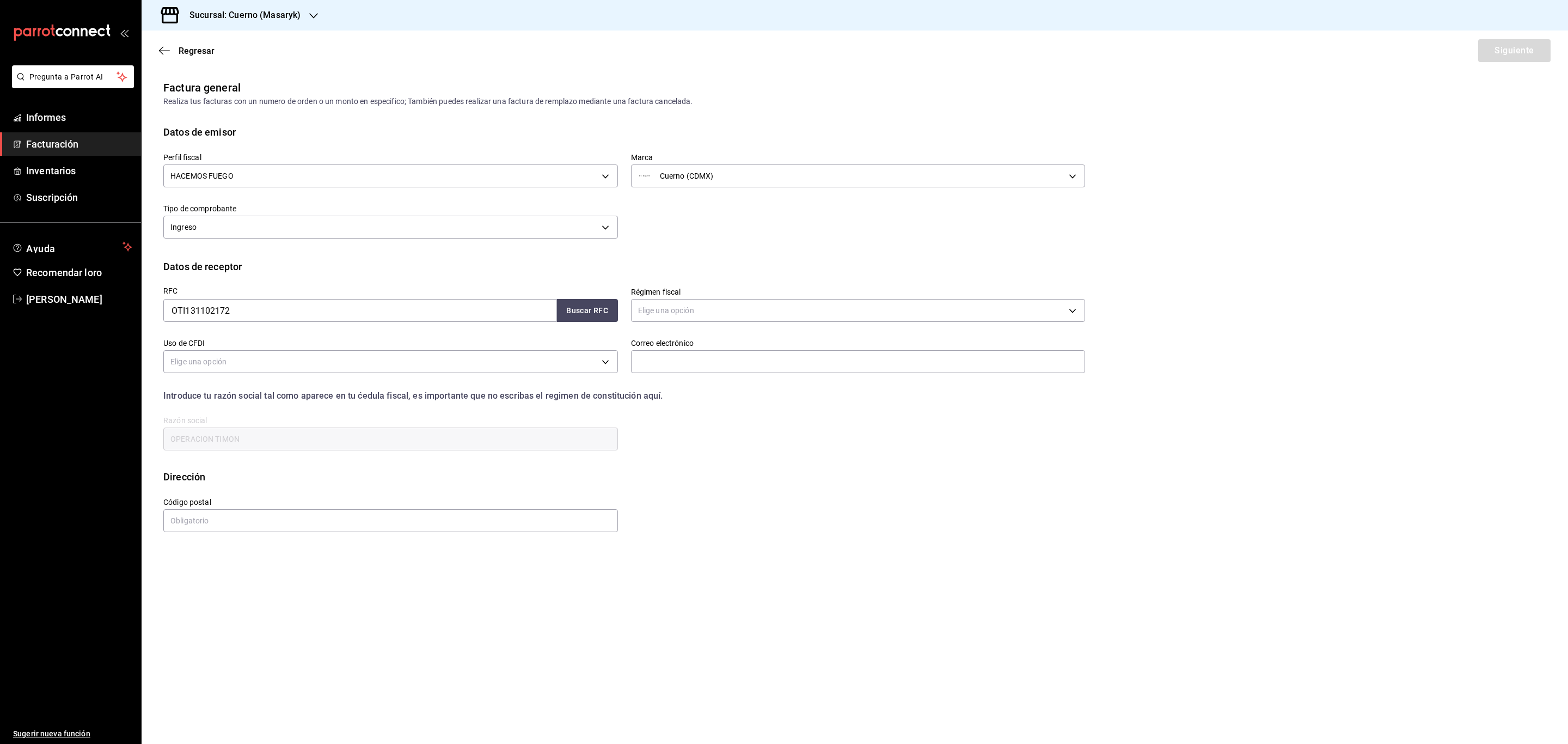
scroll to position [0, 0]
